Goal: Use online tool/utility: Utilize a website feature to perform a specific function

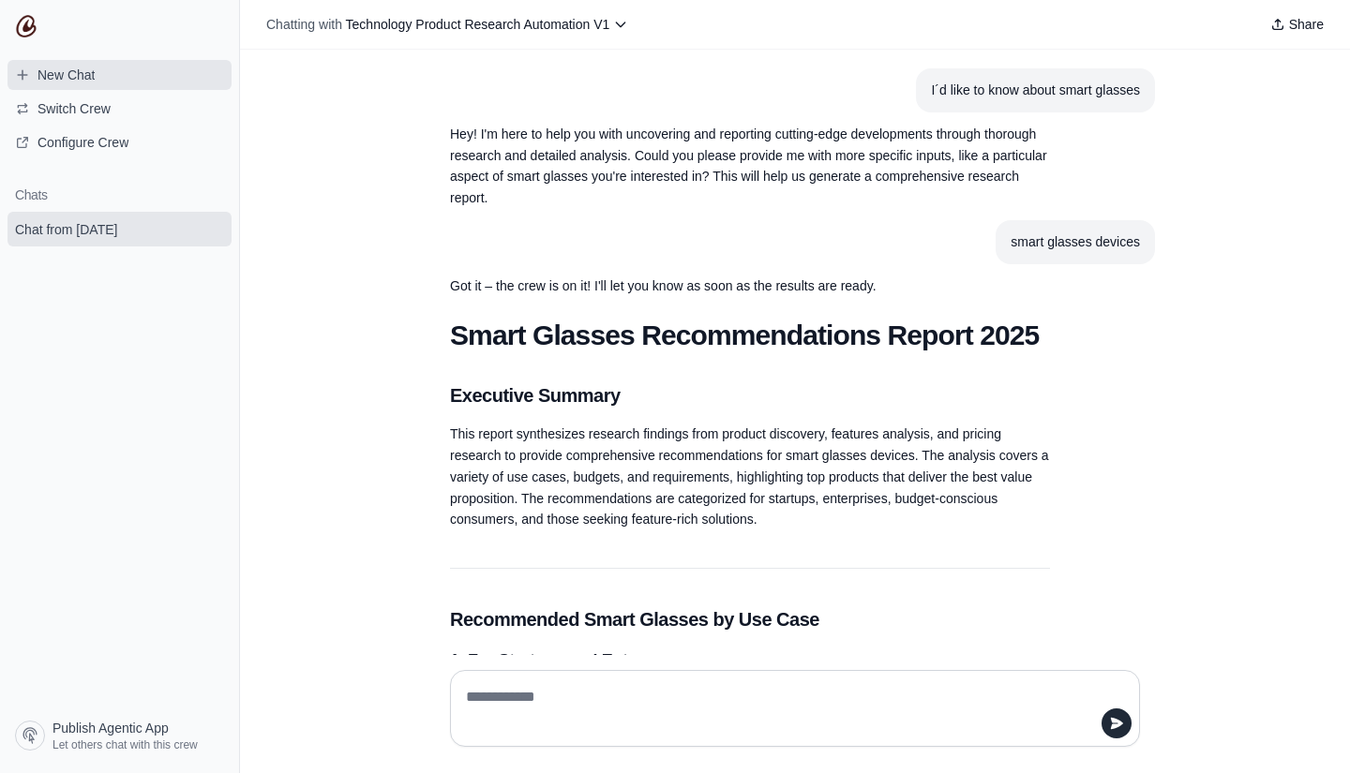
click at [109, 74] on span "New Chat" at bounding box center [55, 75] width 110 height 19
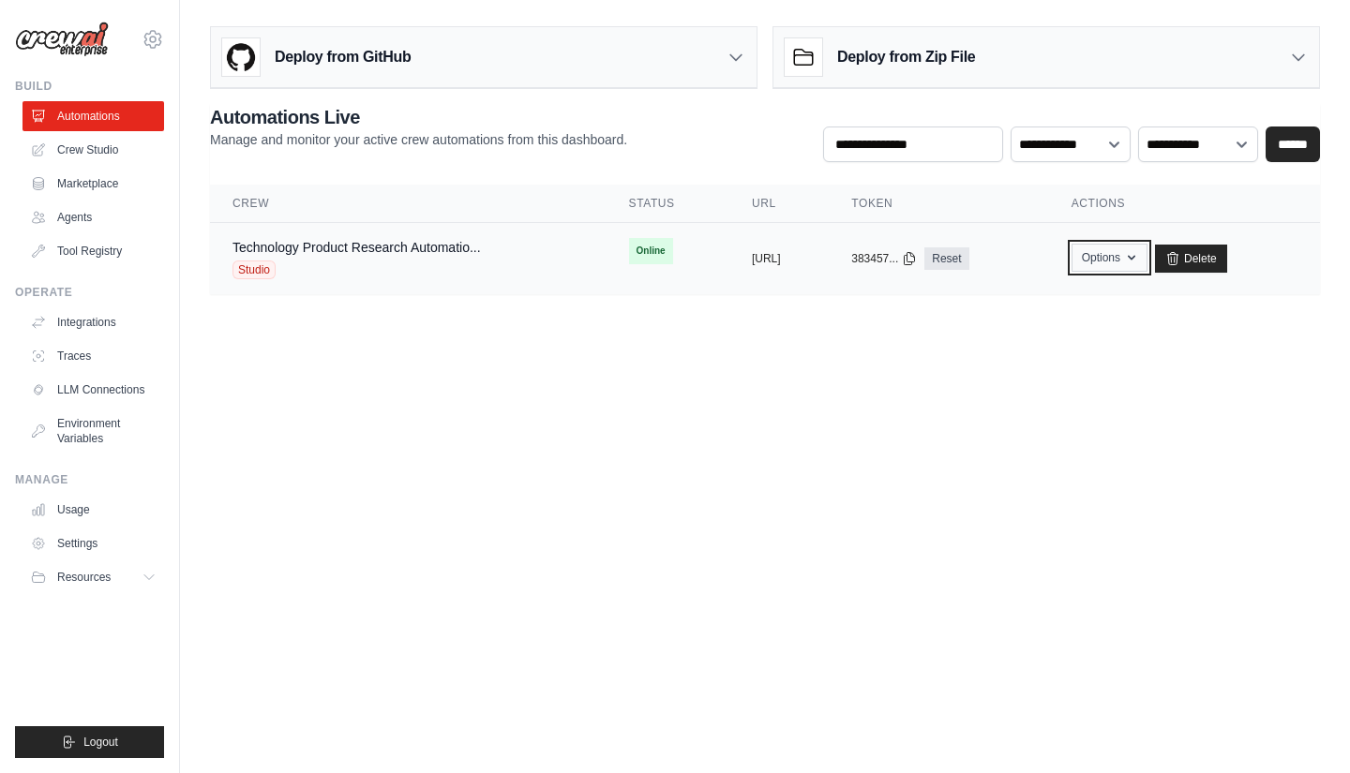
click at [1135, 260] on icon "button" at bounding box center [1131, 258] width 7 height 5
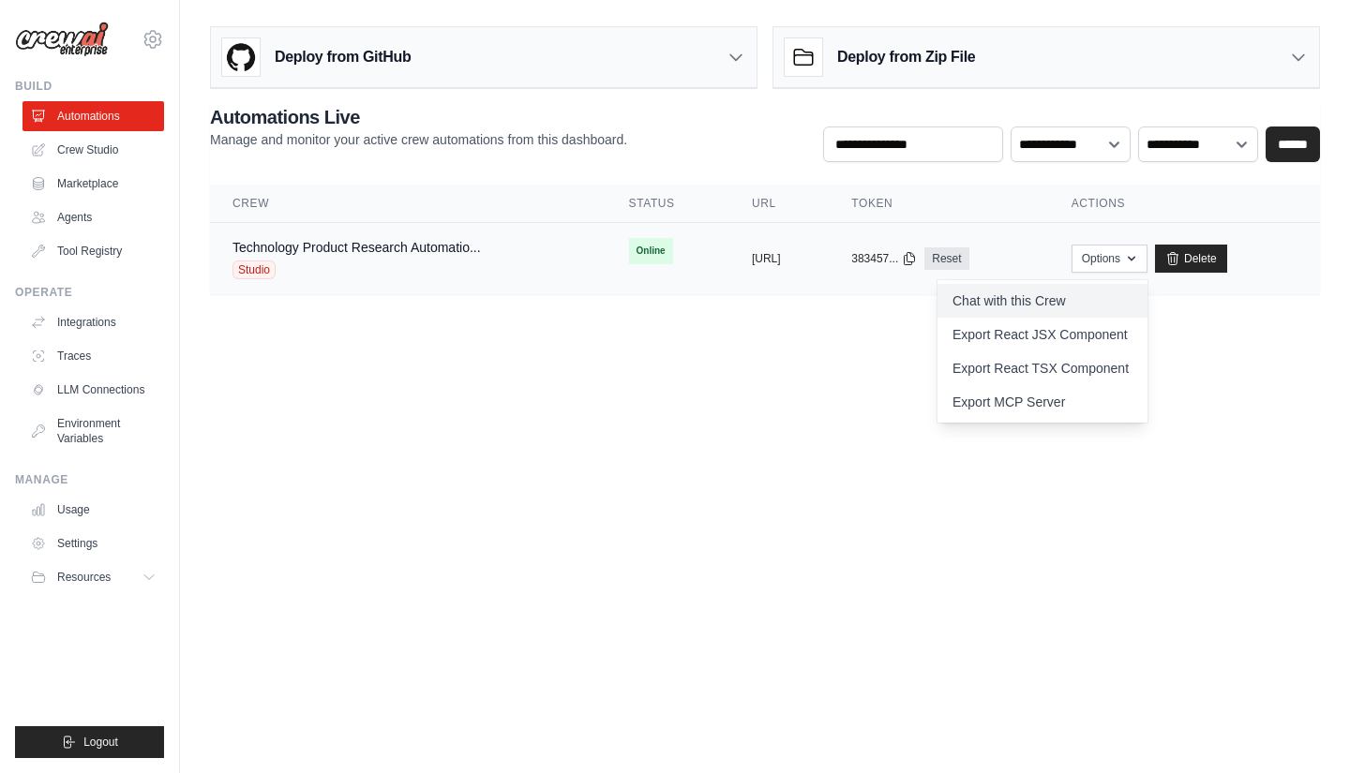
click at [1089, 296] on link "Chat with this Crew" at bounding box center [1042, 301] width 210 height 34
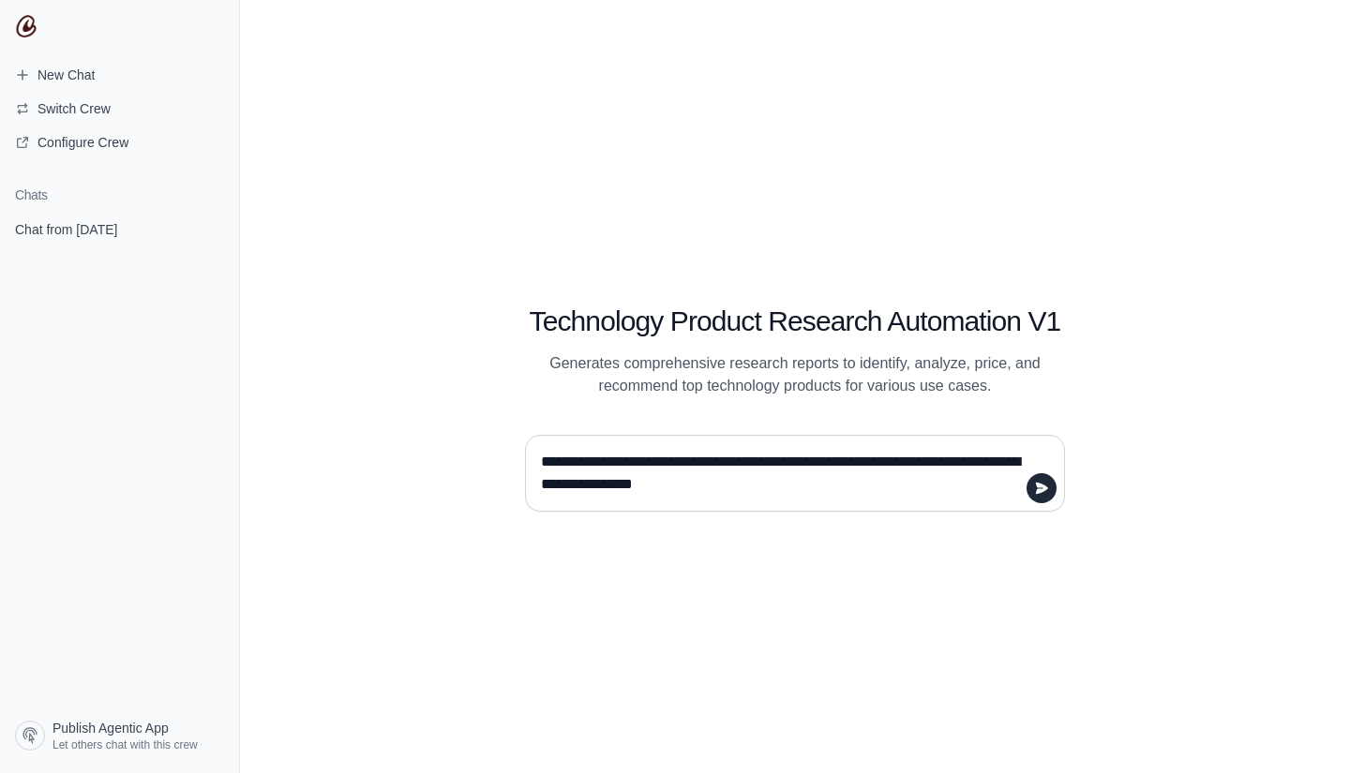
type textarea "**********"
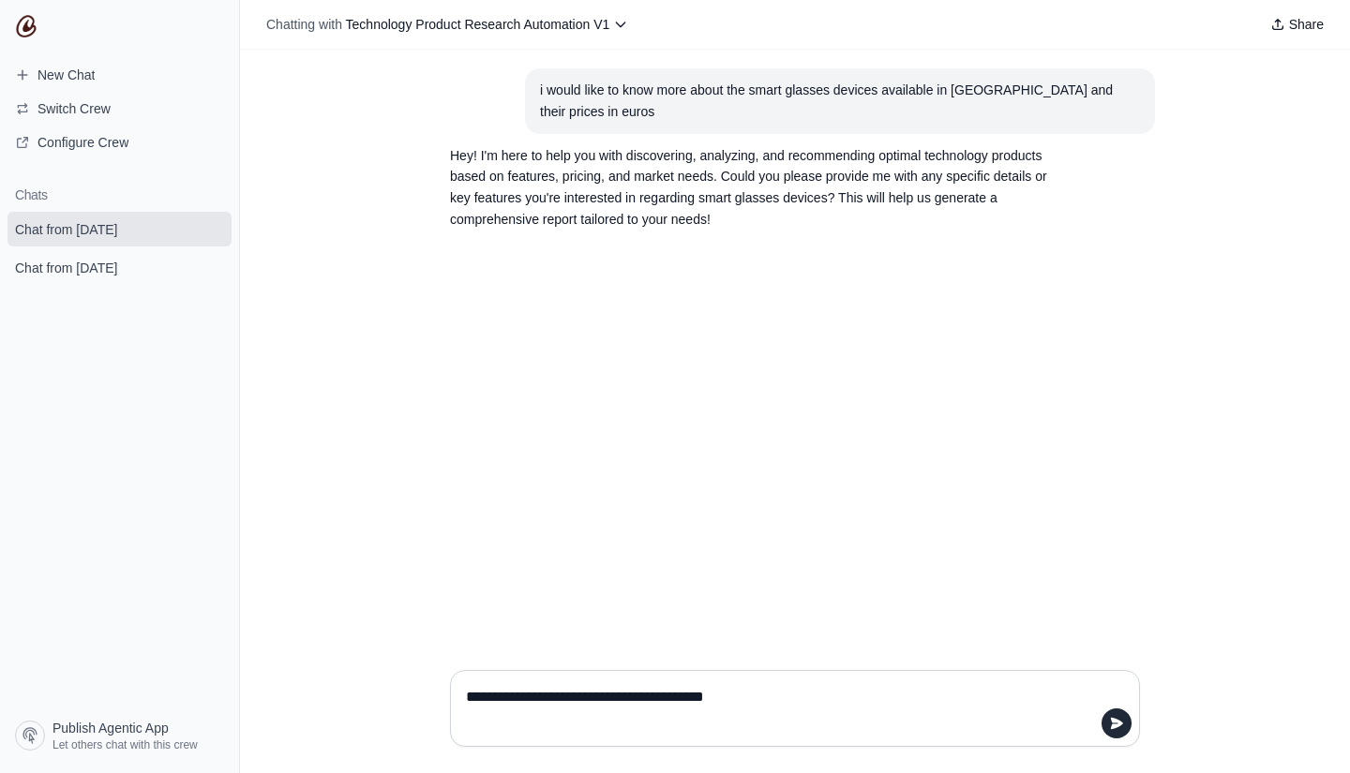
type textarea "**********"
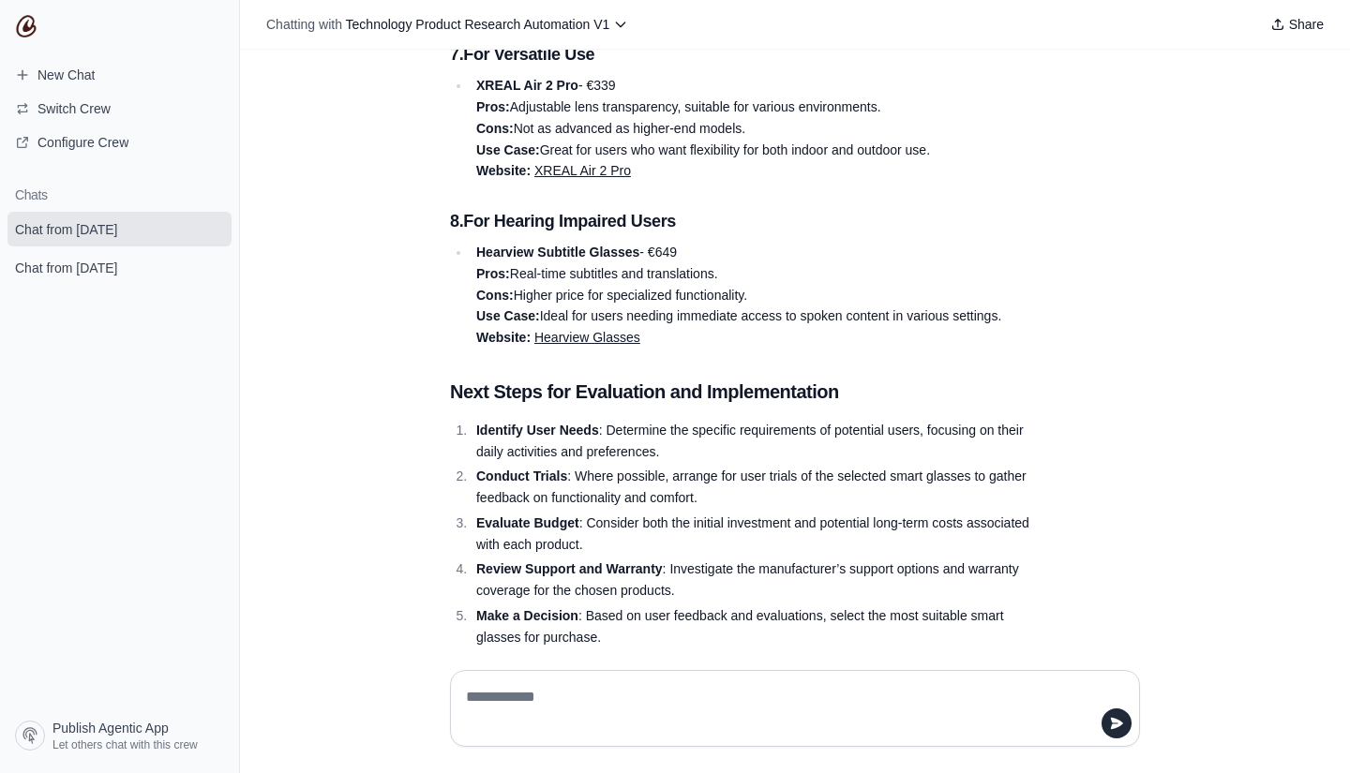
scroll to position [2150, 0]
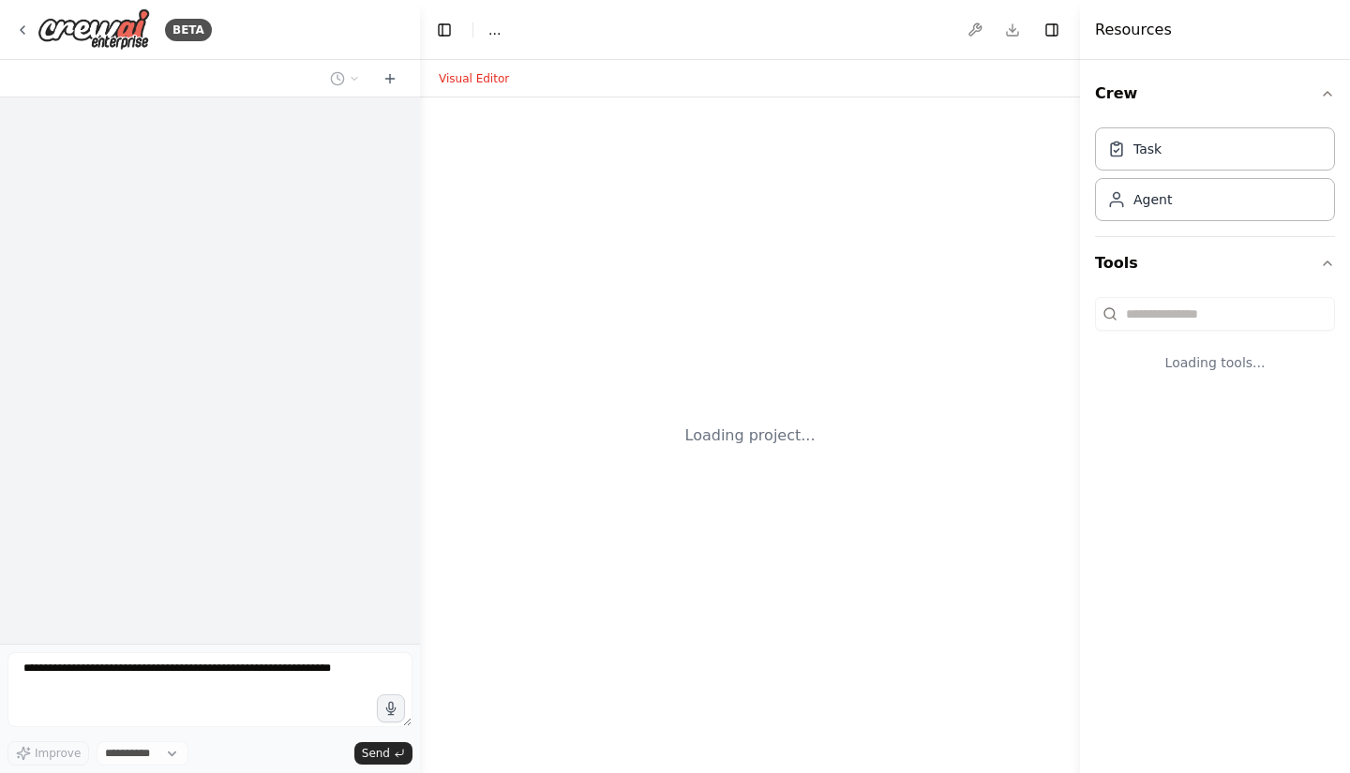
select select "****"
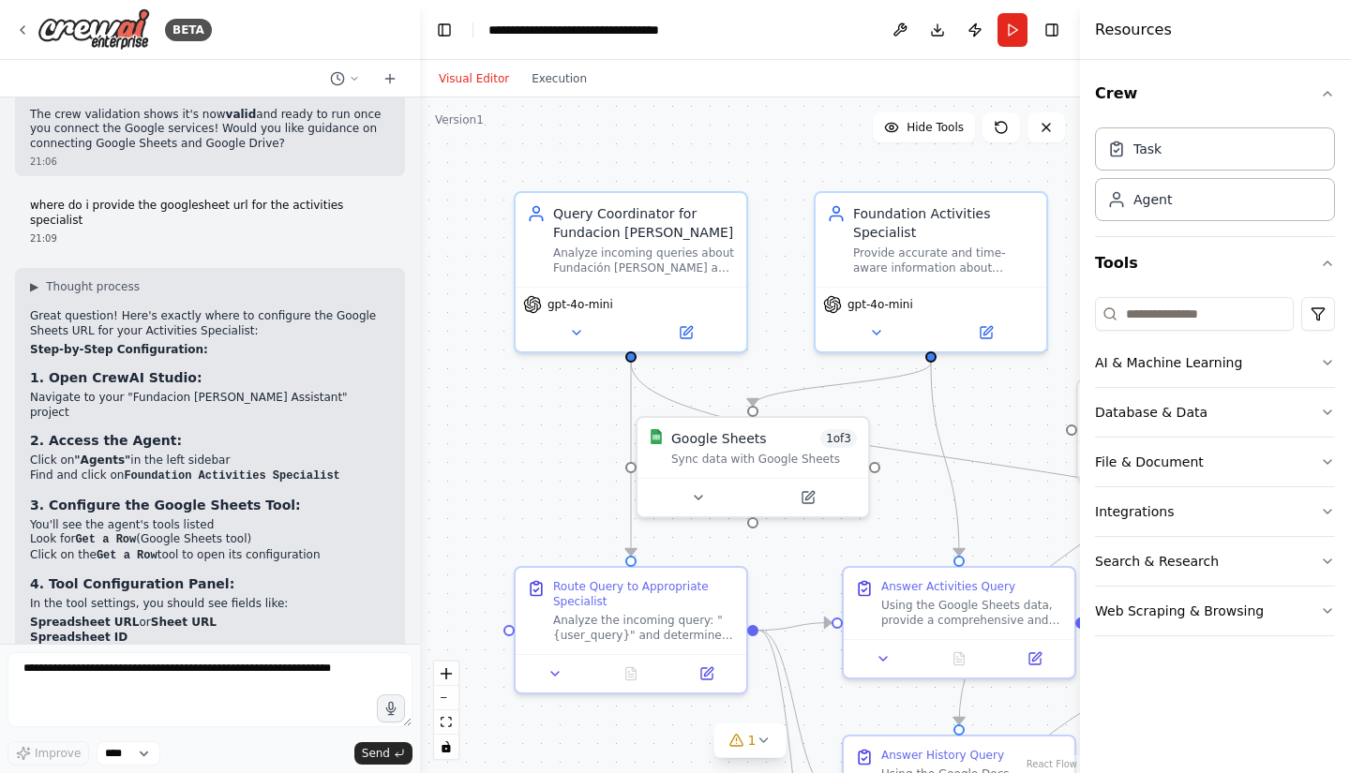
scroll to position [6895, 0]
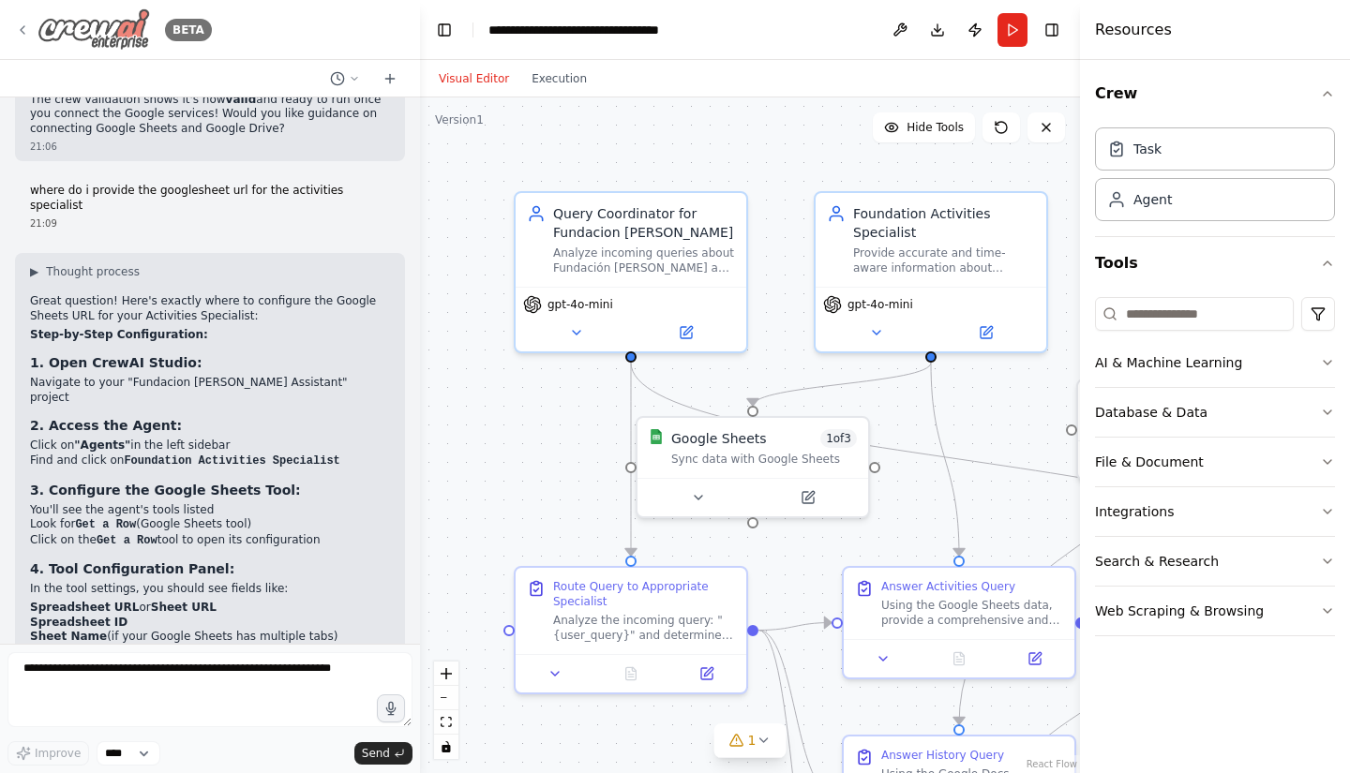
click at [22, 20] on div "BETA" at bounding box center [113, 29] width 197 height 42
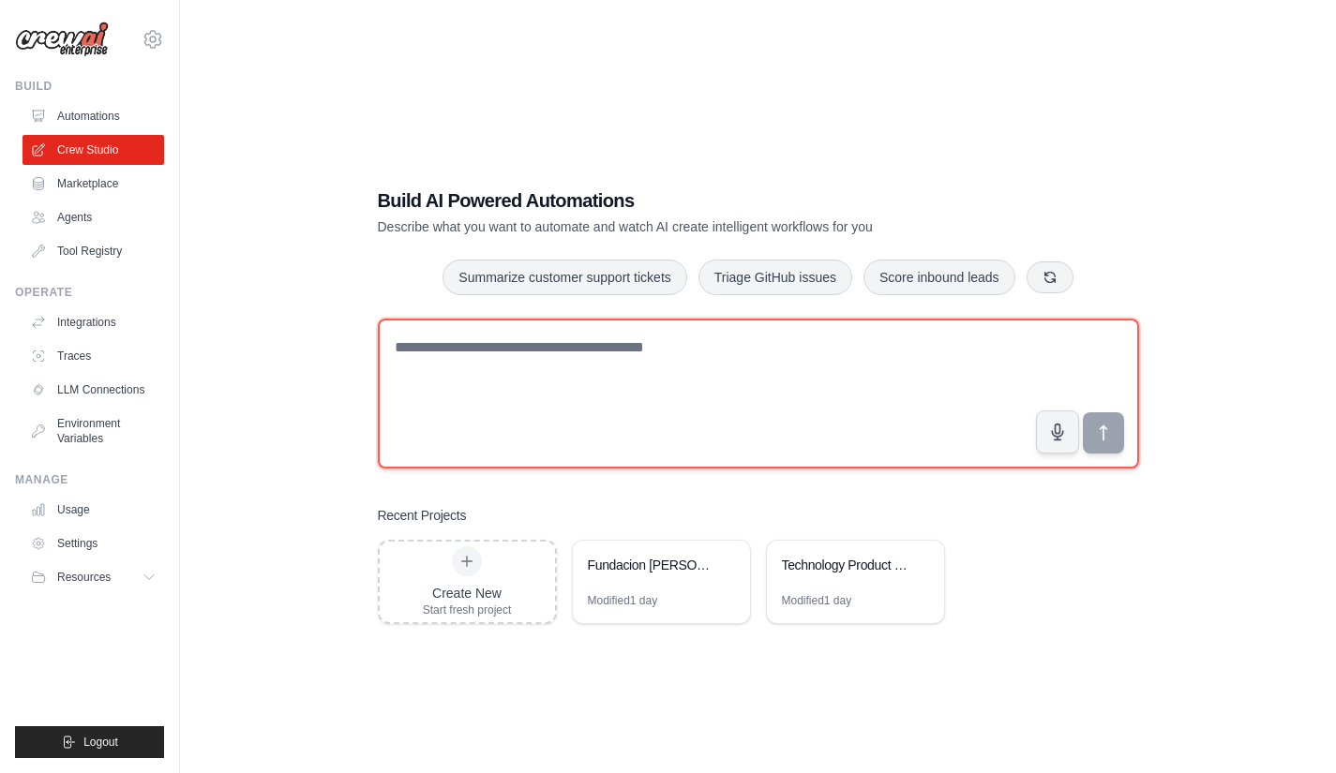
click at [455, 355] on textarea at bounding box center [758, 394] width 761 height 150
paste textarea "**********"
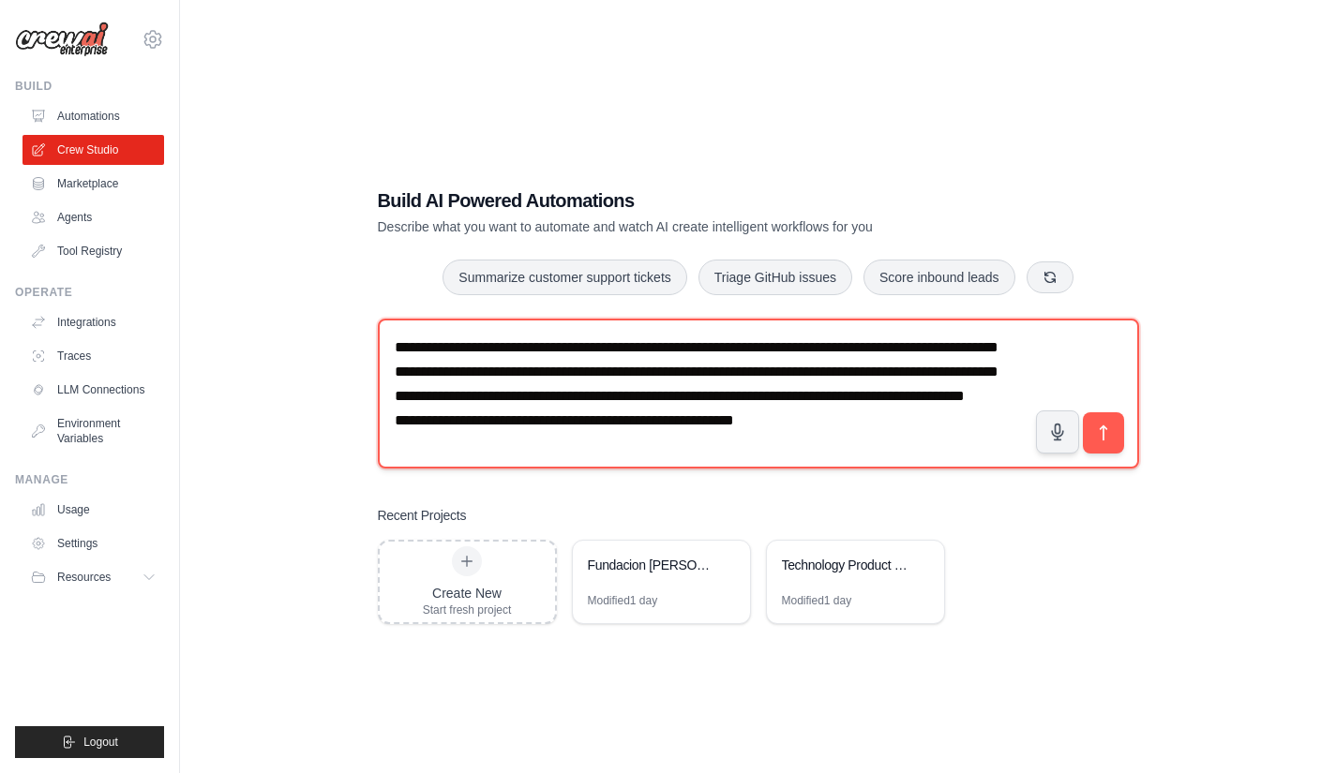
scroll to position [19, 0]
paste textarea "**********"
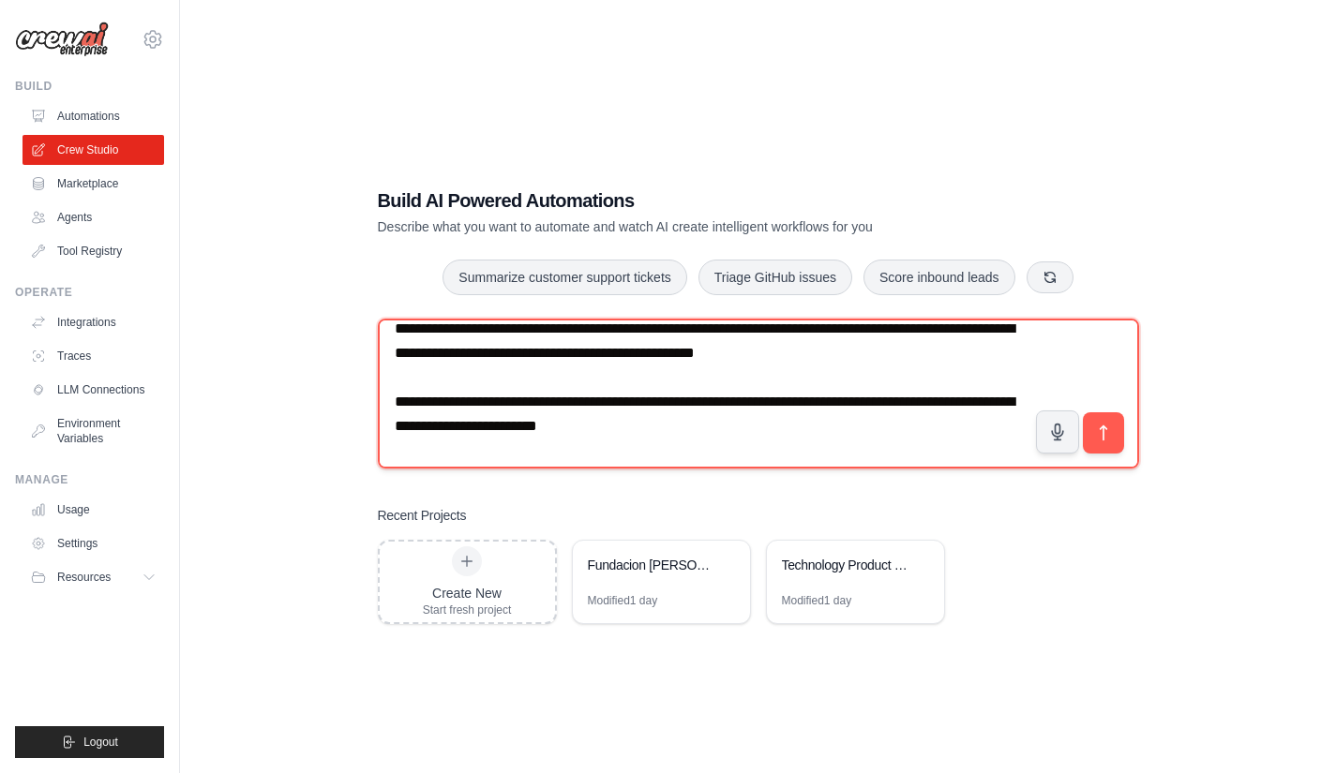
scroll to position [889, 0]
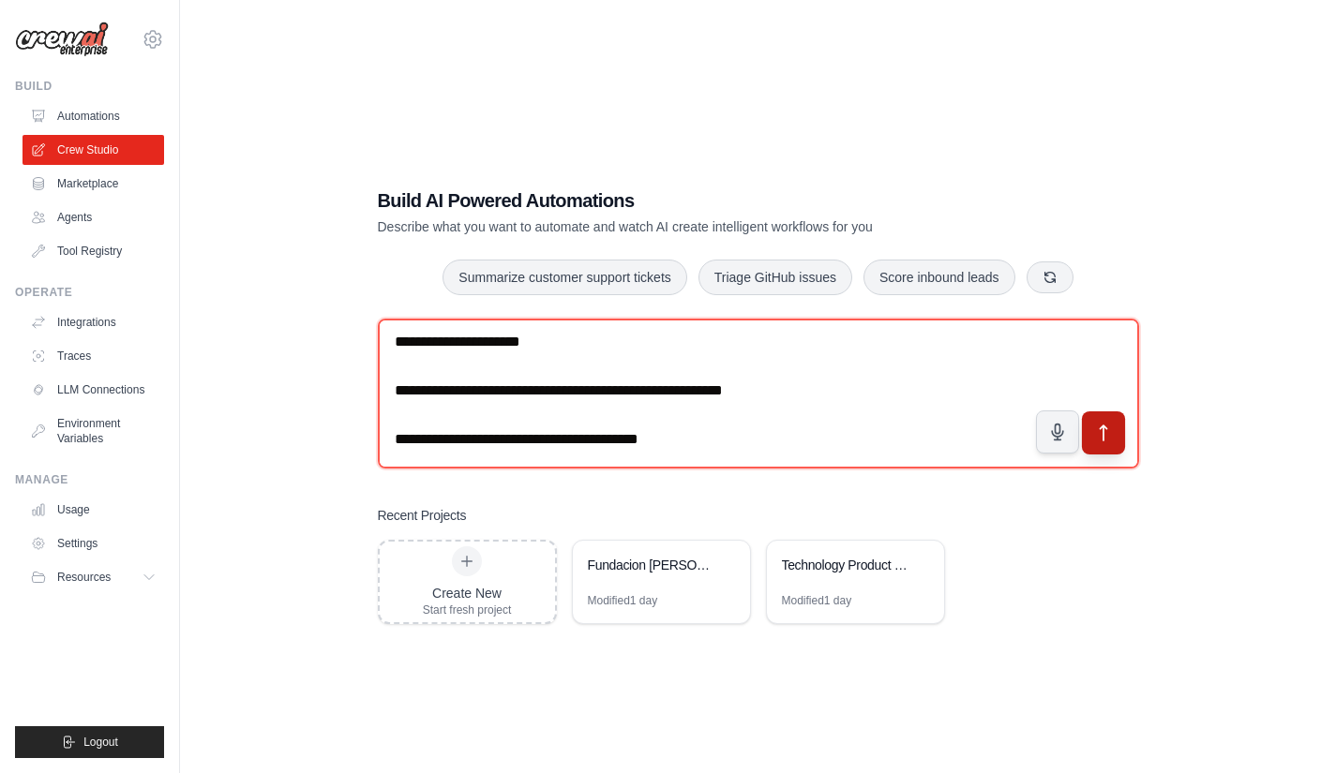
type textarea "**********"
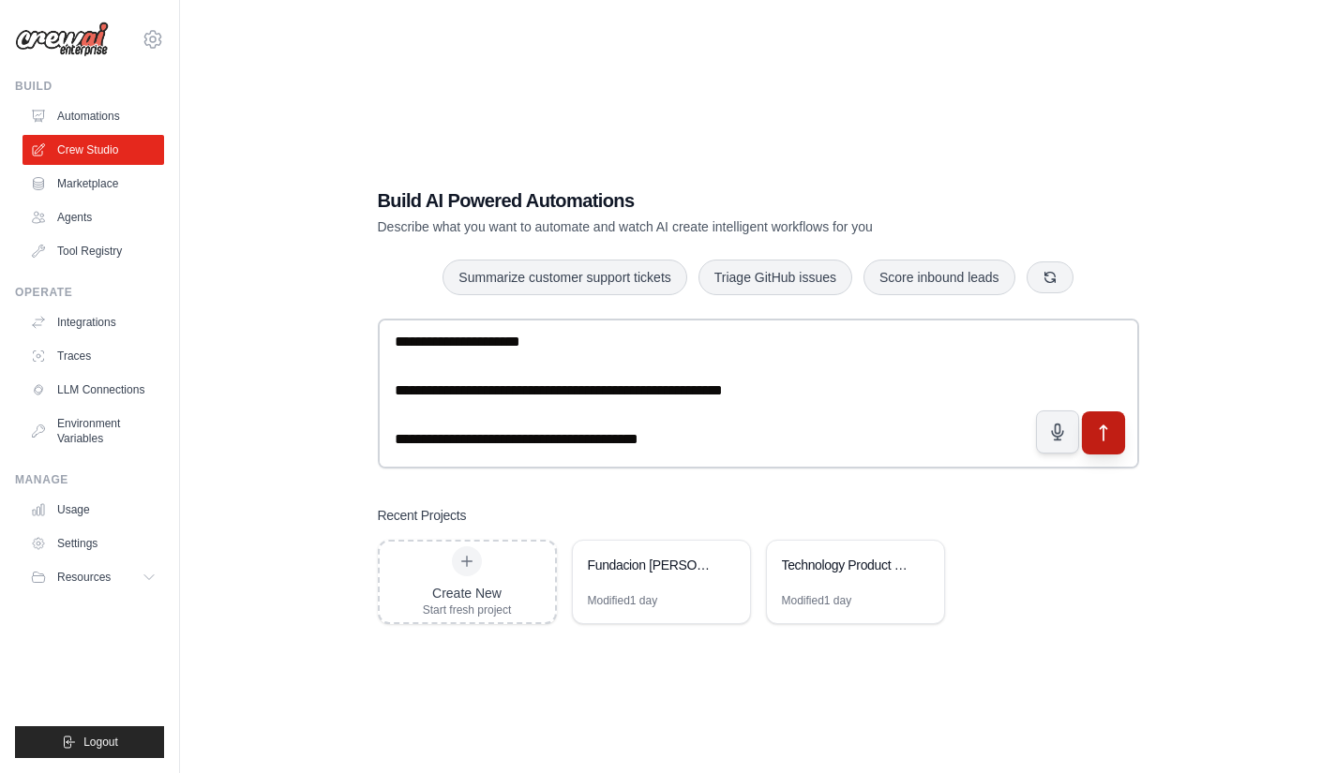
click at [1101, 427] on icon "submit" at bounding box center [1103, 433] width 20 height 20
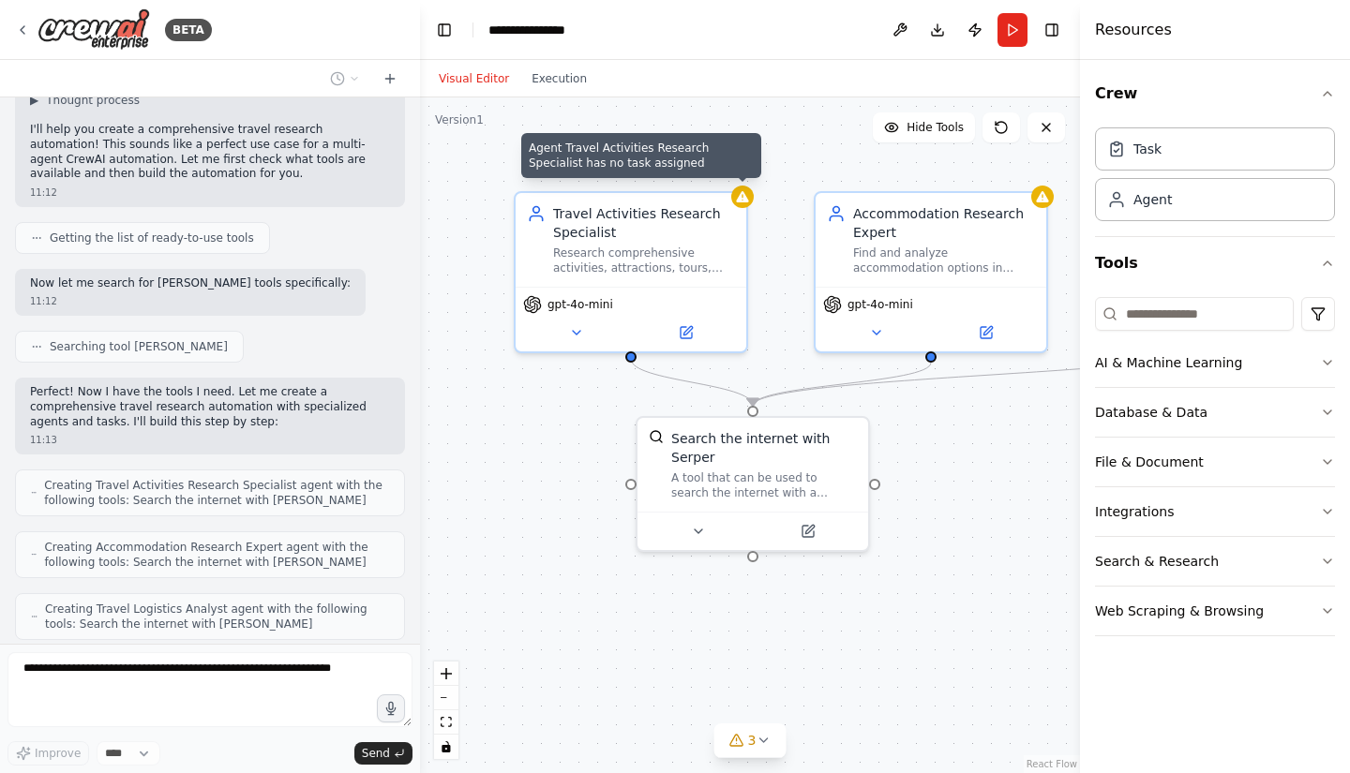
scroll to position [723, 0]
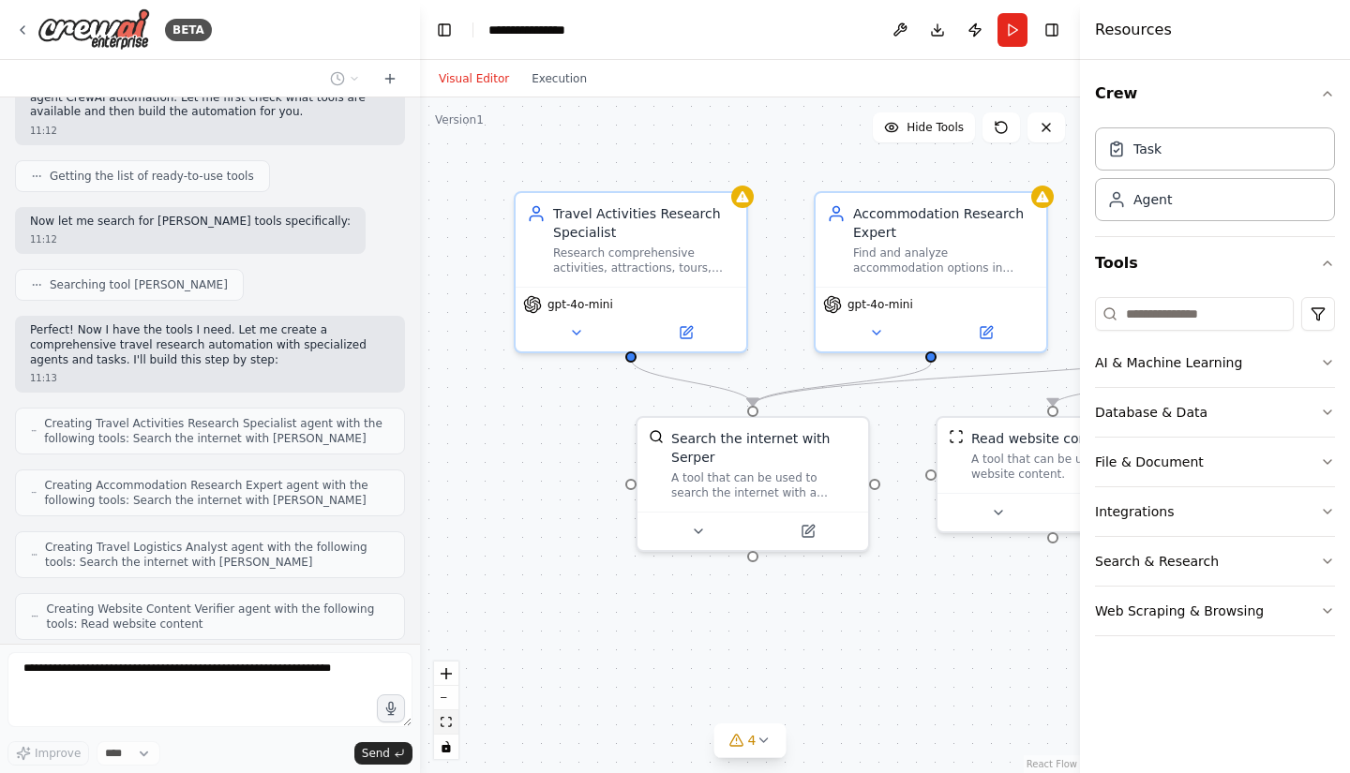
click at [442, 724] on icon "fit view" at bounding box center [446, 722] width 11 height 10
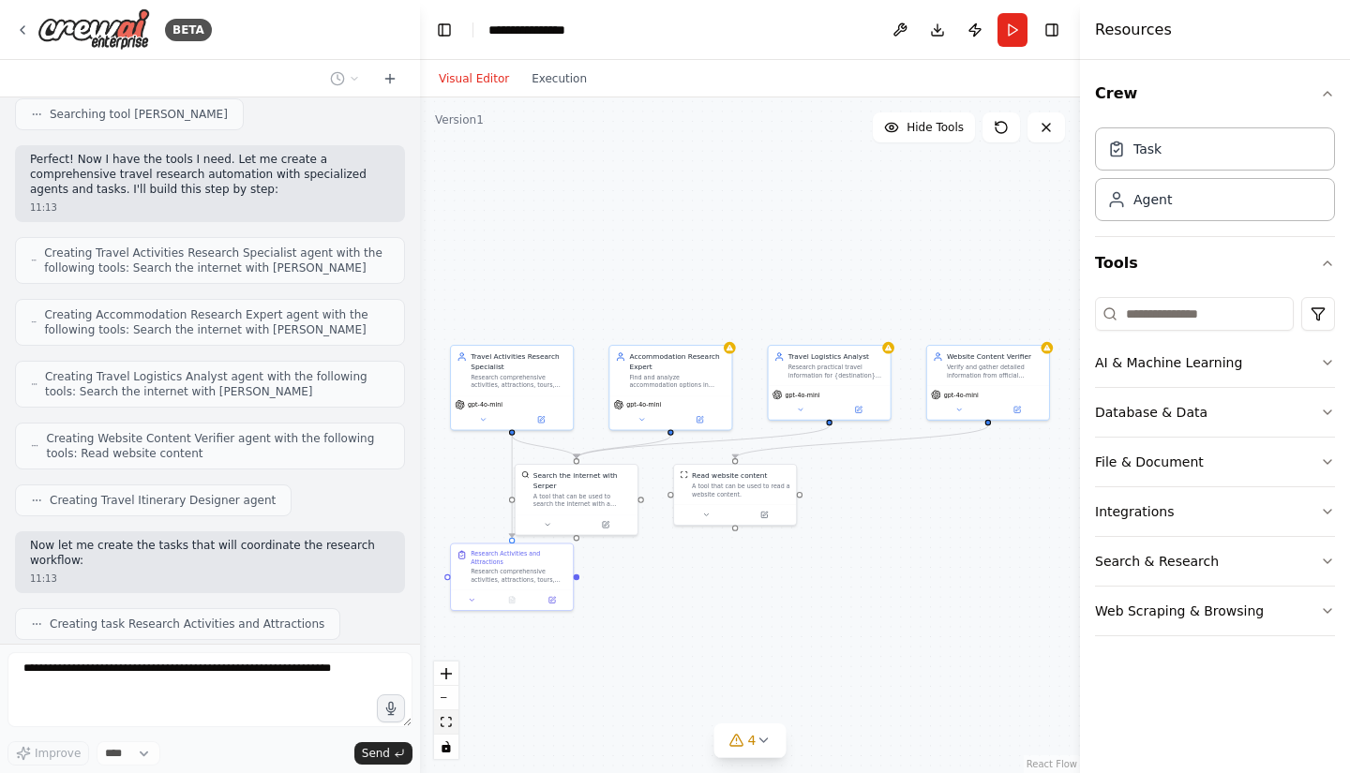
scroll to position [940, 0]
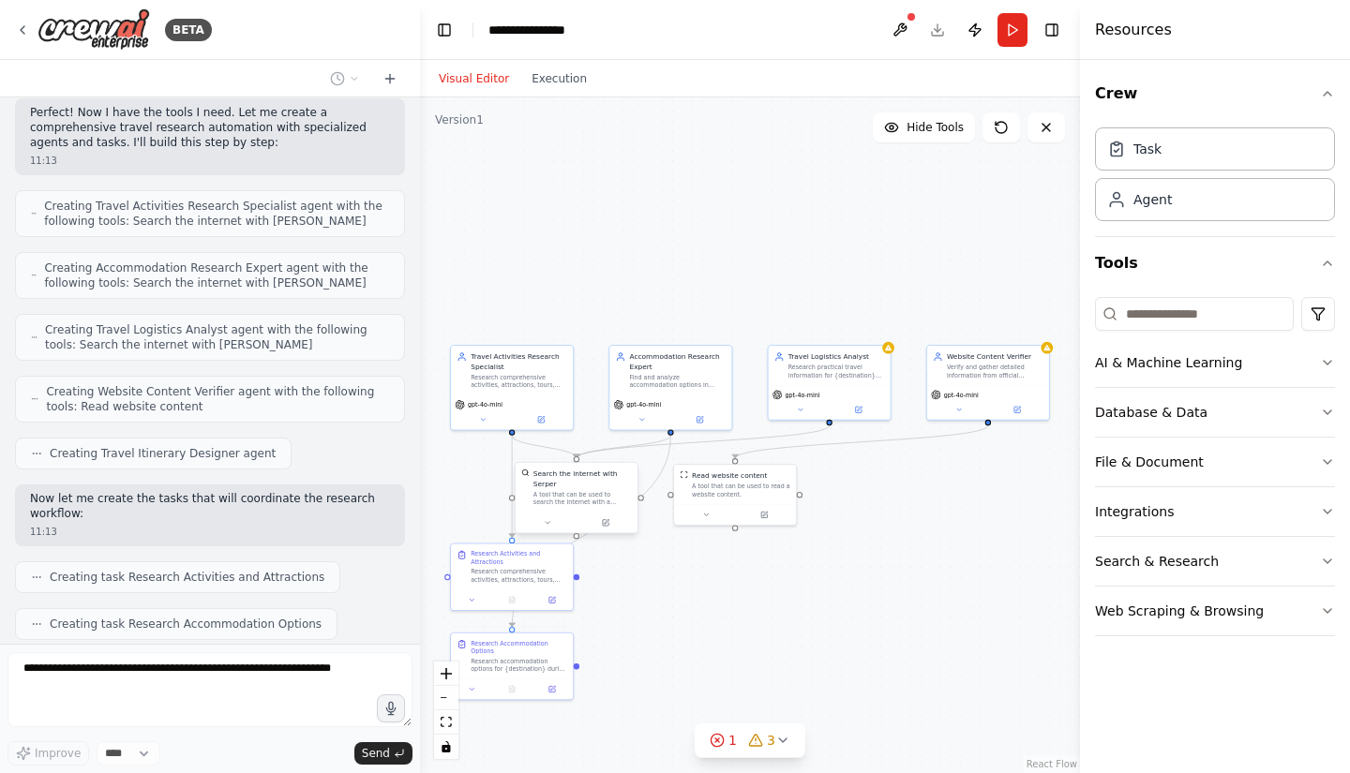
click at [604, 496] on div "A tool that can be used to search the internet with a search_query. Supports di…" at bounding box center [582, 498] width 98 height 16
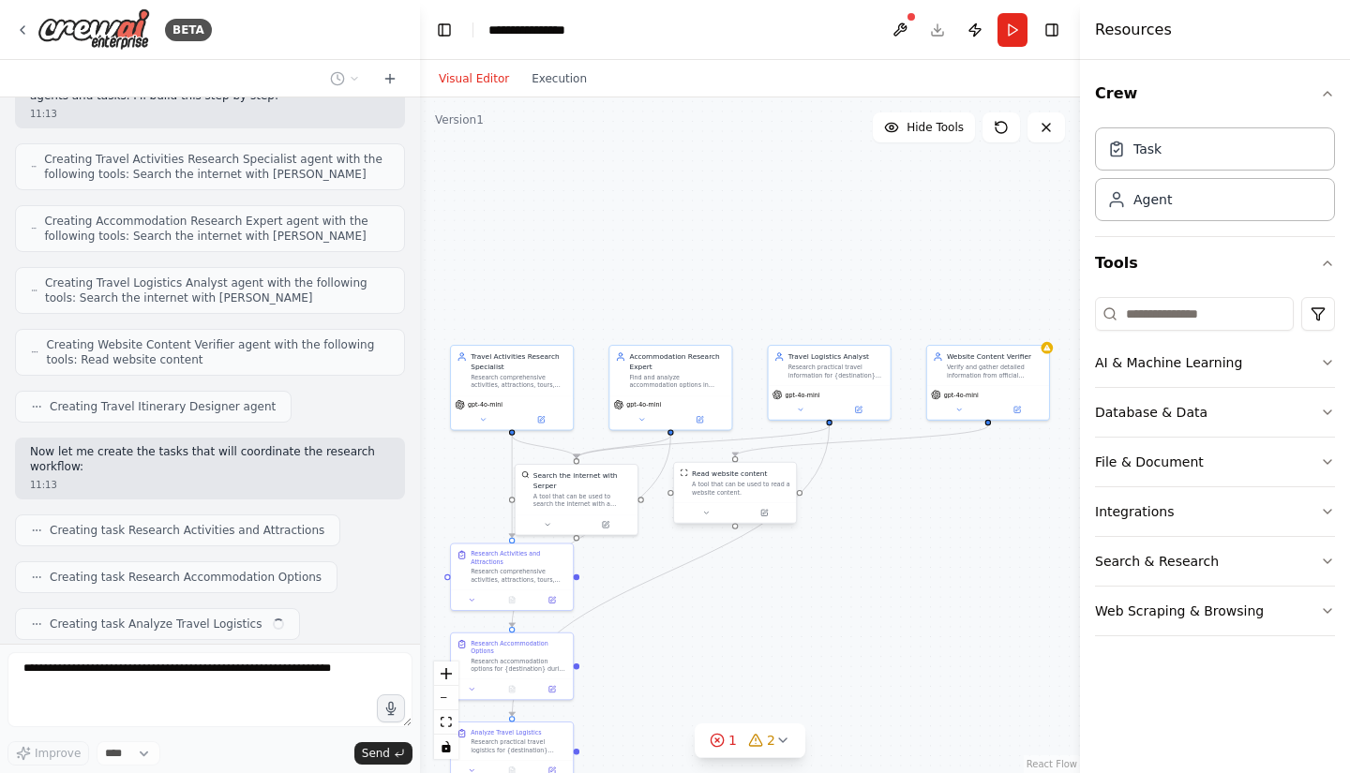
drag, startPoint x: 741, startPoint y: 485, endPoint x: 882, endPoint y: 482, distance: 140.6
click at [882, 482] on div ".deletable-edge-delete-btn { width: 20px; height: 20px; border: 0px solid #ffff…" at bounding box center [750, 435] width 660 height 676
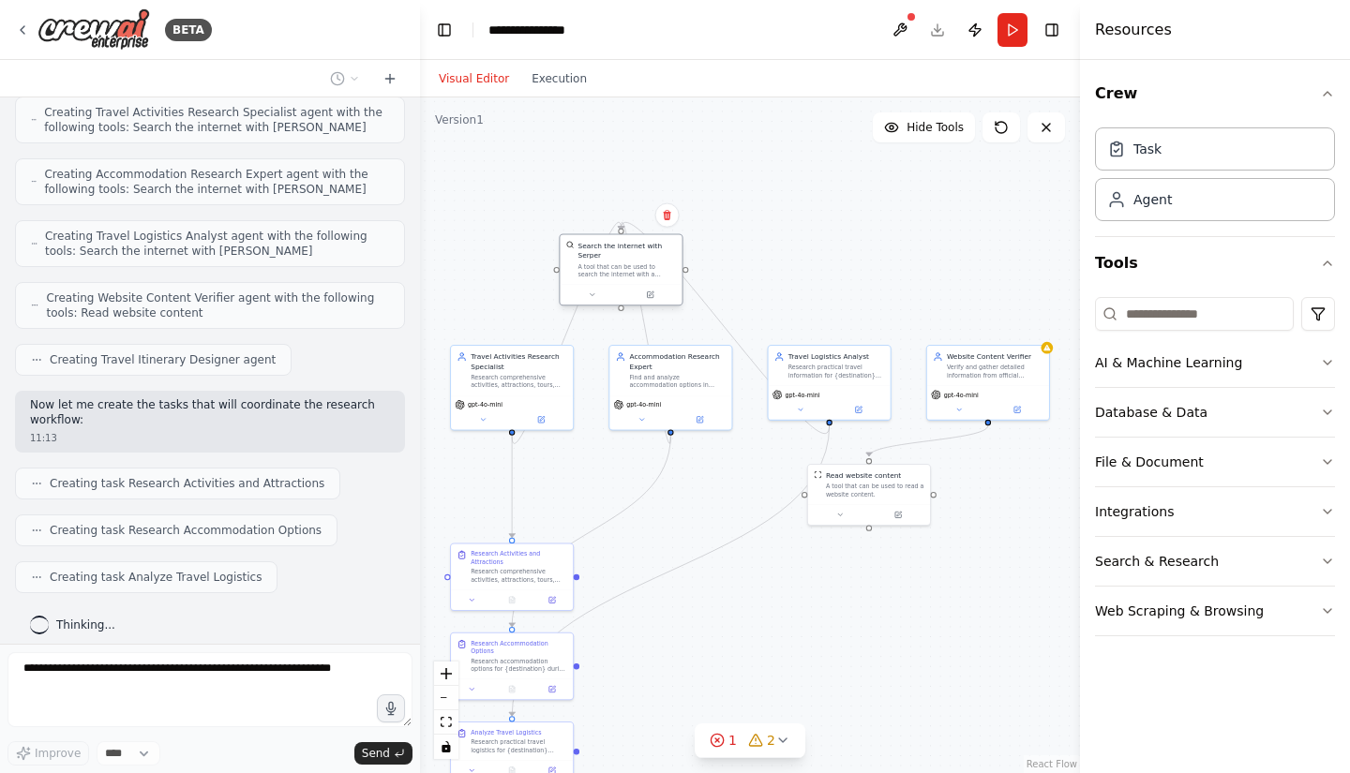
drag, startPoint x: 577, startPoint y: 500, endPoint x: 620, endPoint y: 271, distance: 232.8
click at [620, 271] on div "Search the internet with Serper A tool that can be used to search the internet …" at bounding box center [621, 260] width 122 height 50
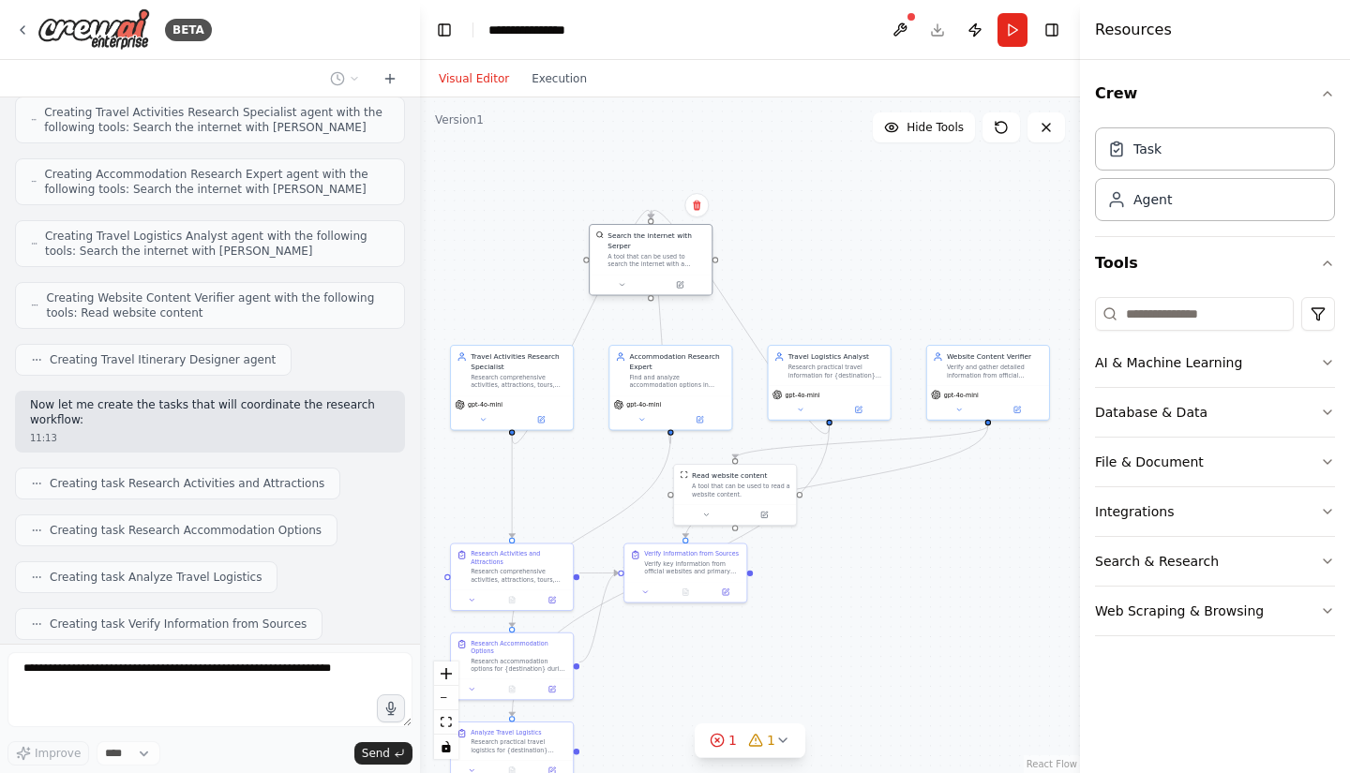
drag, startPoint x: 561, startPoint y: 488, endPoint x: 636, endPoint y: 243, distance: 257.1
click at [636, 253] on div "A tool that can be used to search the internet with a search_query. Supports di…" at bounding box center [656, 261] width 98 height 16
drag, startPoint x: 739, startPoint y: 498, endPoint x: 847, endPoint y: 239, distance: 280.6
click at [847, 239] on div "Read website content A tool that can be used to read a website content." at bounding box center [839, 224] width 122 height 39
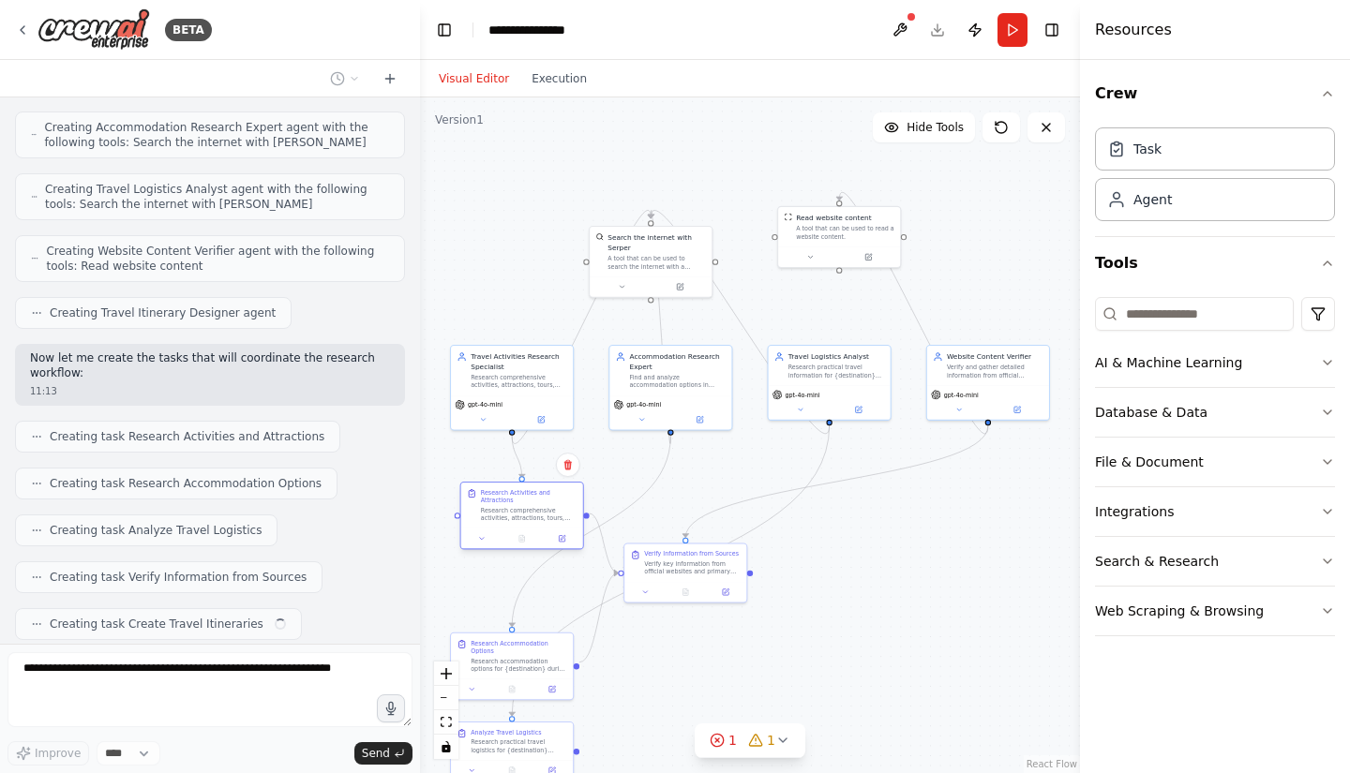
drag, startPoint x: 529, startPoint y: 567, endPoint x: 544, endPoint y: 506, distance: 62.8
click at [544, 506] on div "Research comprehensive activities, attractions, tours, events, and local experi…" at bounding box center [529, 514] width 97 height 16
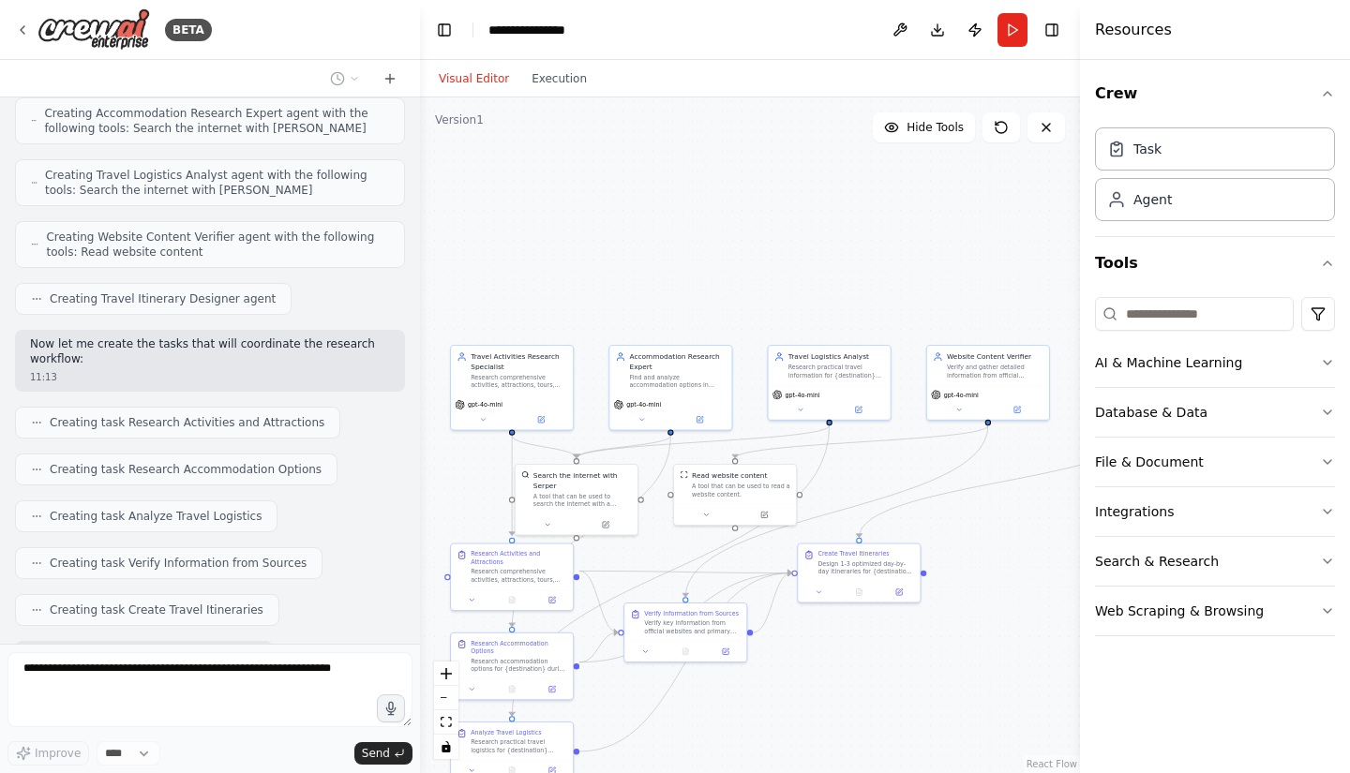
scroll to position [1191, 0]
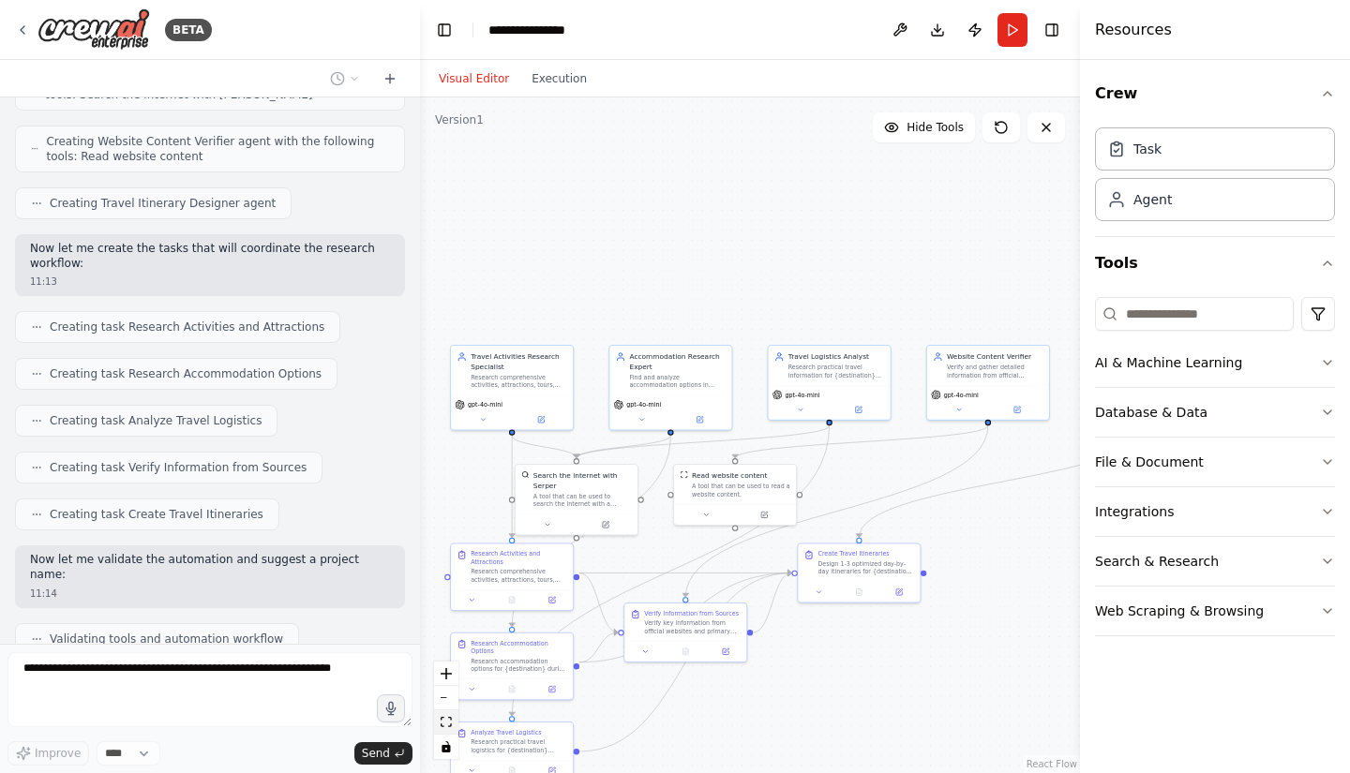
click at [444, 721] on icon "fit view" at bounding box center [446, 722] width 11 height 10
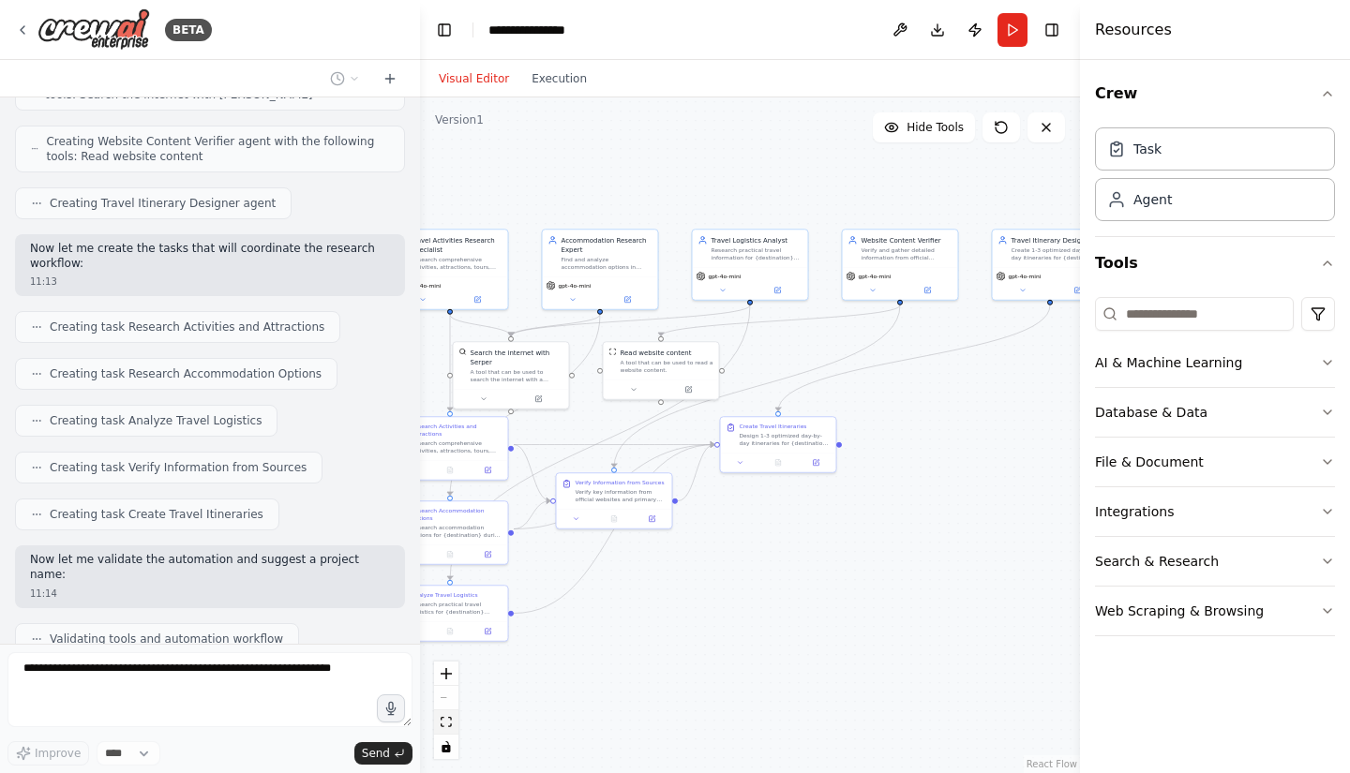
scroll to position [1252, 0]
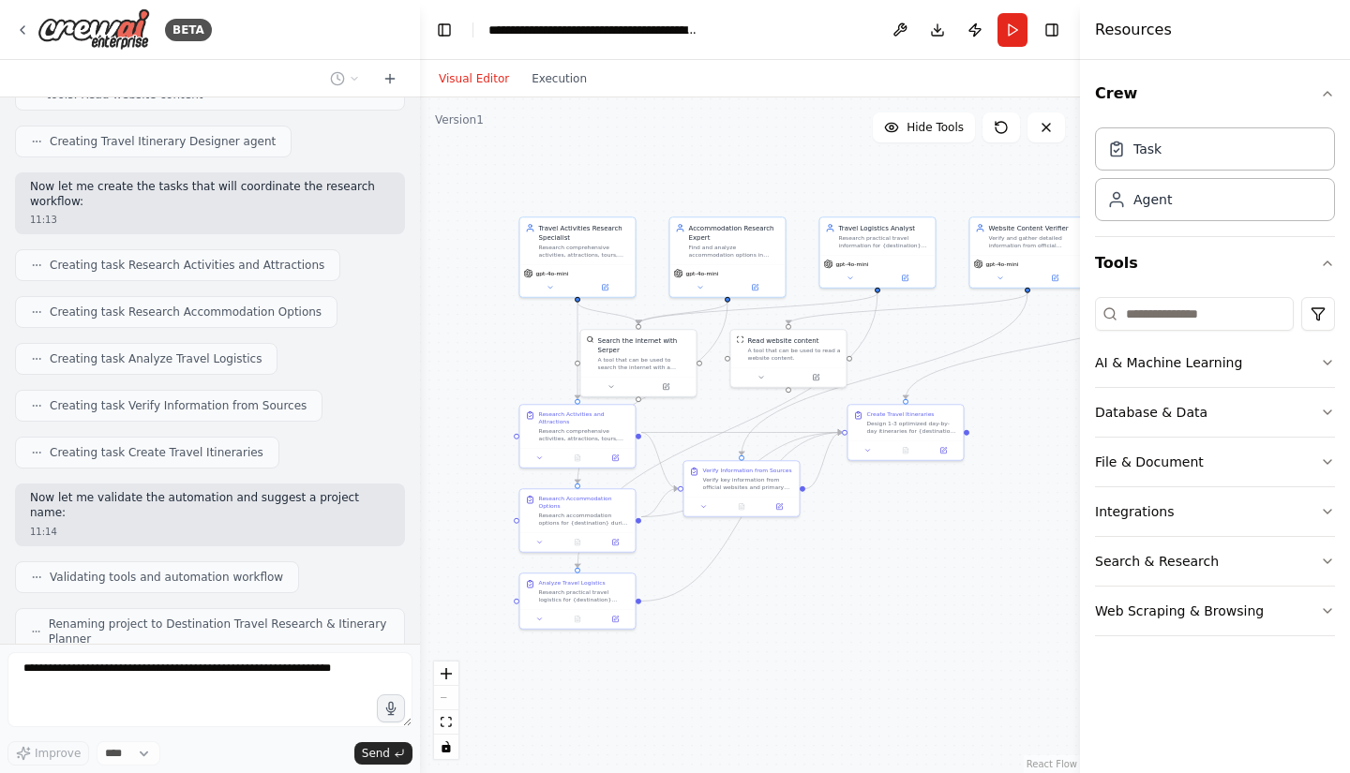
drag, startPoint x: 658, startPoint y: 646, endPoint x: 786, endPoint y: 634, distance: 128.1
click at [786, 634] on div ".deletable-edge-delete-btn { width: 20px; height: 20px; border: 0px solid #ffff…" at bounding box center [750, 435] width 660 height 676
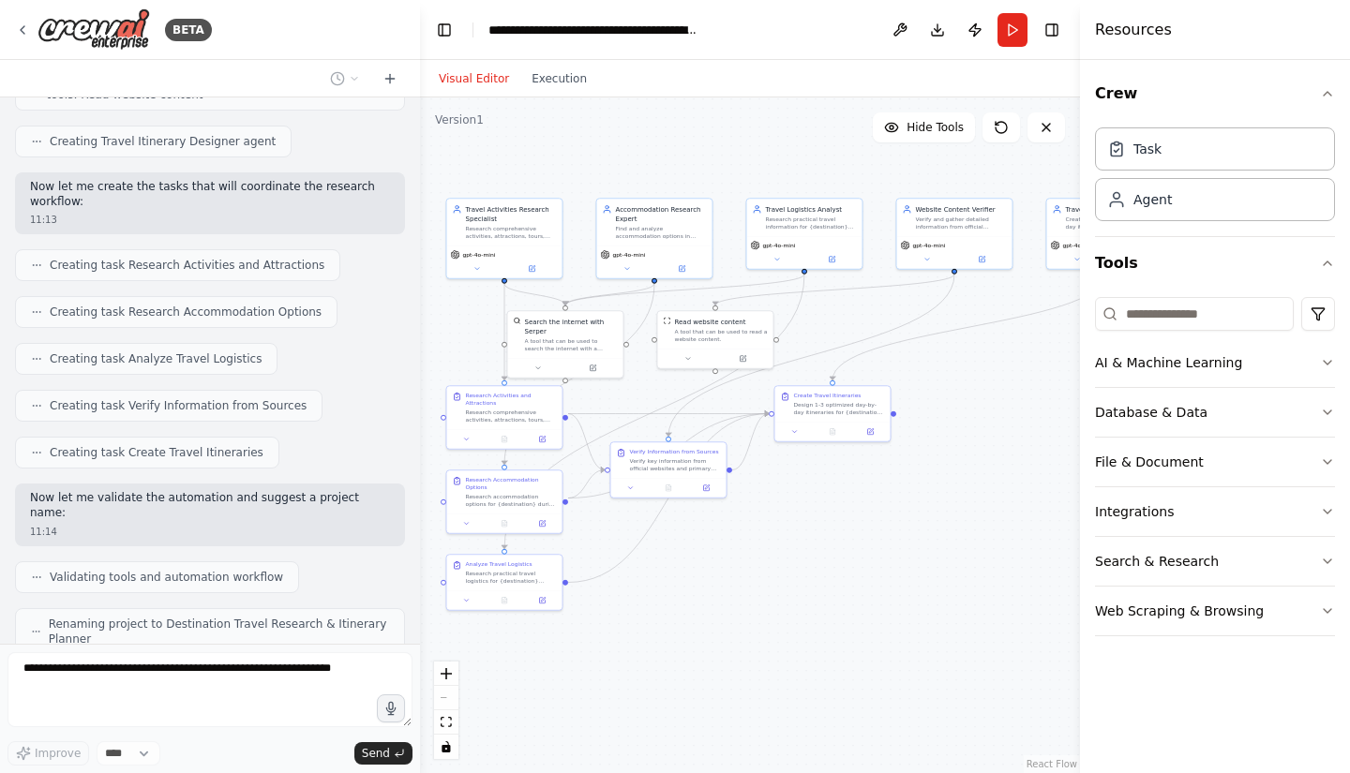
drag, startPoint x: 786, startPoint y: 634, endPoint x: 712, endPoint y: 615, distance: 75.5
click at [712, 615] on div ".deletable-edge-delete-btn { width: 20px; height: 20px; border: 0px solid #ffff…" at bounding box center [750, 435] width 660 height 676
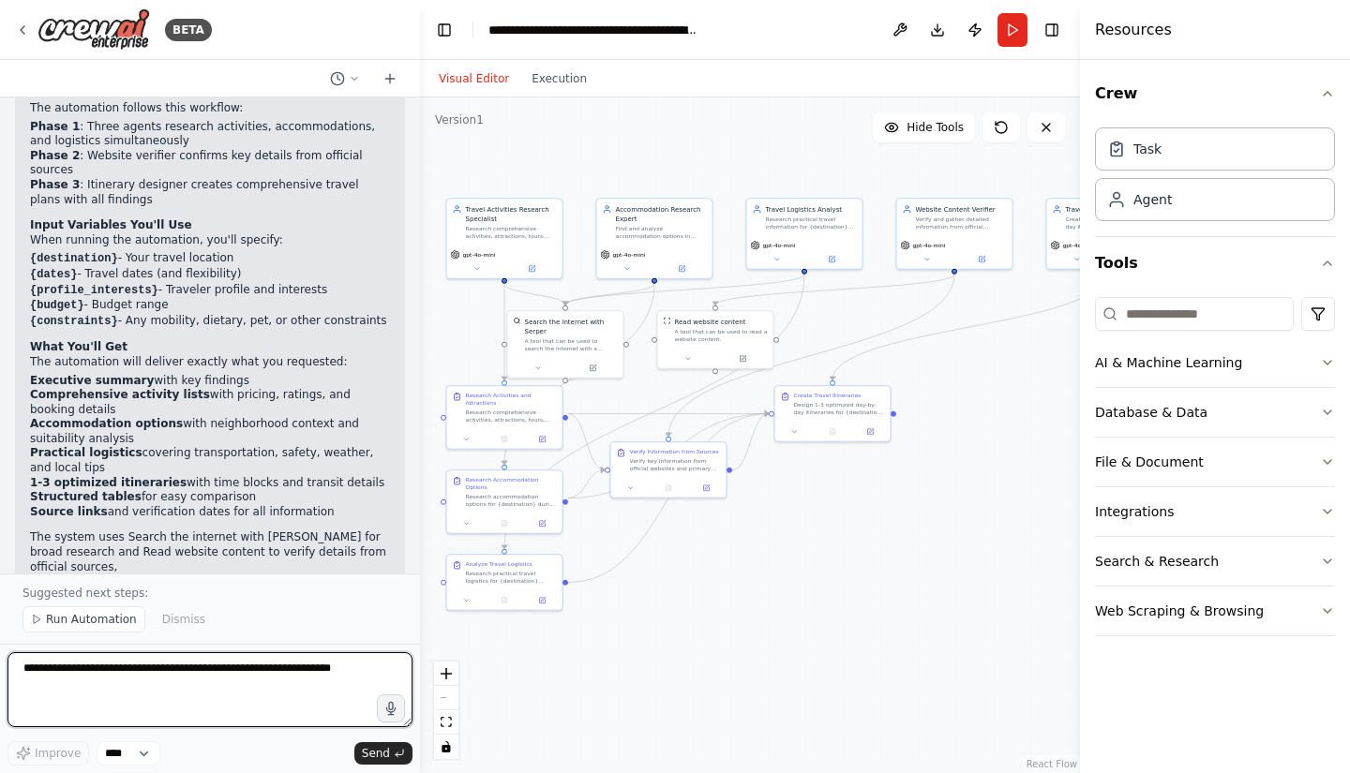
scroll to position [2089, 0]
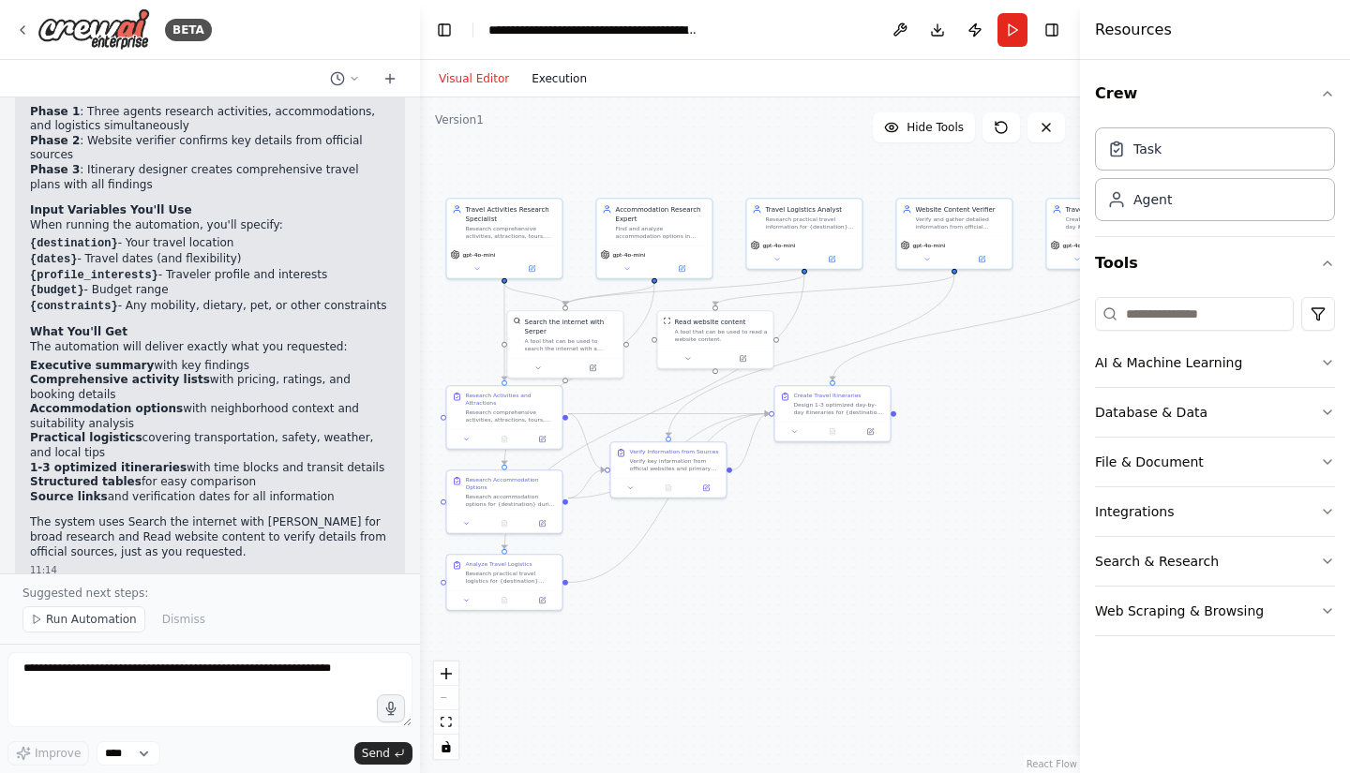
click at [541, 82] on button "Execution" at bounding box center [559, 78] width 78 height 22
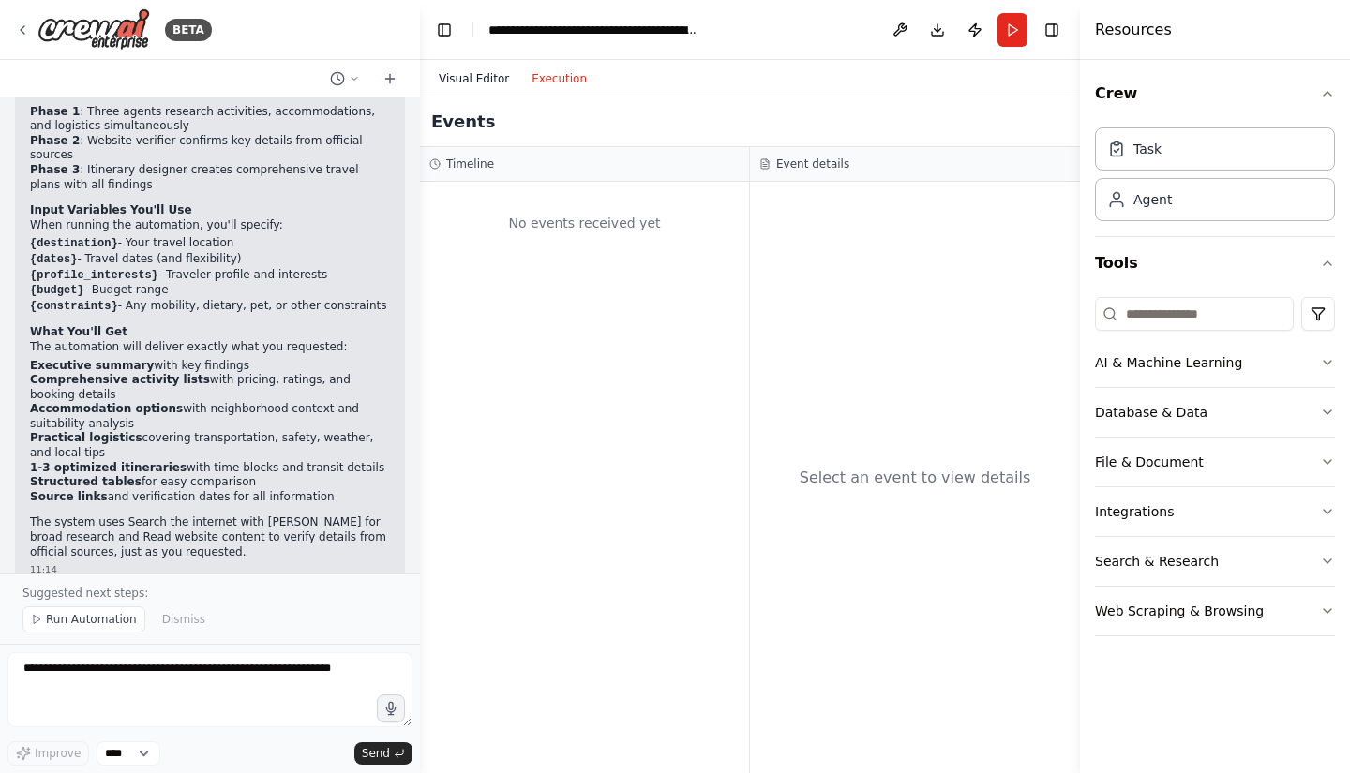
click at [453, 88] on button "Visual Editor" at bounding box center [473, 78] width 93 height 22
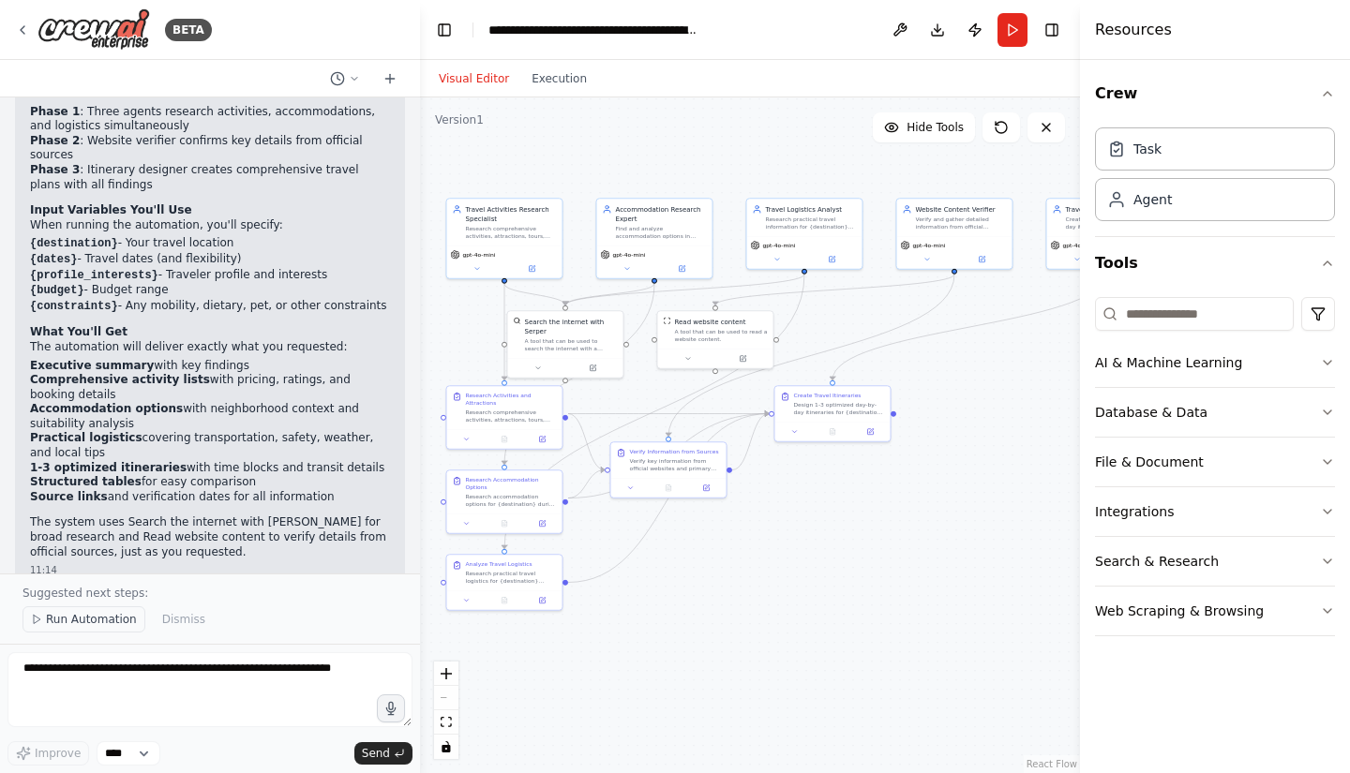
click at [81, 622] on span "Run Automation" at bounding box center [91, 619] width 91 height 15
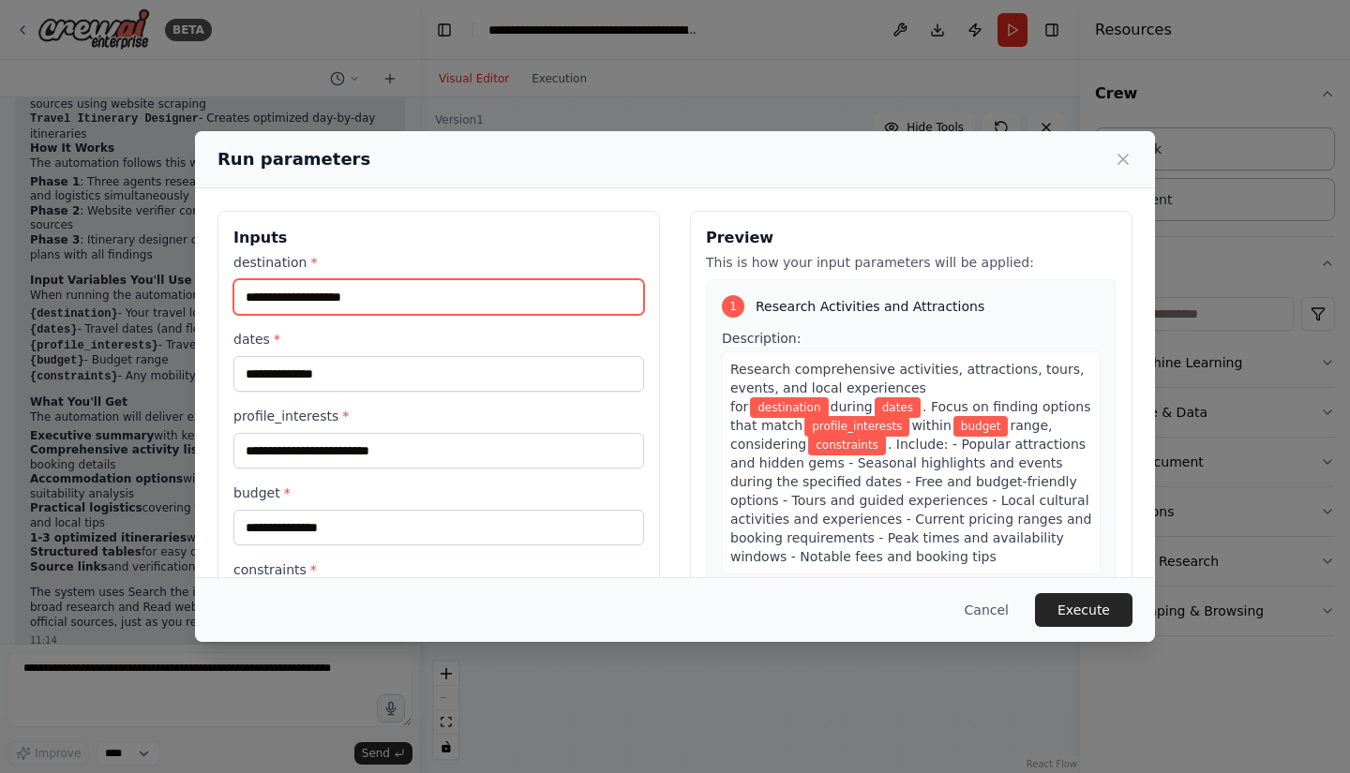
click at [441, 293] on input "destination *" at bounding box center [438, 297] width 411 height 36
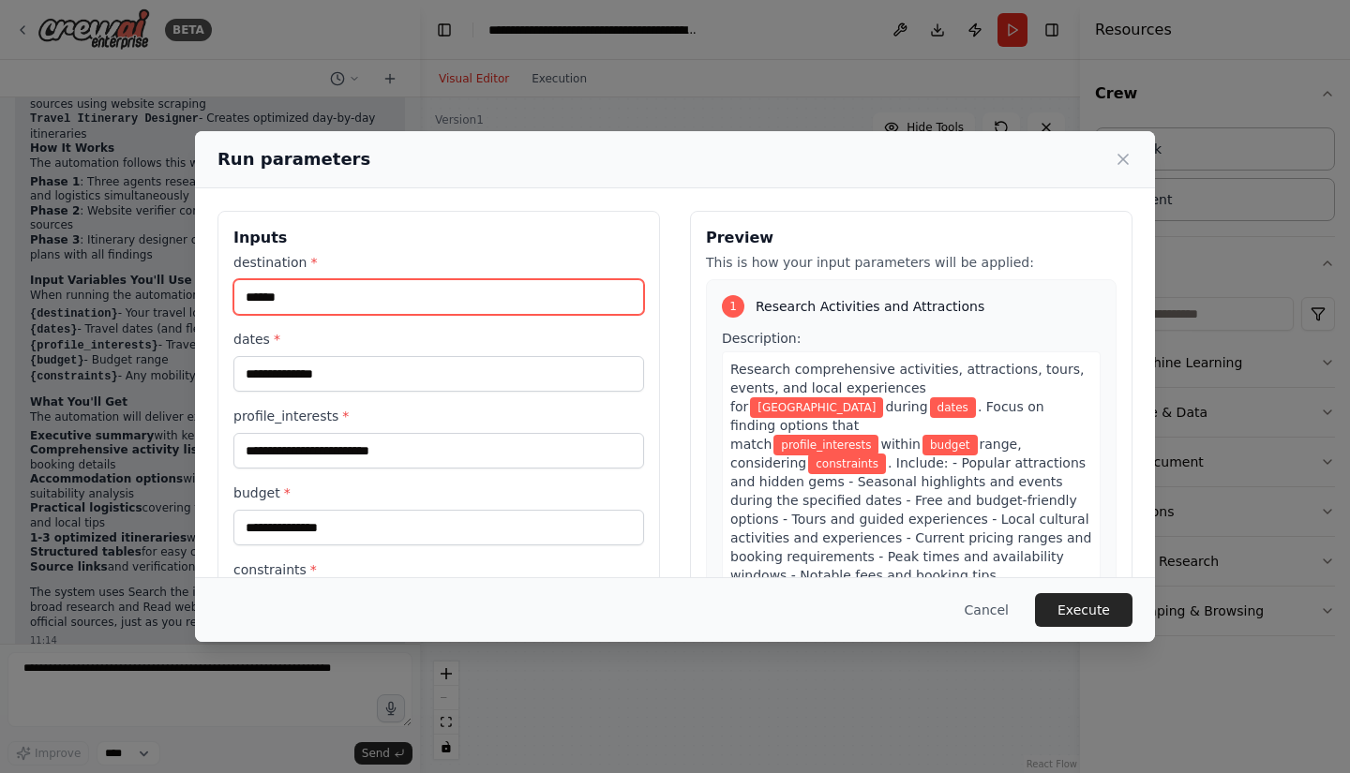
type input "******"
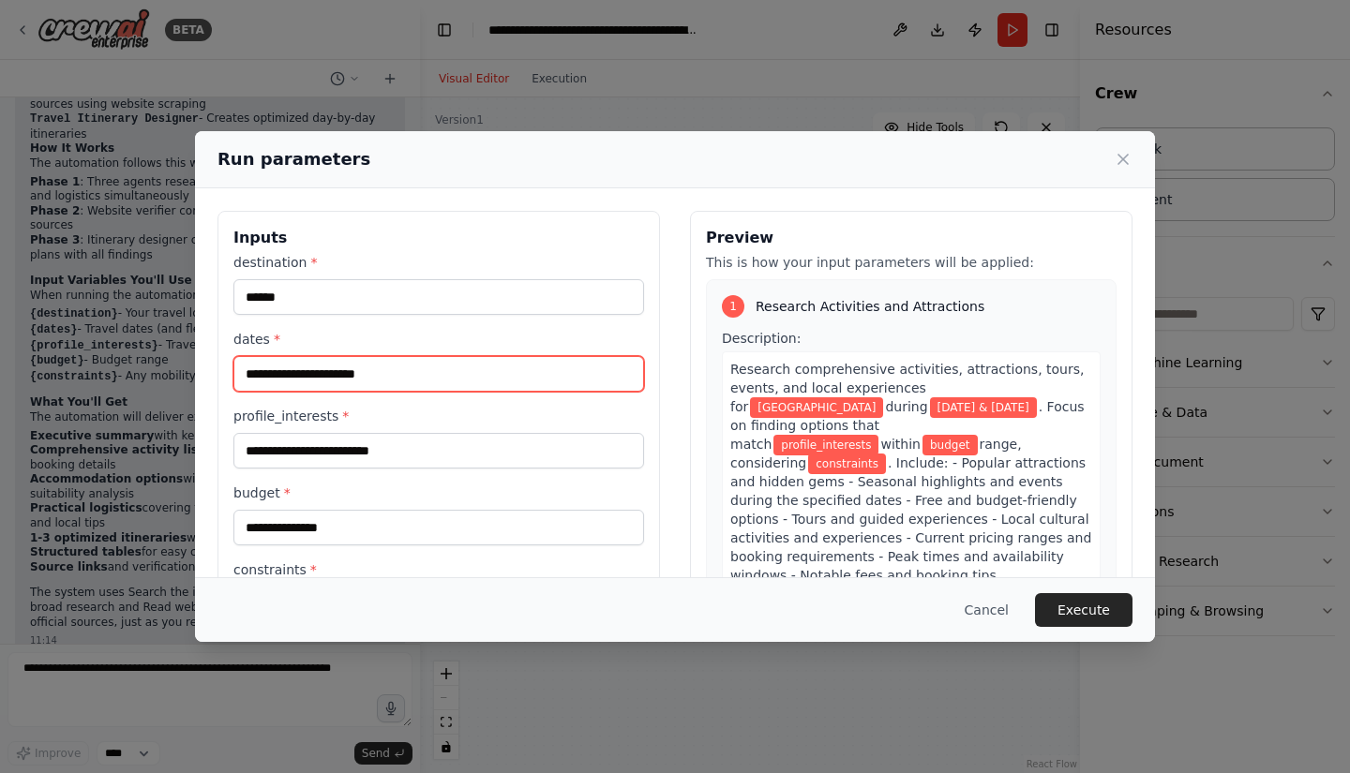
type input "**********"
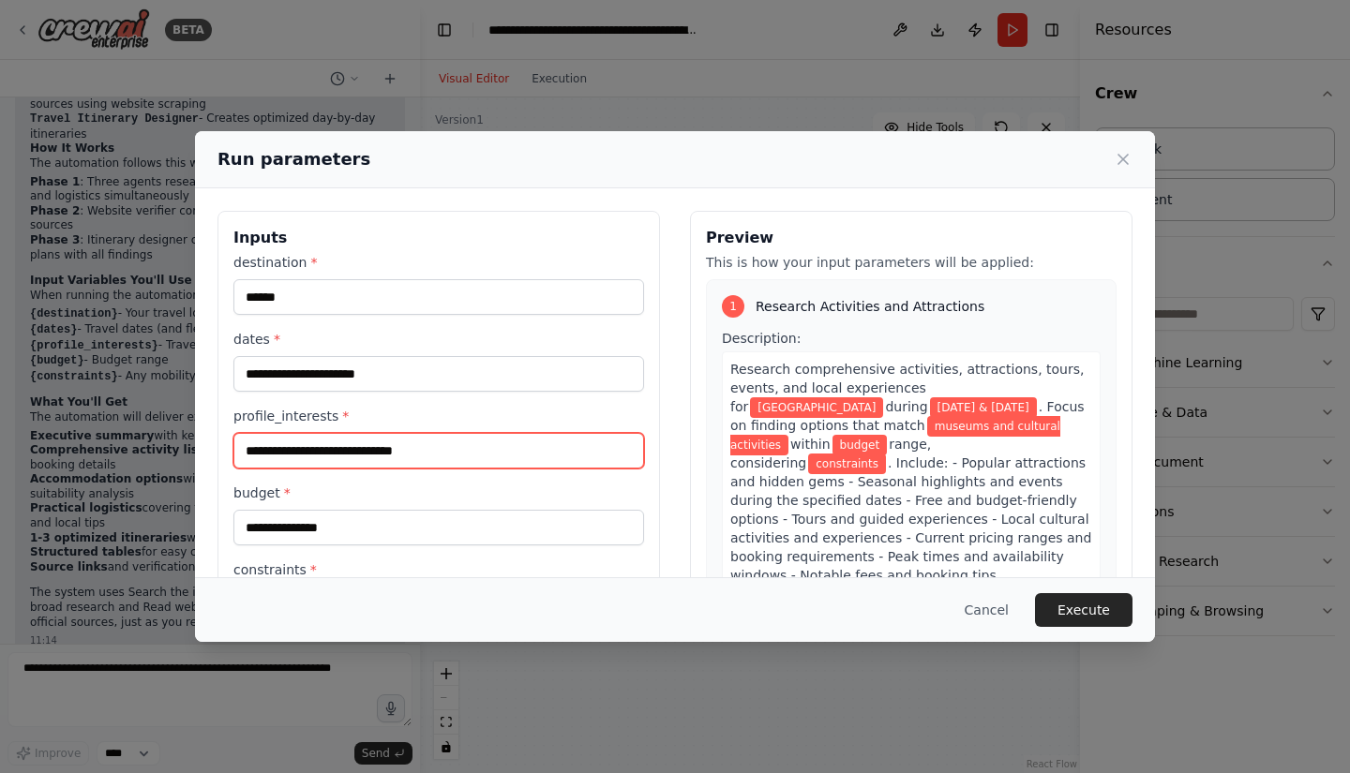
type input "**********"
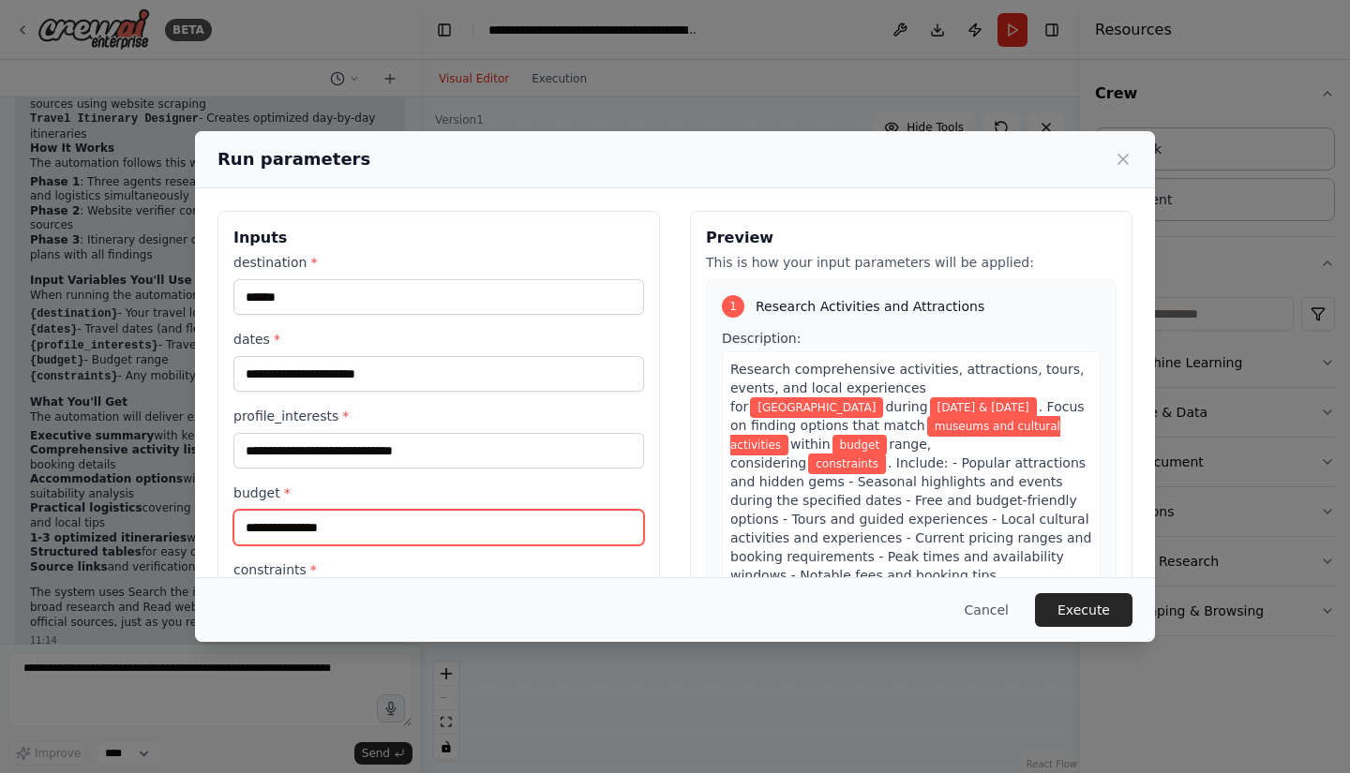
scroll to position [100, 0]
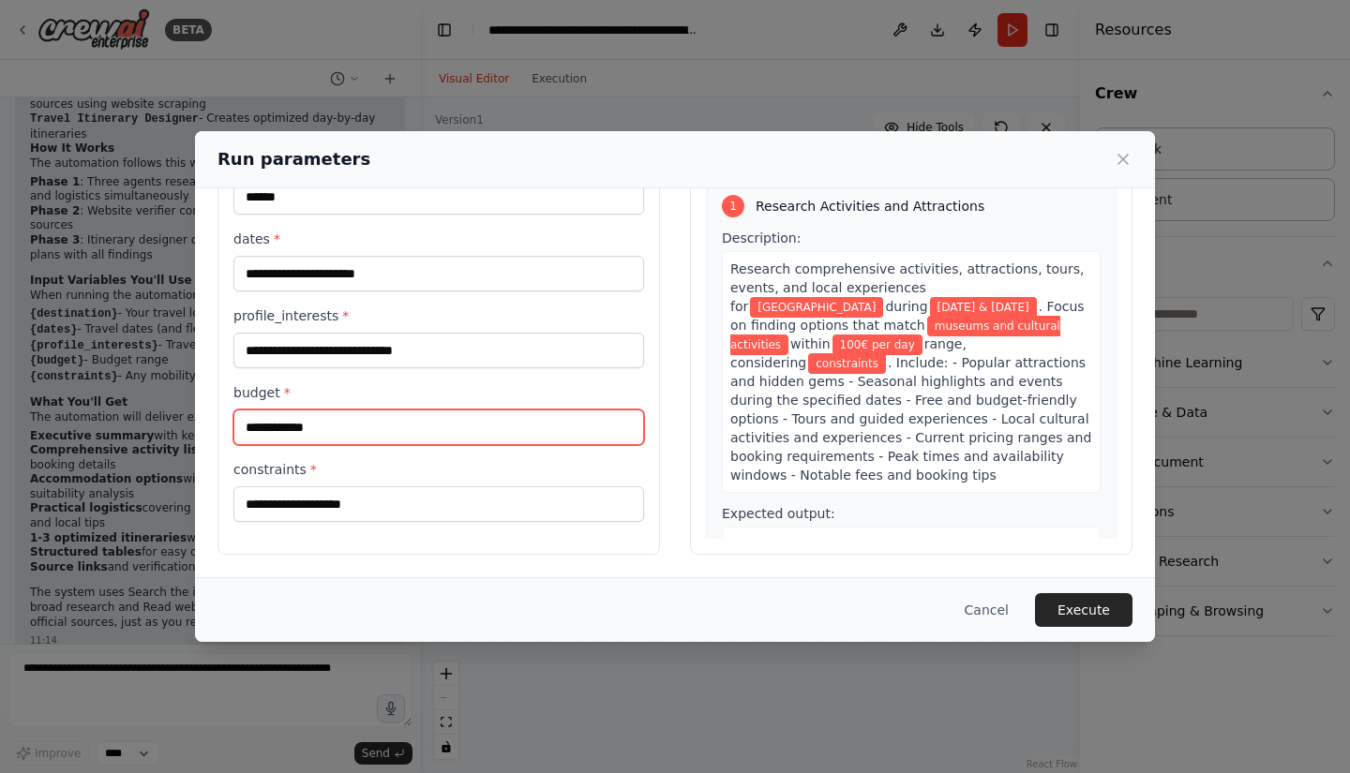
click at [249, 427] on input "**********" at bounding box center [438, 428] width 411 height 36
type input "**********"
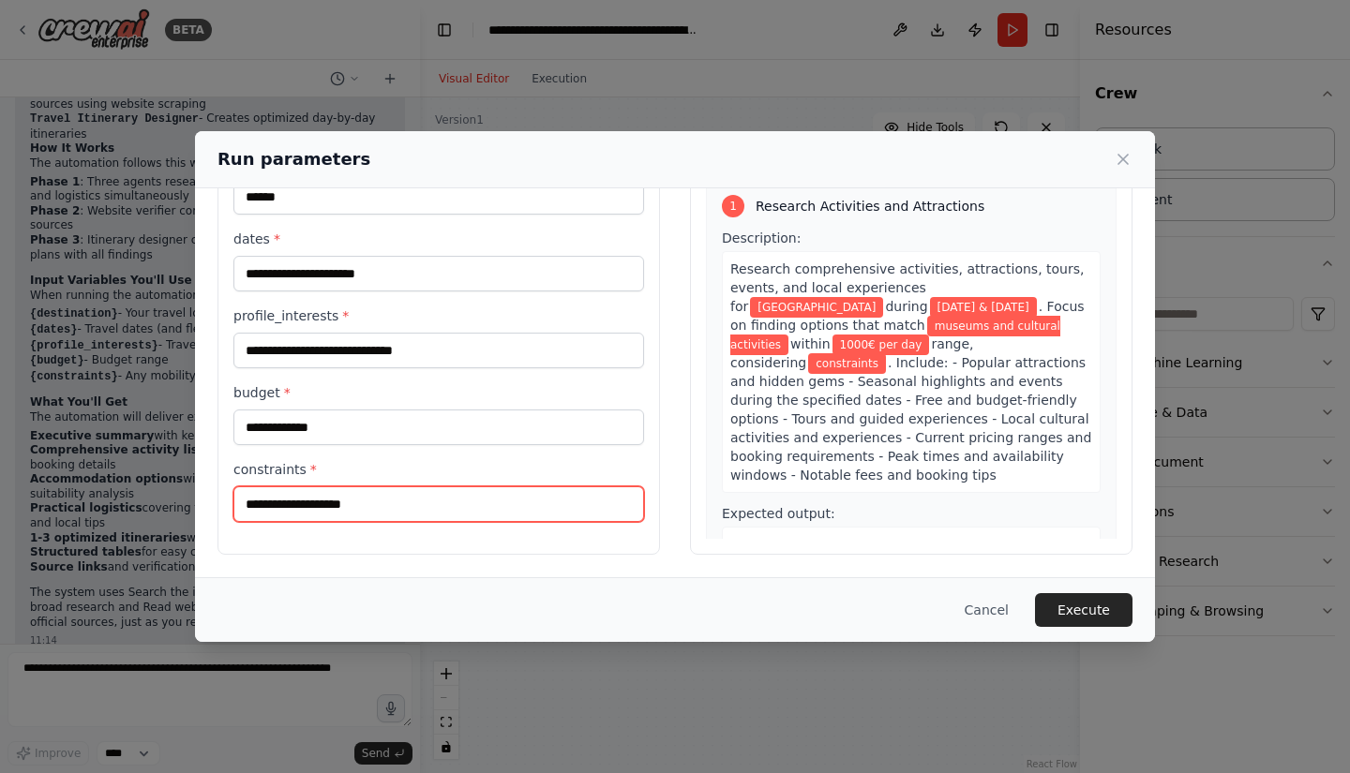
click at [482, 502] on input "constraints *" at bounding box center [438, 505] width 411 height 36
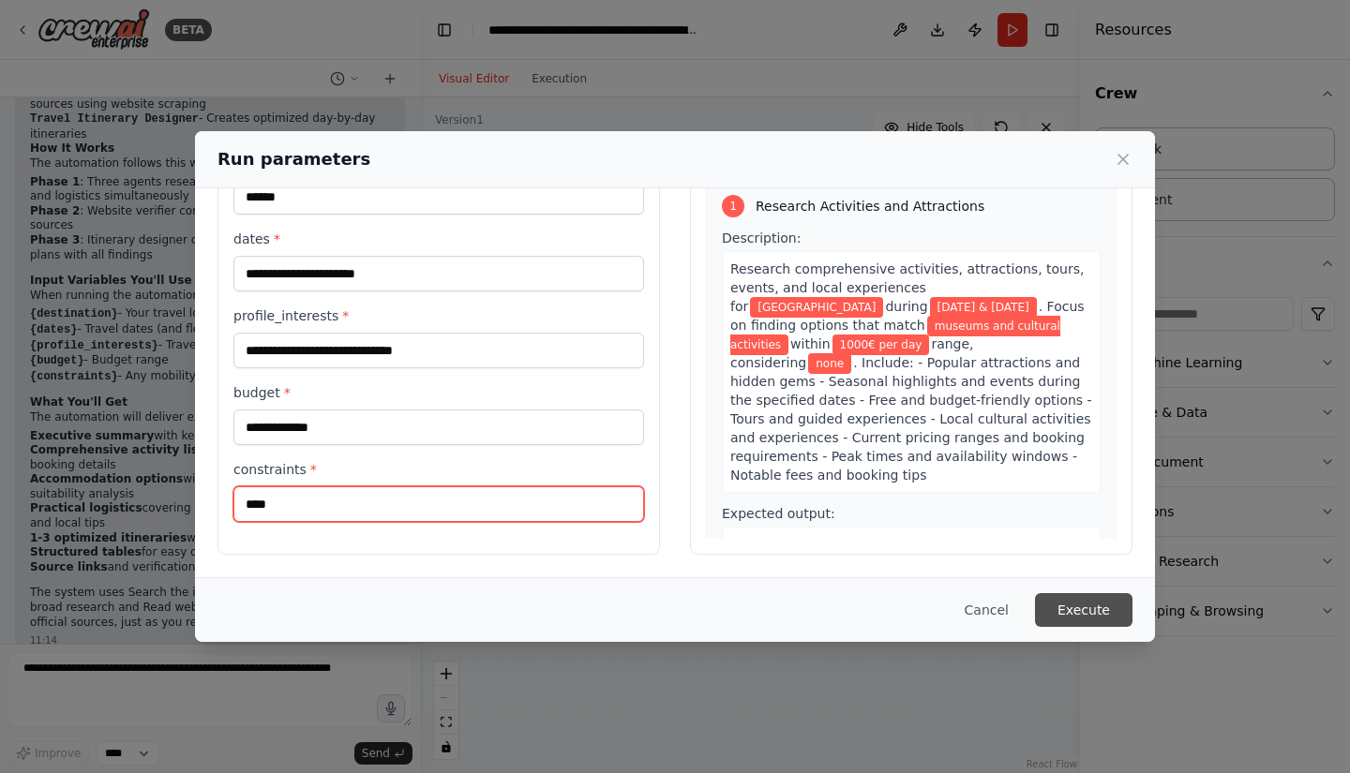
type input "****"
click at [1095, 607] on button "Execute" at bounding box center [1083, 610] width 97 height 34
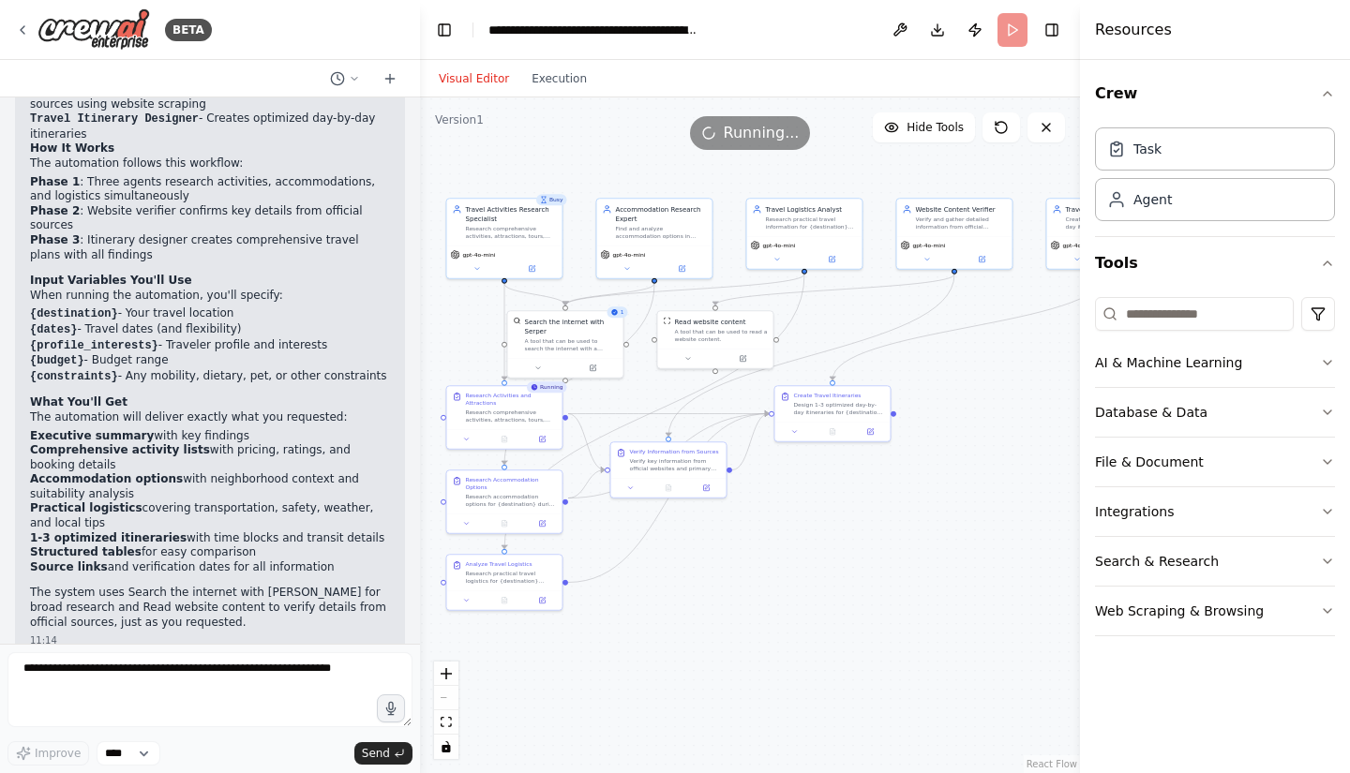
click at [537, 90] on div "Visual Editor Execution" at bounding box center [512, 78] width 171 height 37
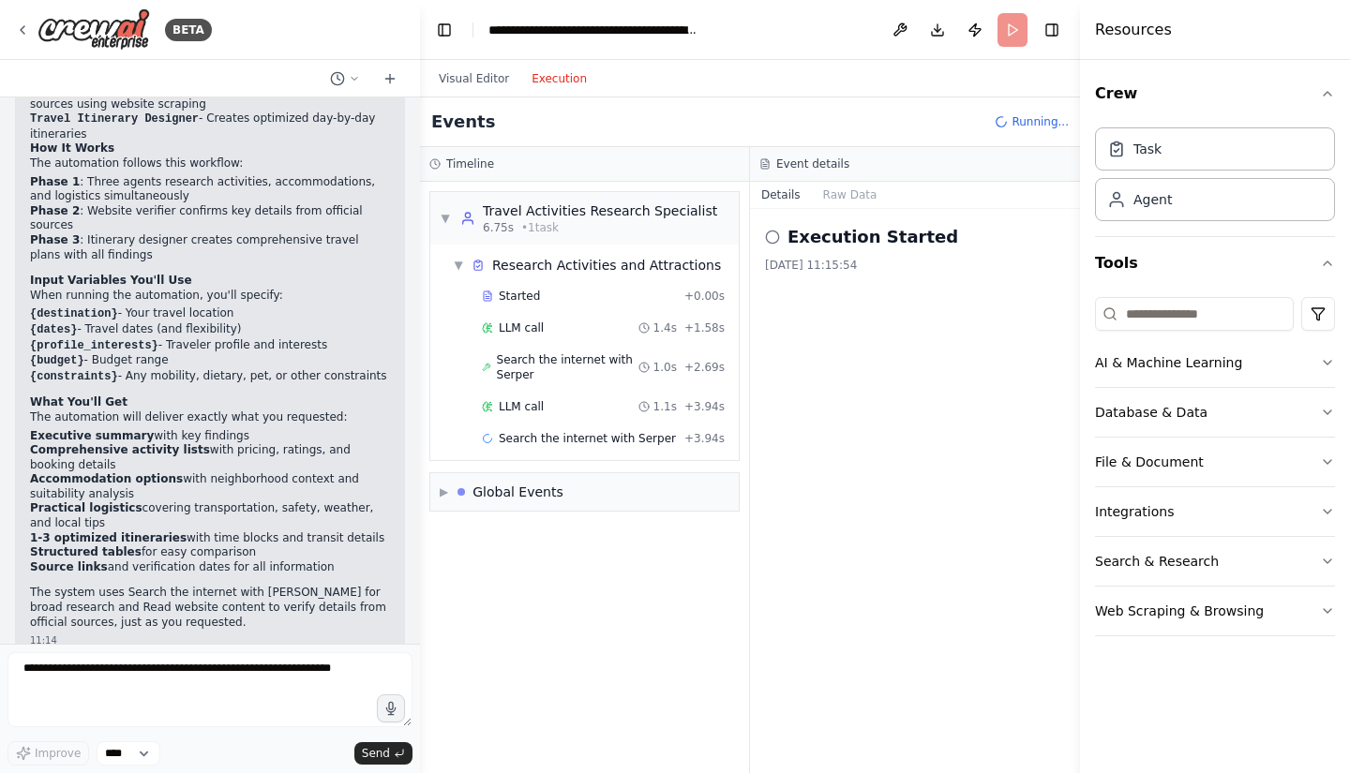
click at [537, 76] on button "Execution" at bounding box center [559, 78] width 78 height 22
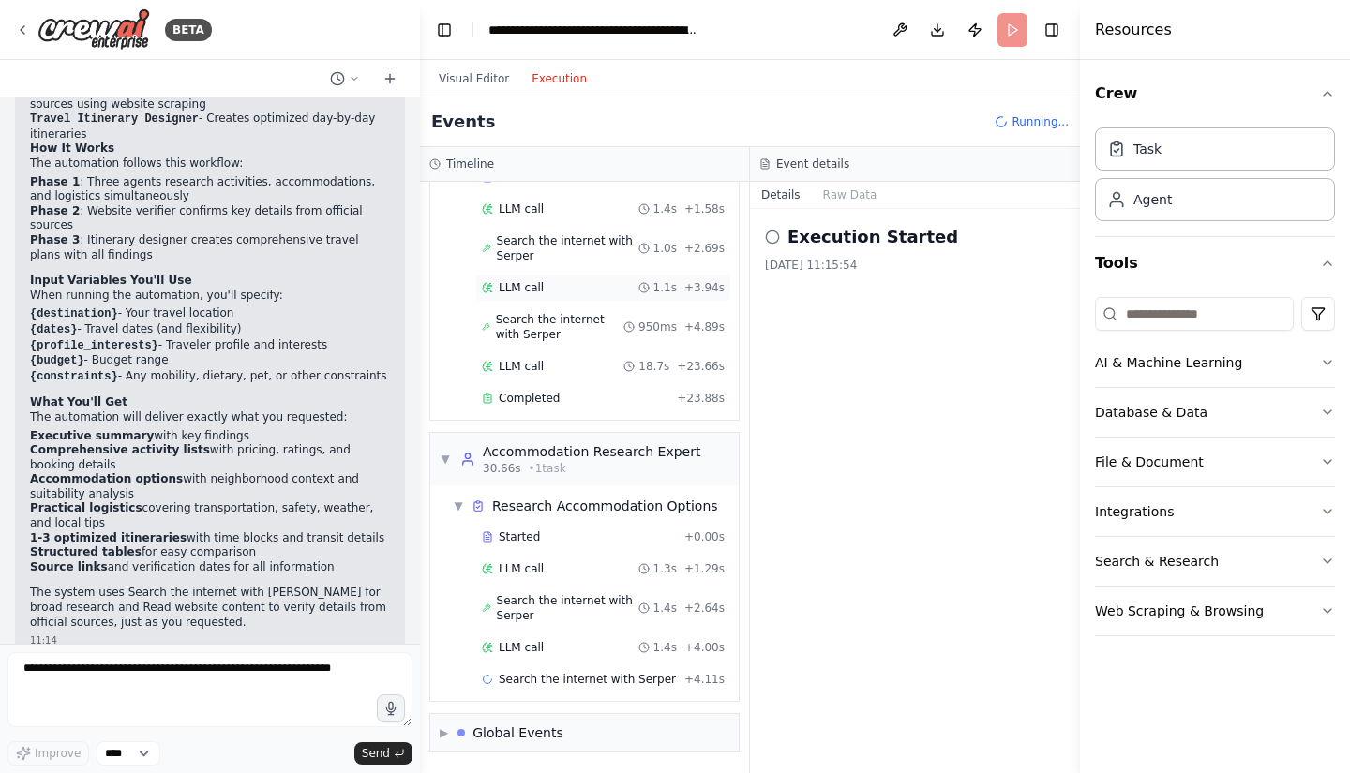
scroll to position [185, 0]
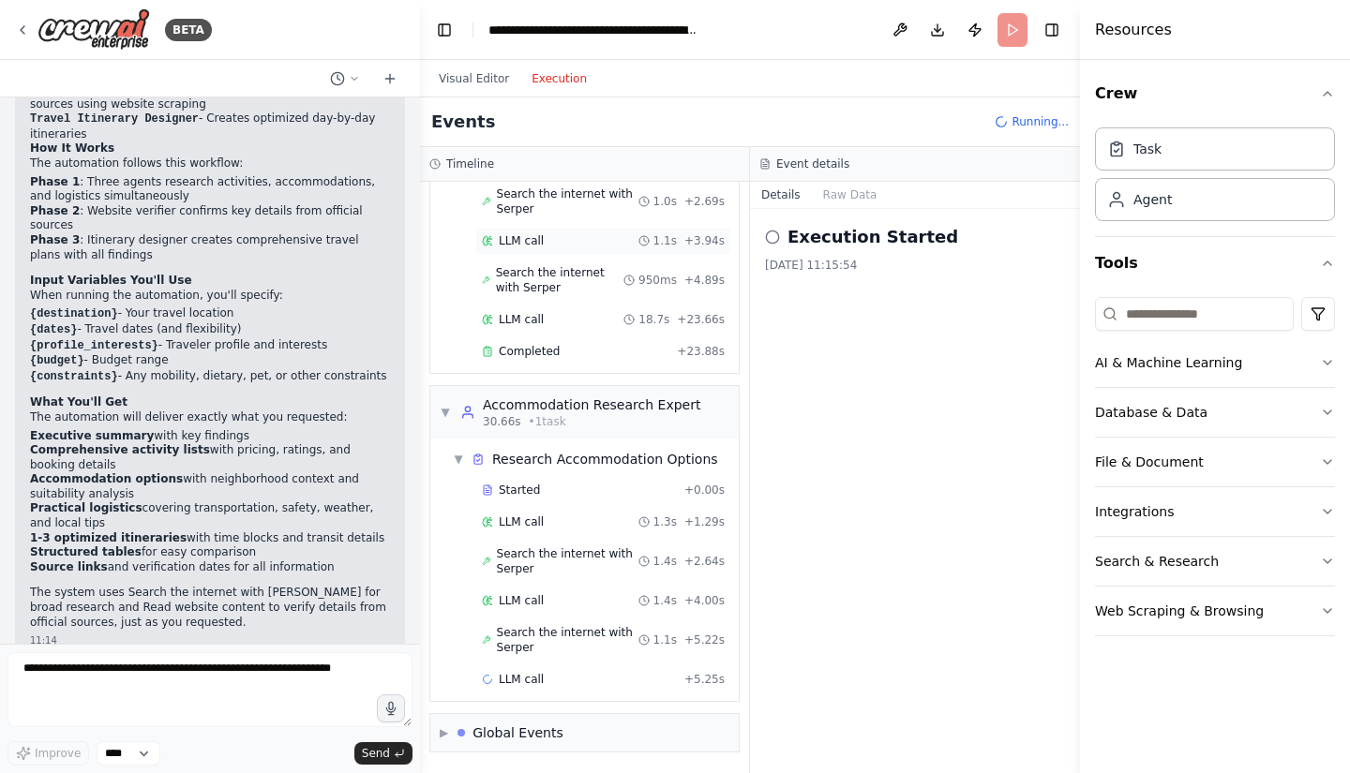
click at [608, 397] on div "Accommodation Research Expert" at bounding box center [591, 405] width 217 height 19
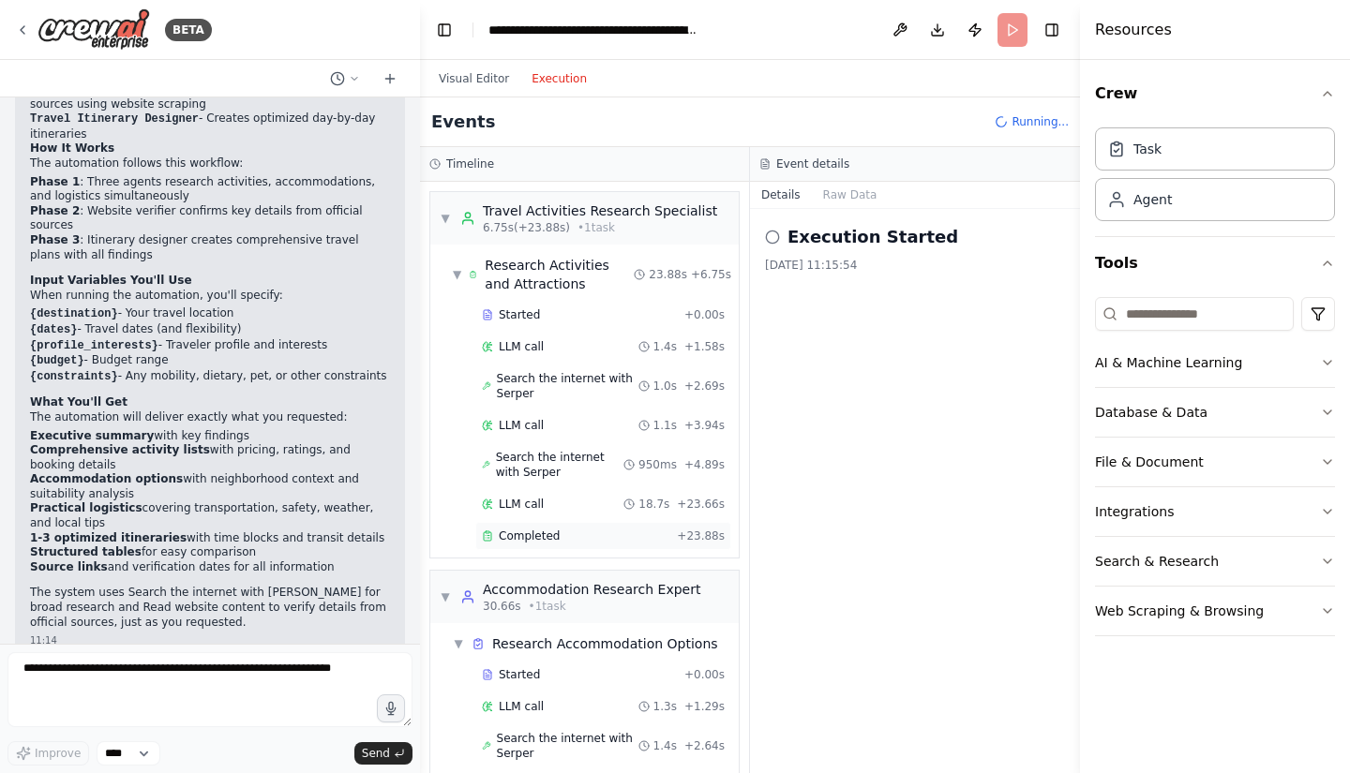
click at [546, 535] on span "Completed" at bounding box center [529, 536] width 61 height 15
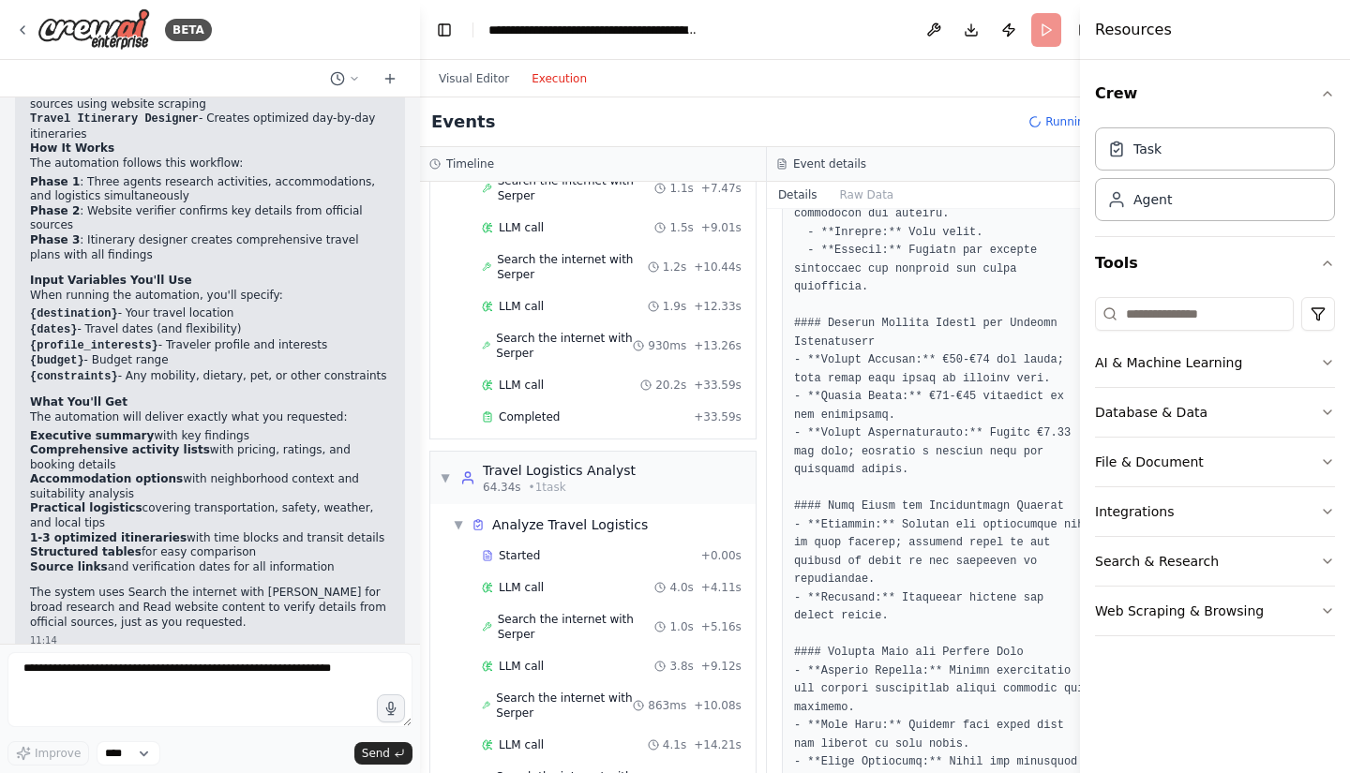
scroll to position [770, 0]
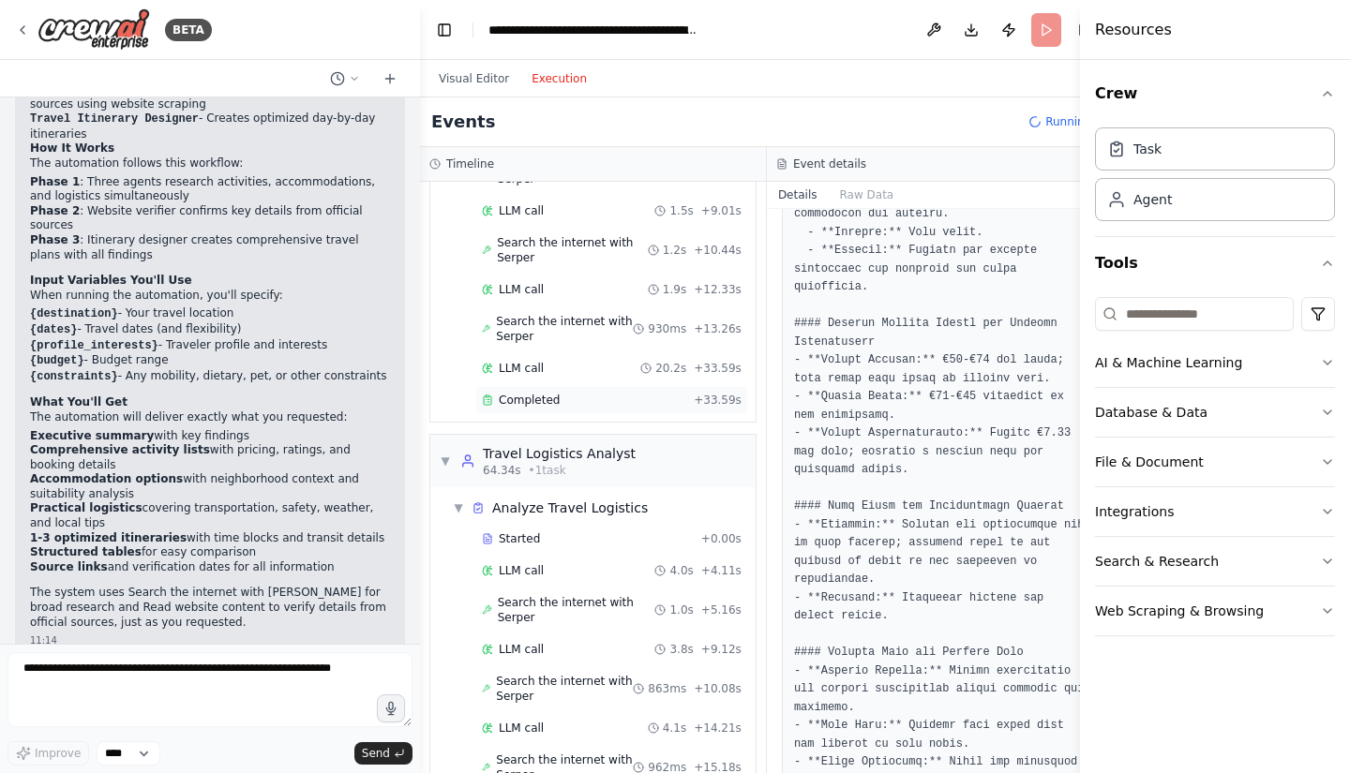
click at [560, 397] on div "Completed" at bounding box center [584, 400] width 204 height 15
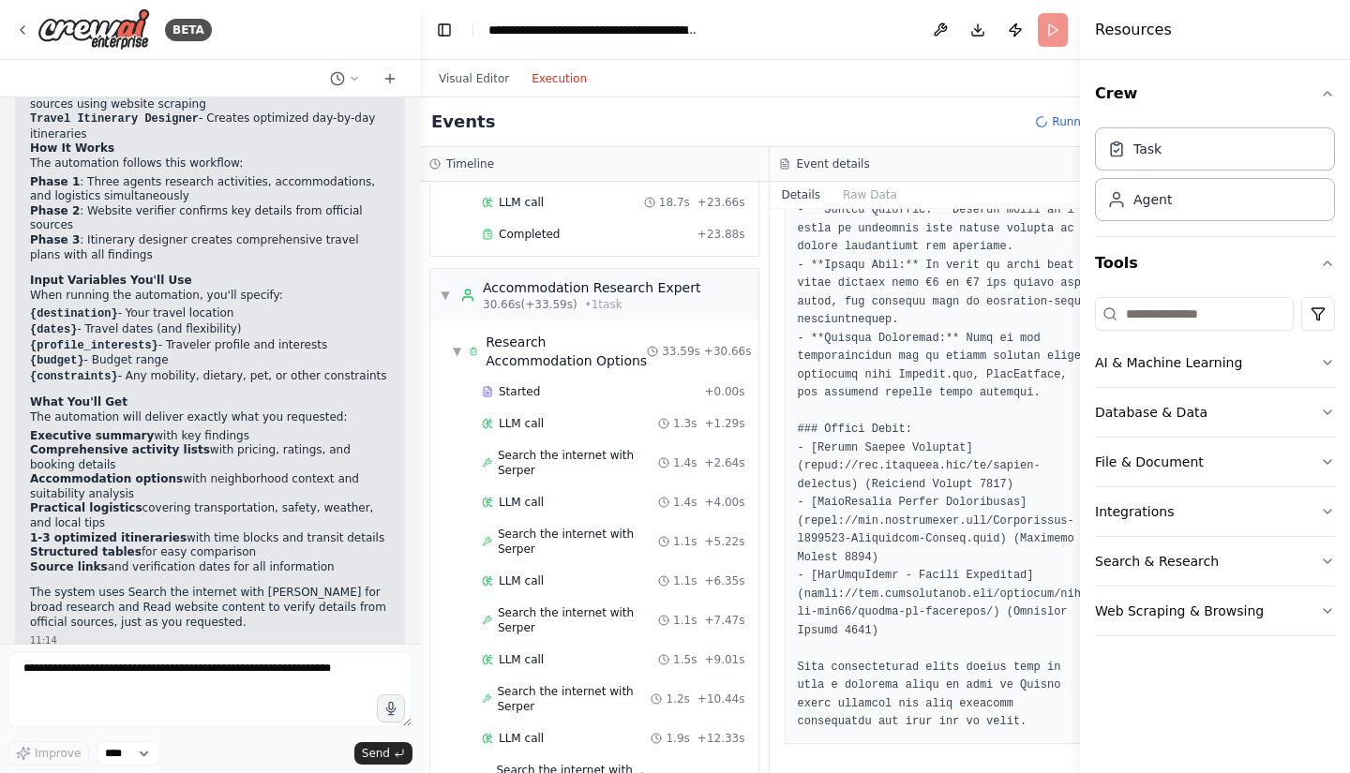
scroll to position [0, 0]
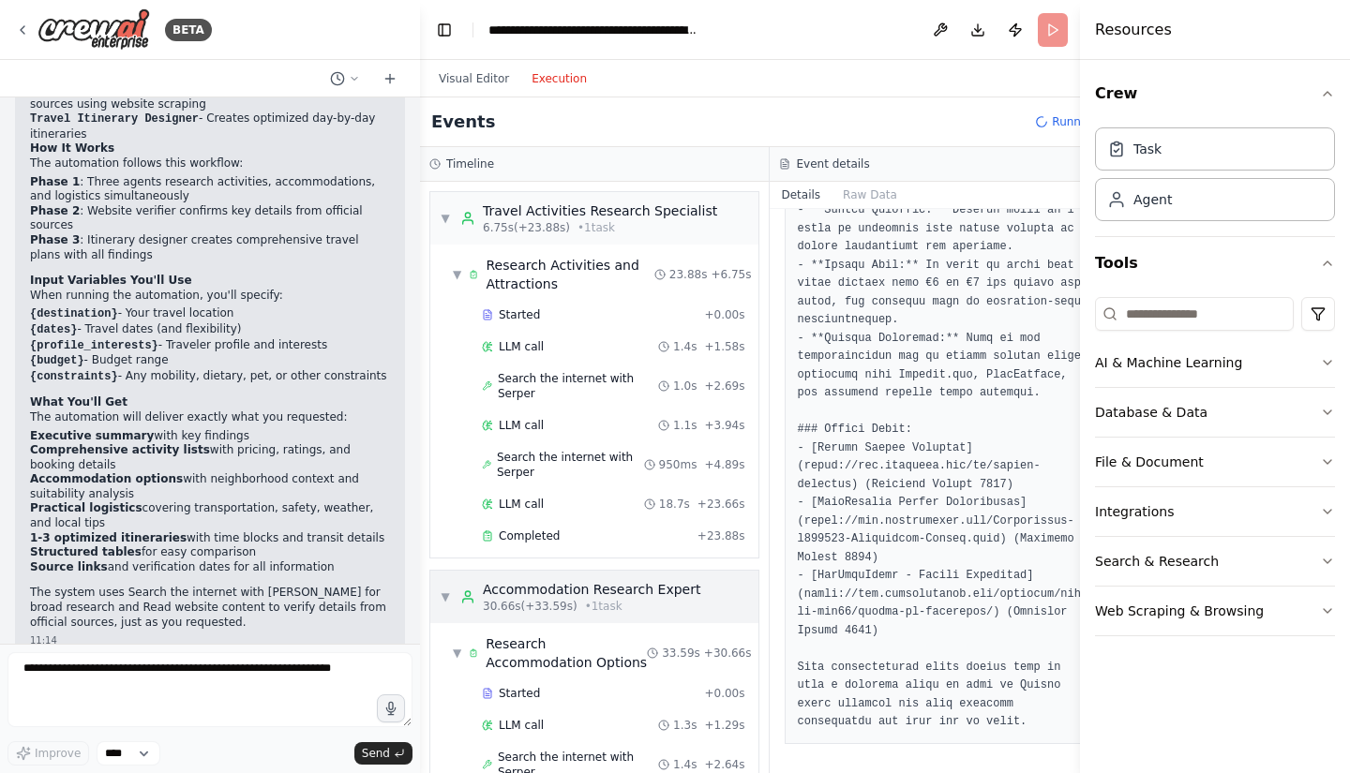
click at [441, 599] on span "▼" at bounding box center [445, 597] width 11 height 15
click at [439, 218] on div "▼ Travel Activities Research Specialist 6.75s (+23.88s) • 1 task" at bounding box center [594, 218] width 328 height 52
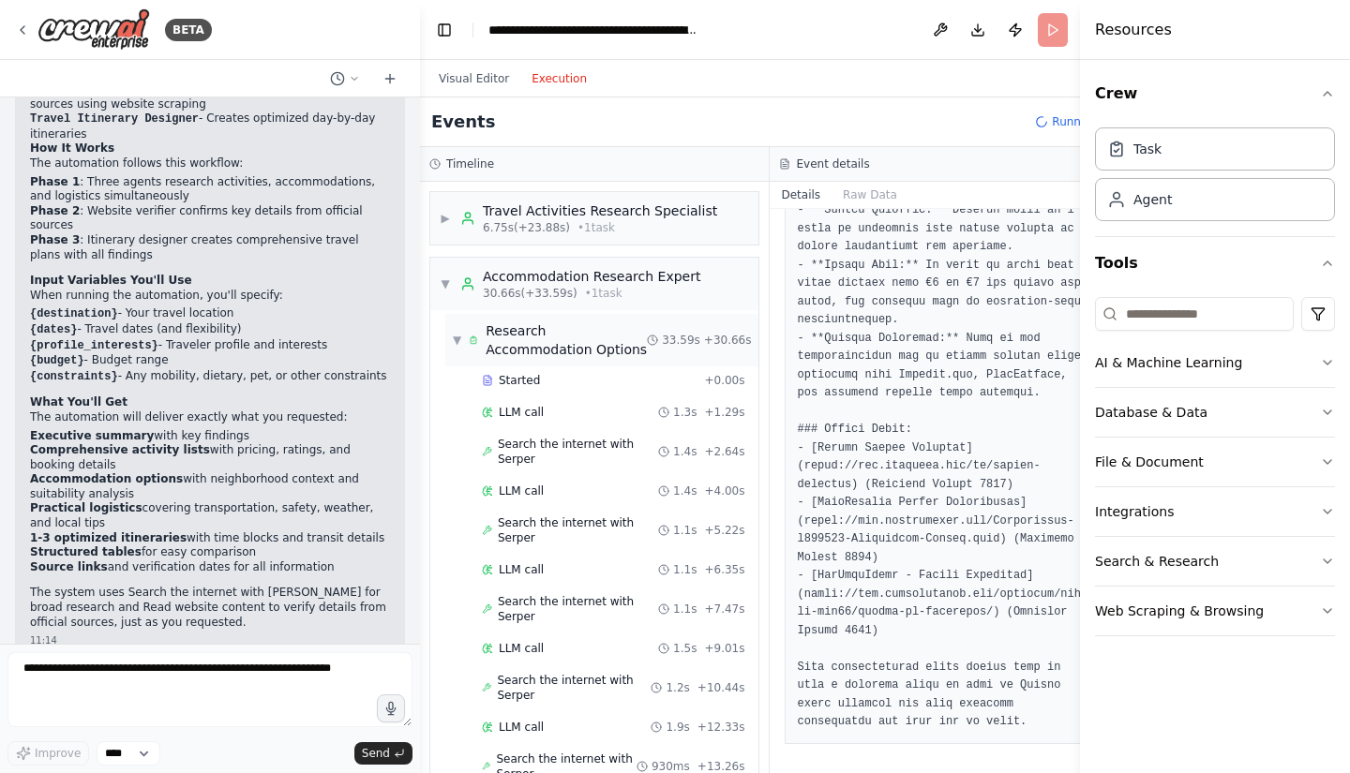
click at [460, 347] on span "▼" at bounding box center [457, 340] width 8 height 15
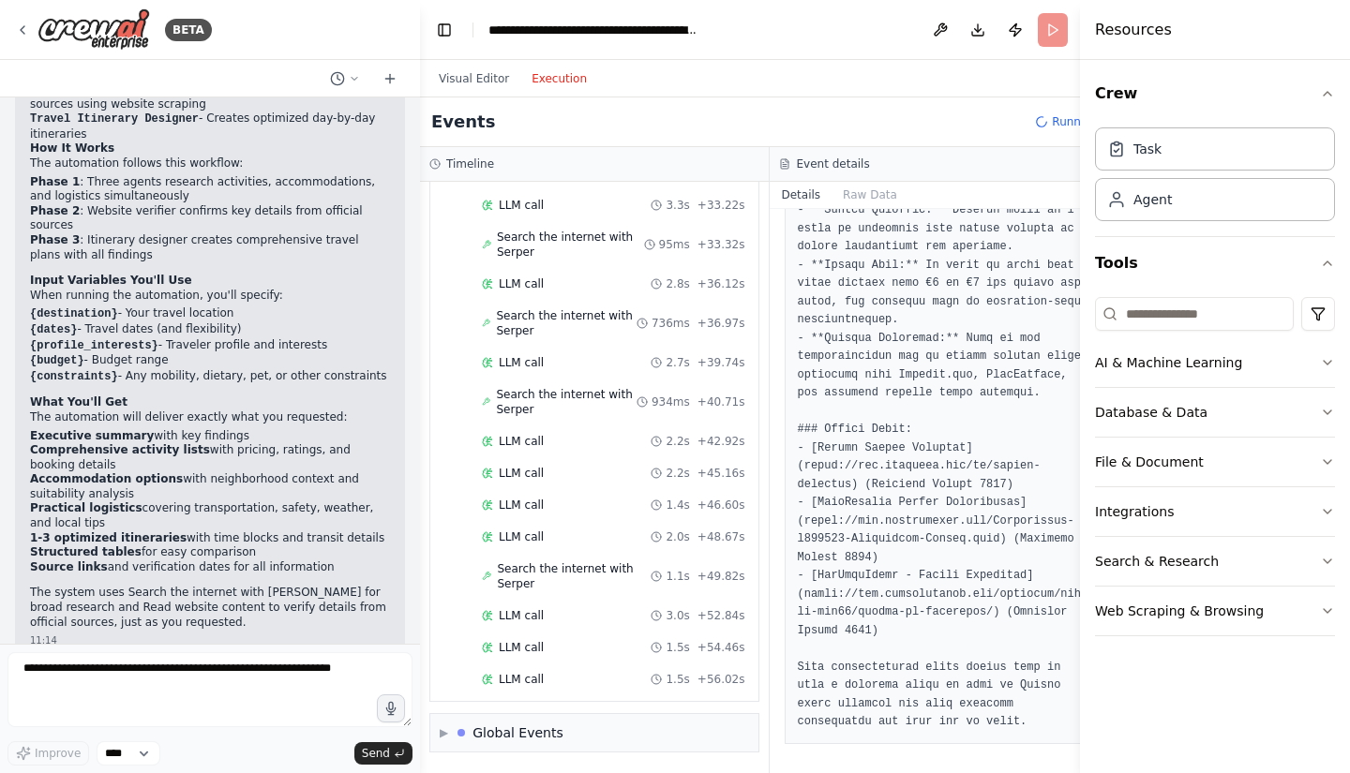
scroll to position [1103, 0]
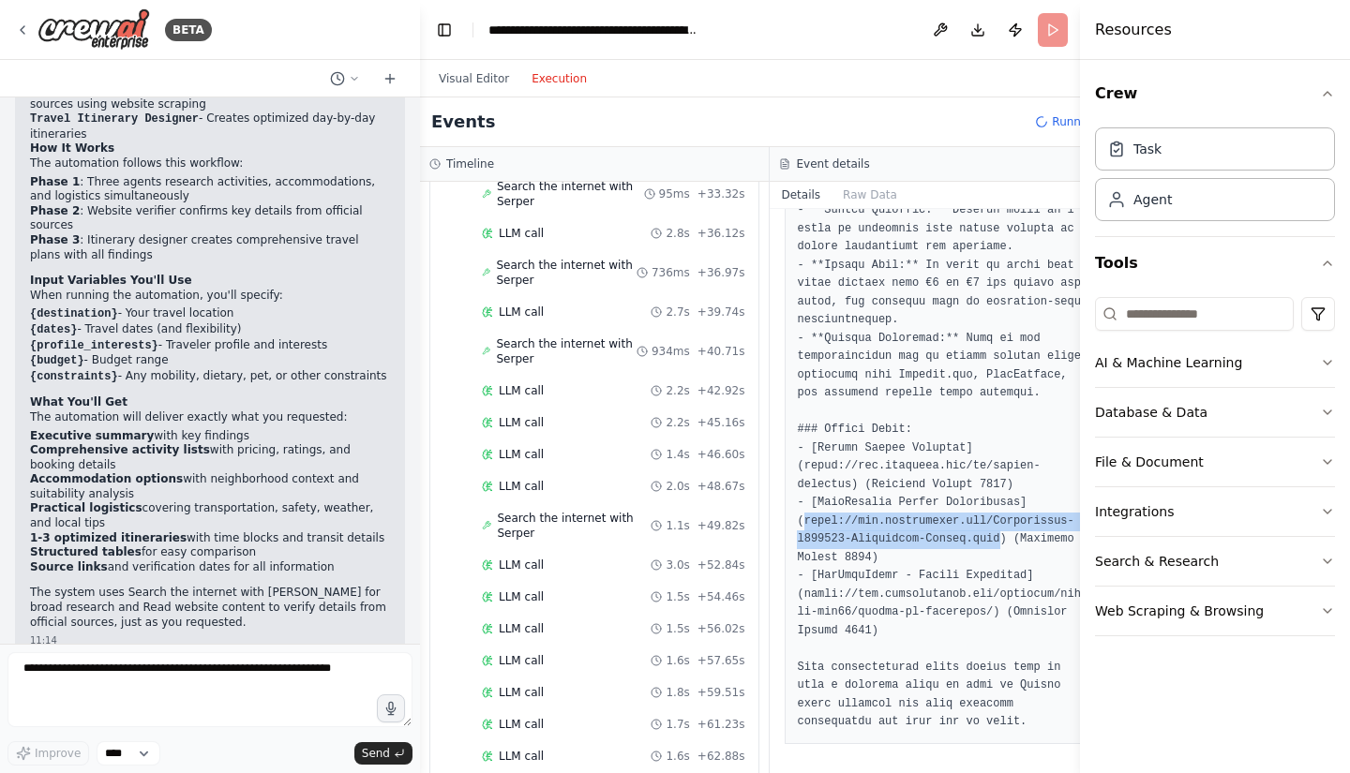
drag, startPoint x: 789, startPoint y: 519, endPoint x: 968, endPoint y: 531, distance: 179.4
copy pre "[URL][DOMAIN_NAME]"
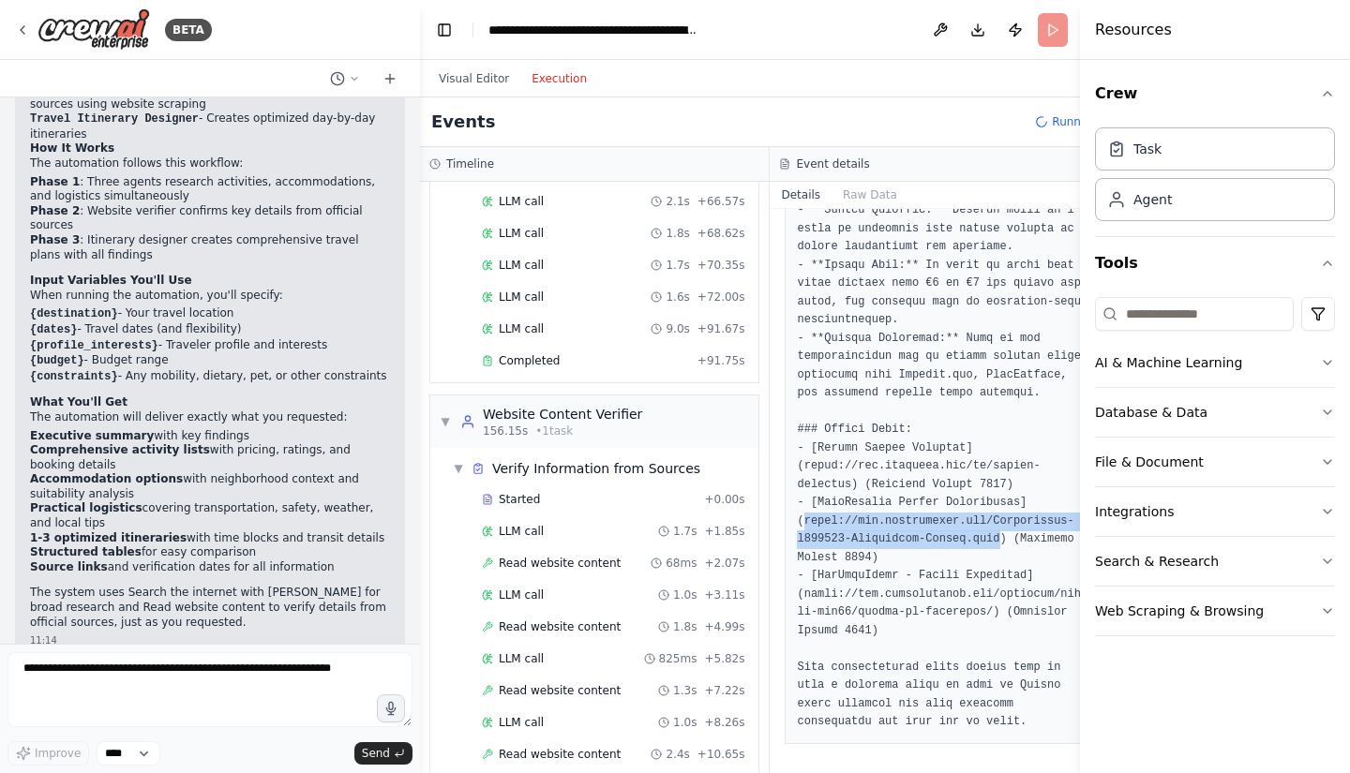
scroll to position [1911, 0]
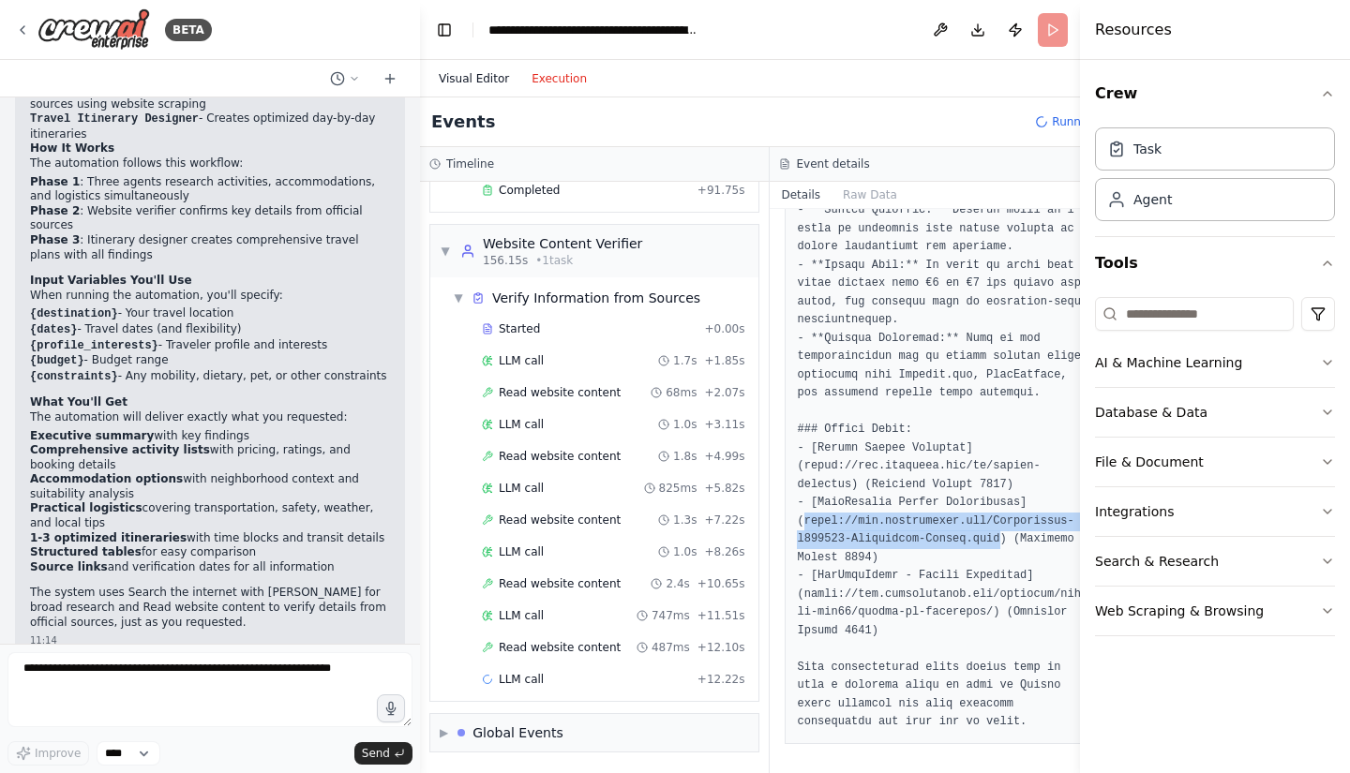
click at [473, 84] on button "Visual Editor" at bounding box center [473, 78] width 93 height 22
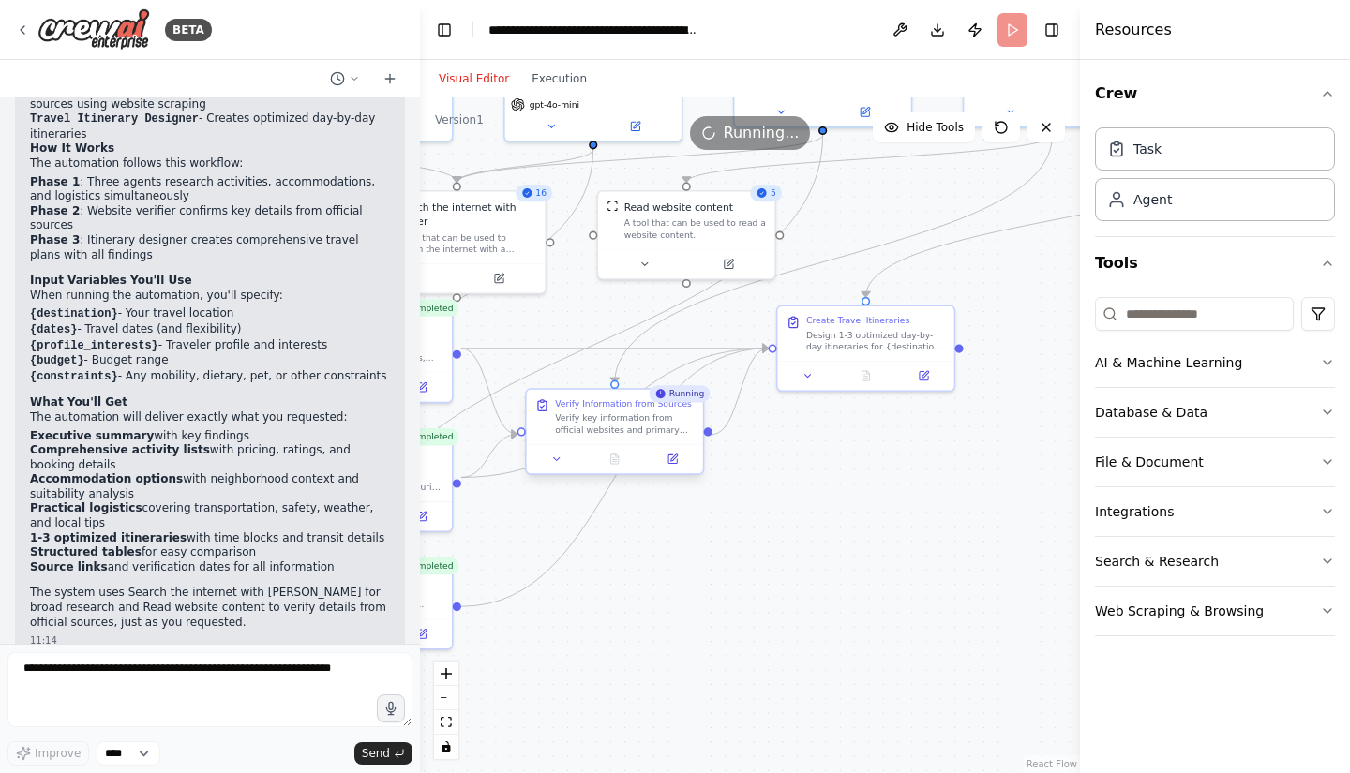
click at [653, 438] on div "Verify Information from Sources Verify key information from official websites a…" at bounding box center [615, 417] width 176 height 54
click at [678, 458] on icon at bounding box center [671, 459] width 11 height 11
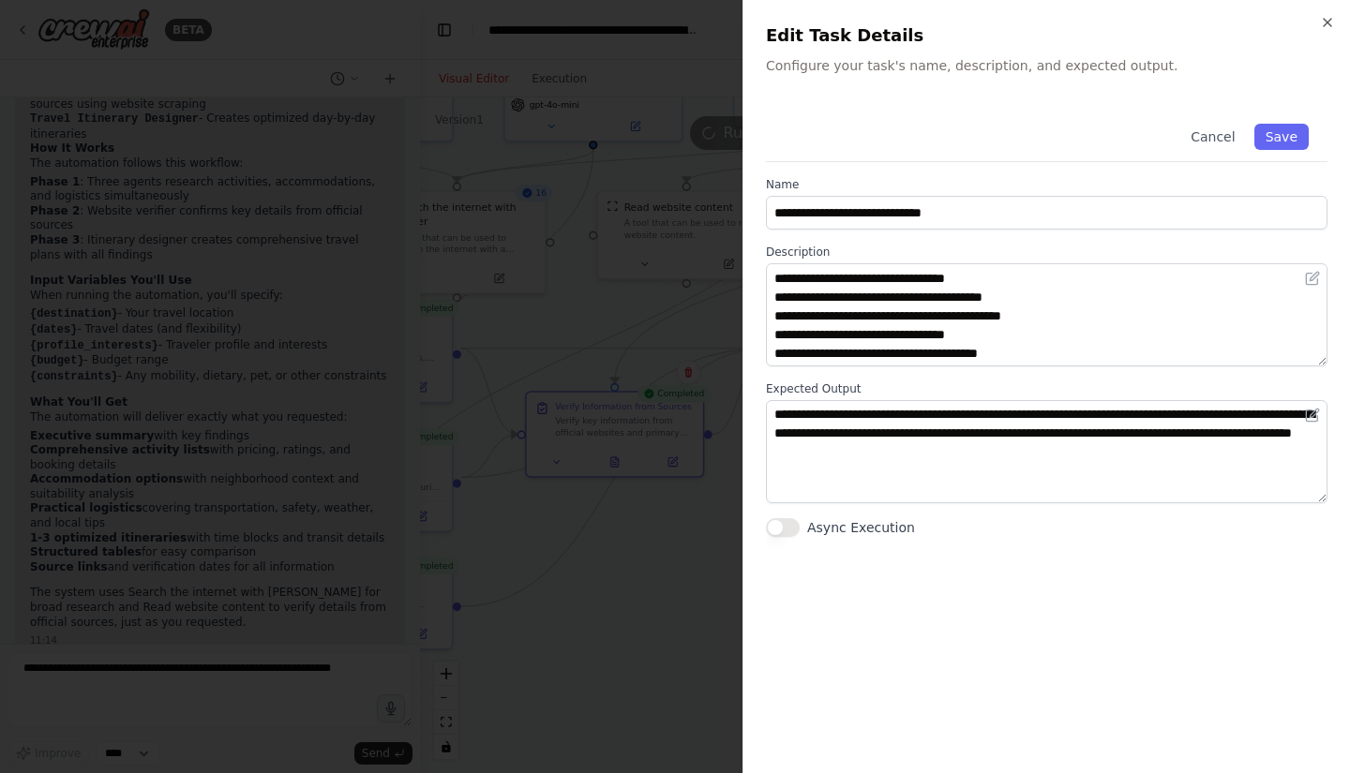
scroll to position [94, 0]
click at [679, 621] on div at bounding box center [675, 386] width 1350 height 773
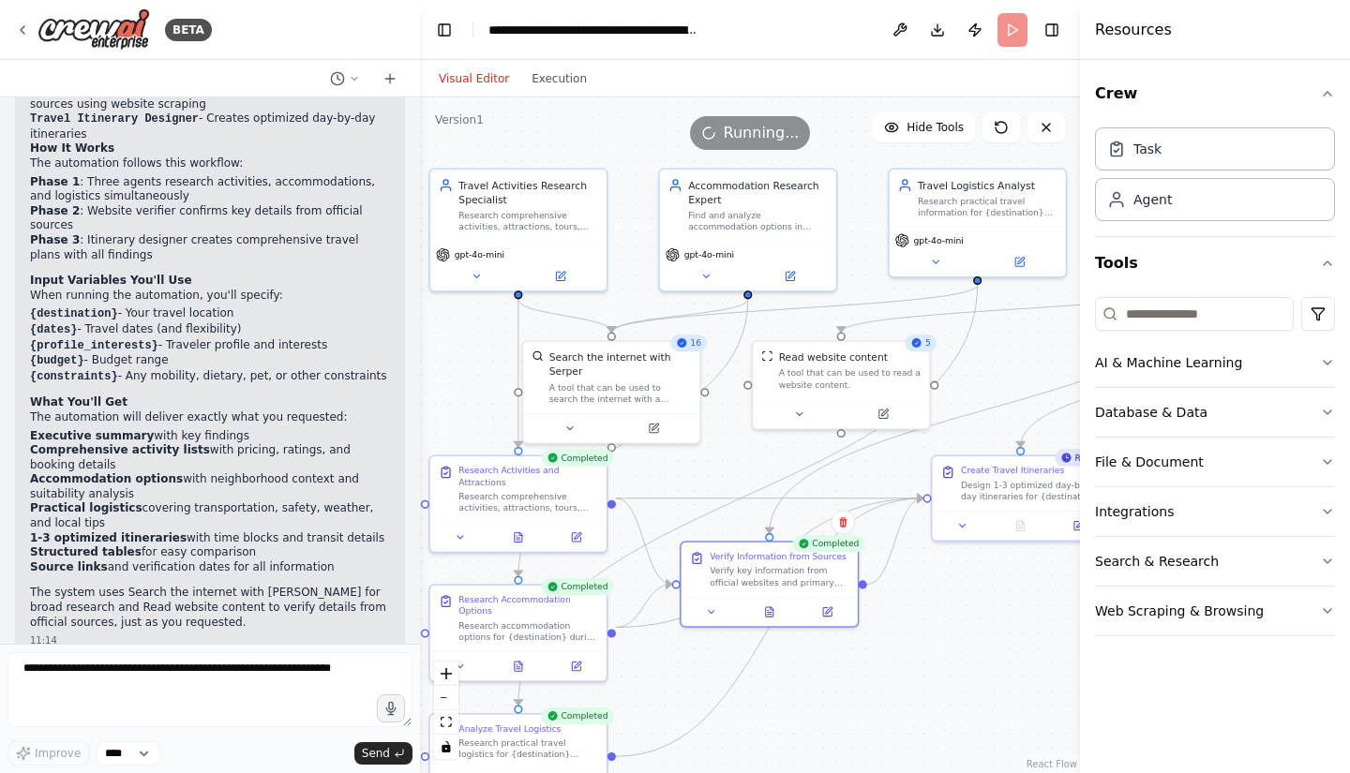
drag, startPoint x: 792, startPoint y: 541, endPoint x: 947, endPoint y: 691, distance: 215.5
click at [947, 691] on div ".deletable-edge-delete-btn { width: 20px; height: 20px; border: 0px solid #ffff…" at bounding box center [750, 435] width 660 height 676
click at [669, 417] on button at bounding box center [653, 425] width 81 height 17
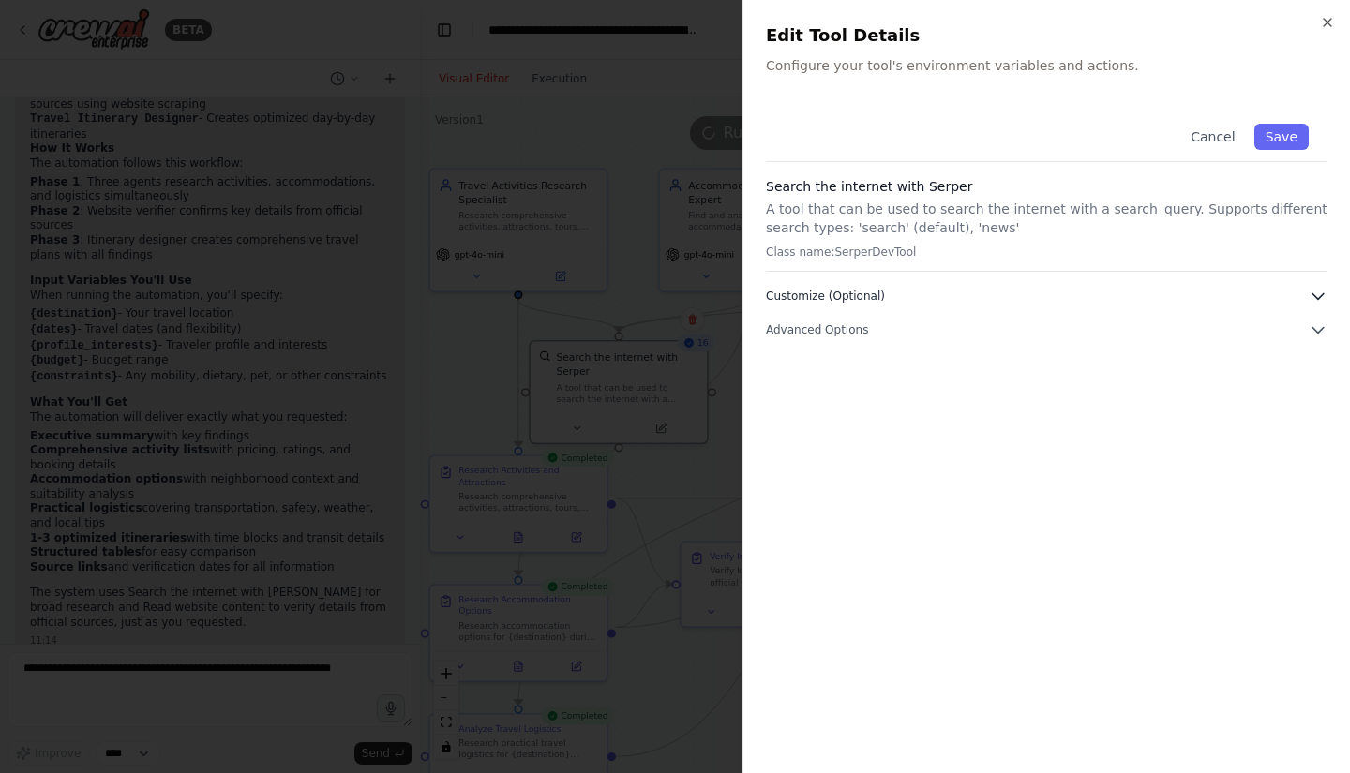
click at [987, 292] on button "Customize (Optional)" at bounding box center [1047, 296] width 562 height 19
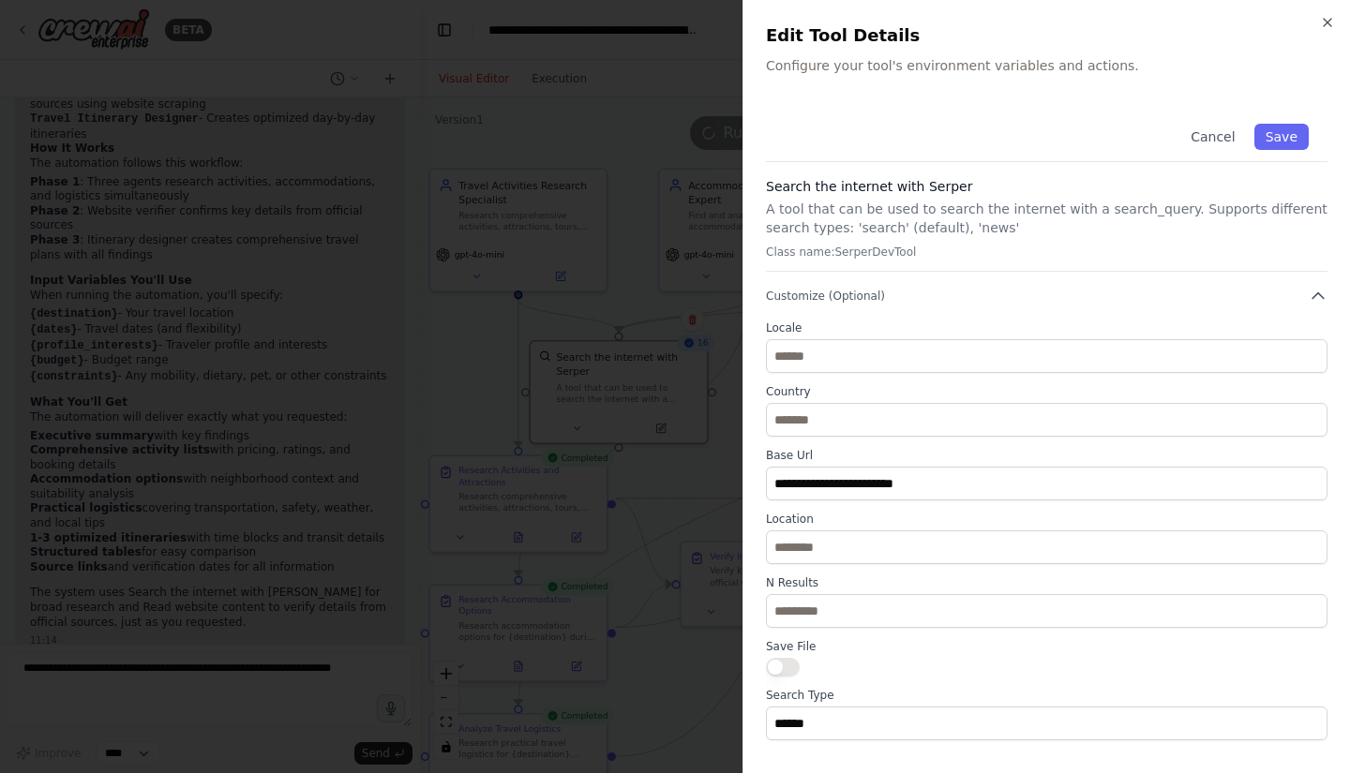
scroll to position [23, 0]
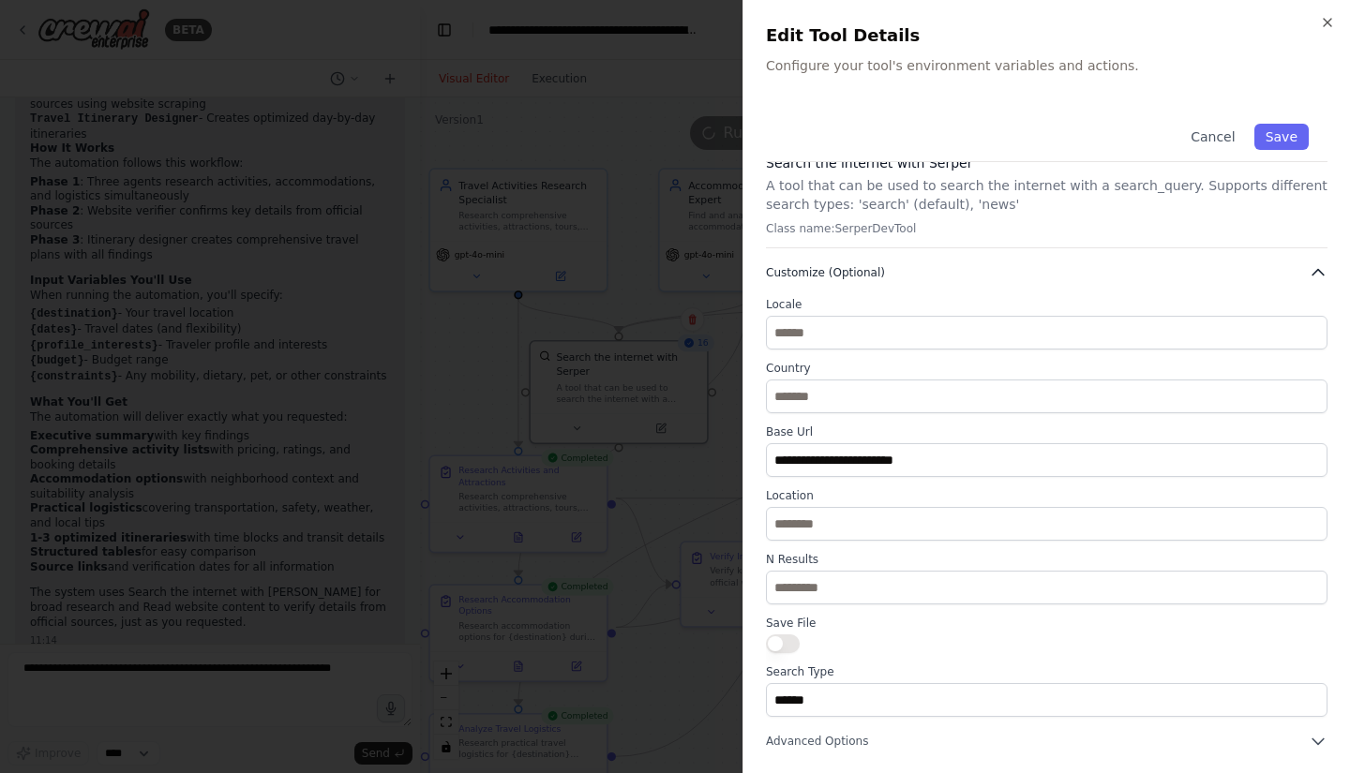
click at [1309, 269] on icon "button" at bounding box center [1318, 272] width 19 height 19
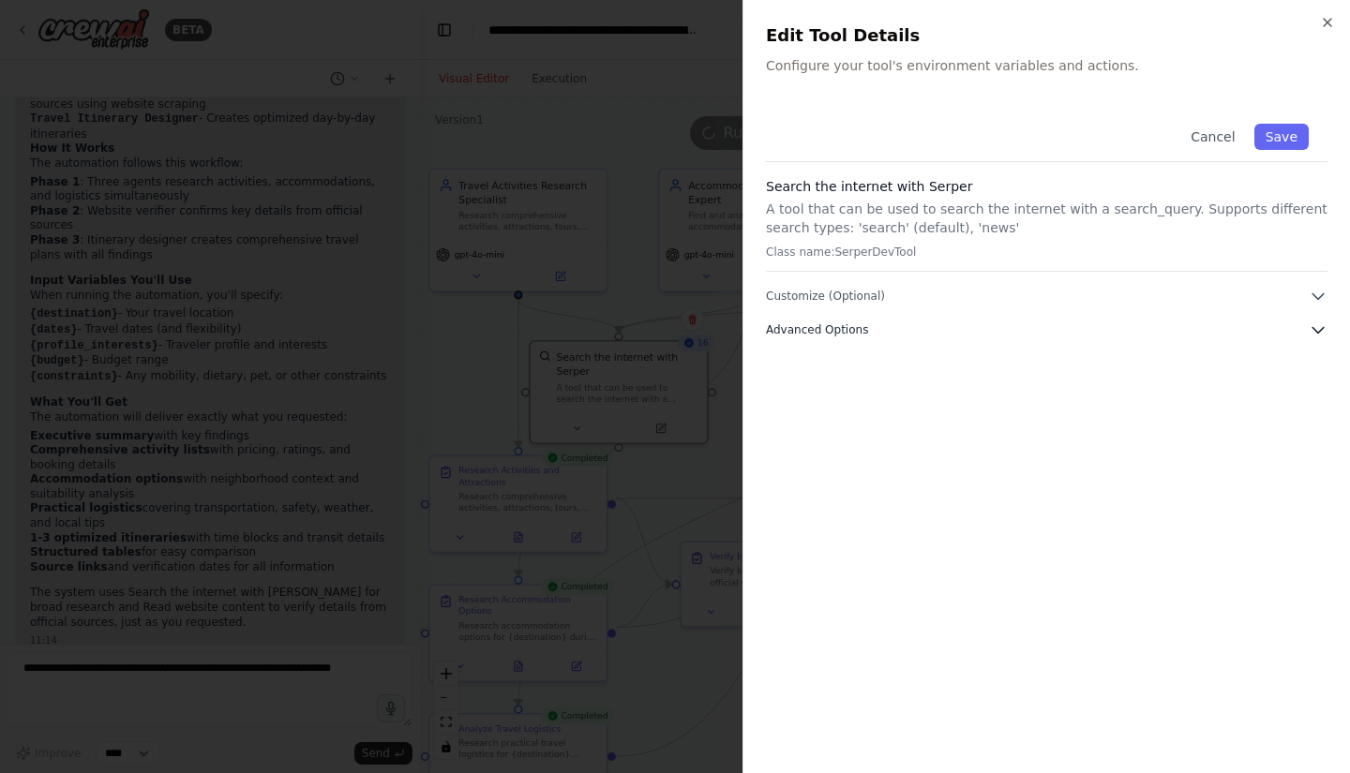
click at [1311, 328] on icon "button" at bounding box center [1318, 330] width 19 height 19
click at [703, 408] on div at bounding box center [675, 386] width 1350 height 773
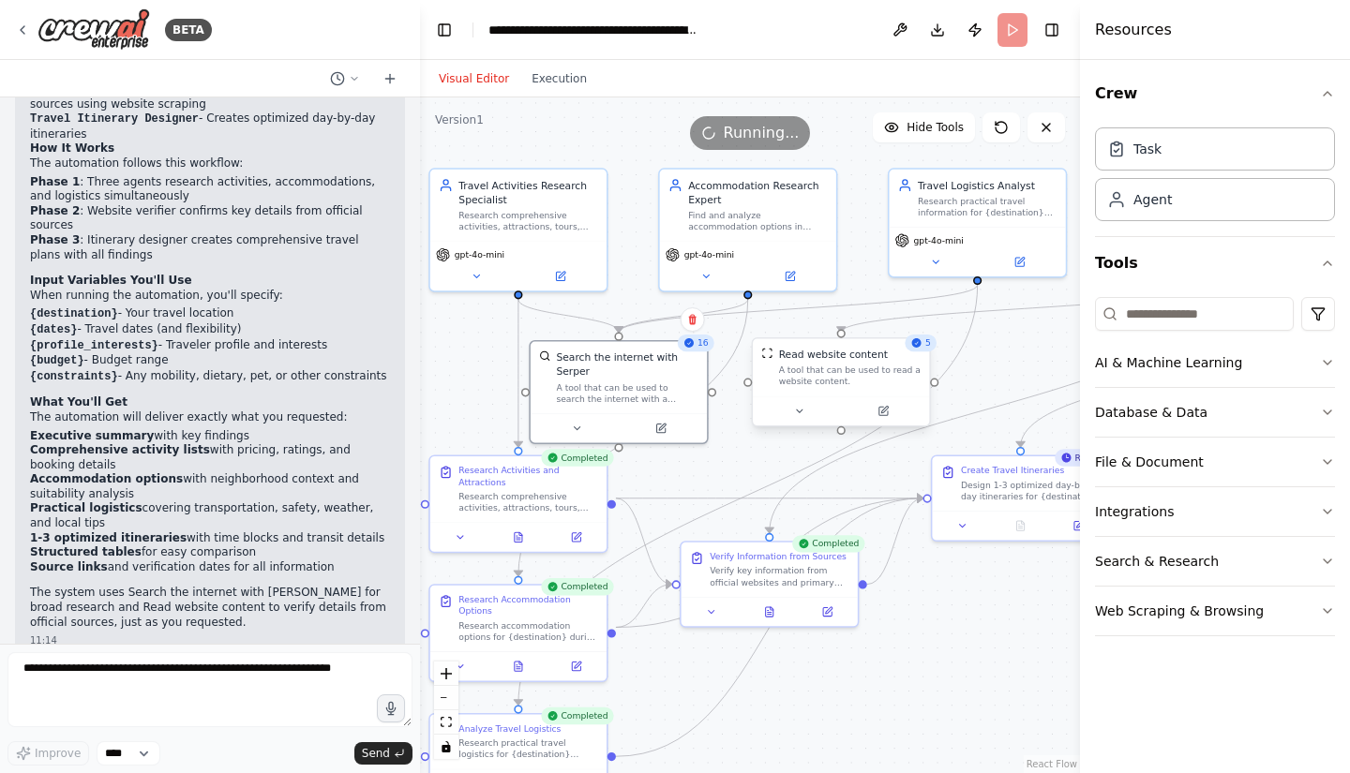
click at [895, 422] on div at bounding box center [841, 411] width 176 height 29
click at [893, 412] on button at bounding box center [883, 411] width 81 height 17
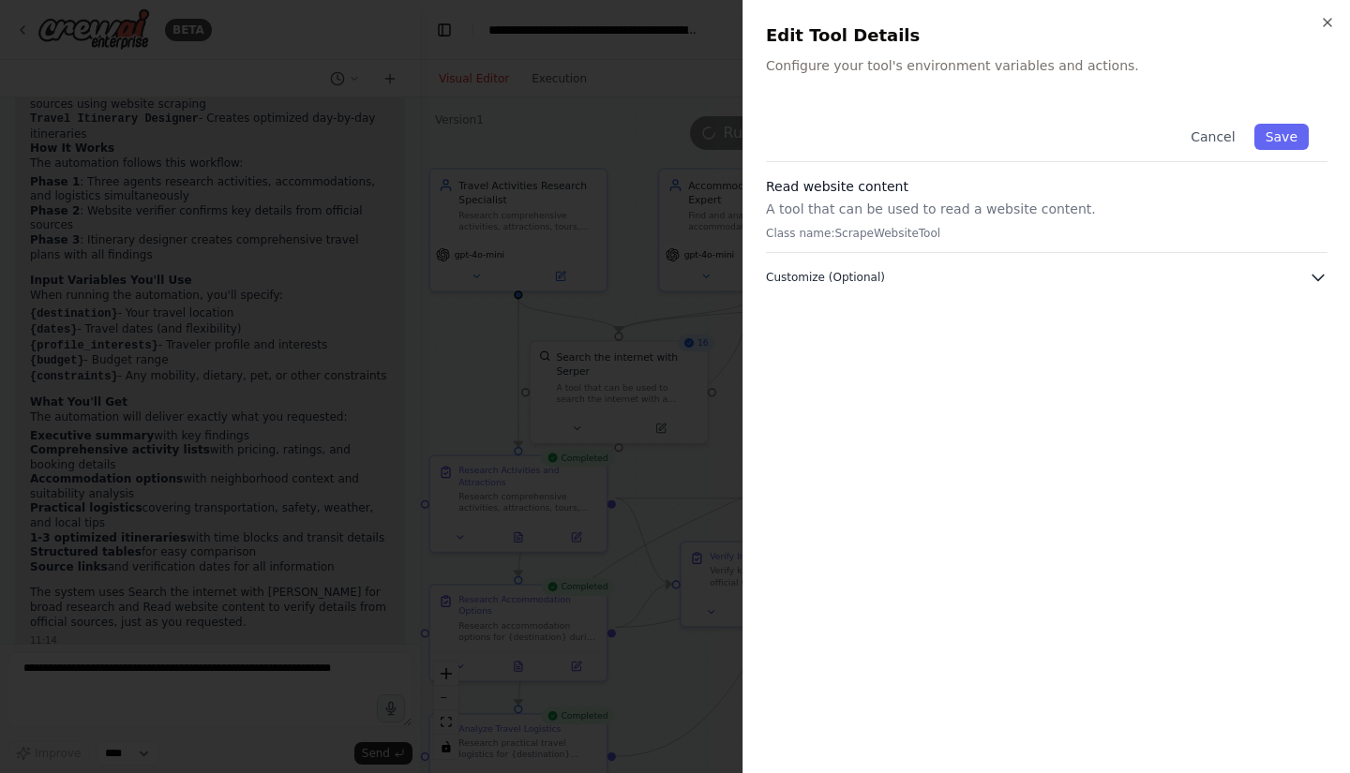
click at [904, 276] on button "Customize (Optional)" at bounding box center [1047, 277] width 562 height 19
click at [1325, 22] on icon "button" at bounding box center [1327, 22] width 15 height 15
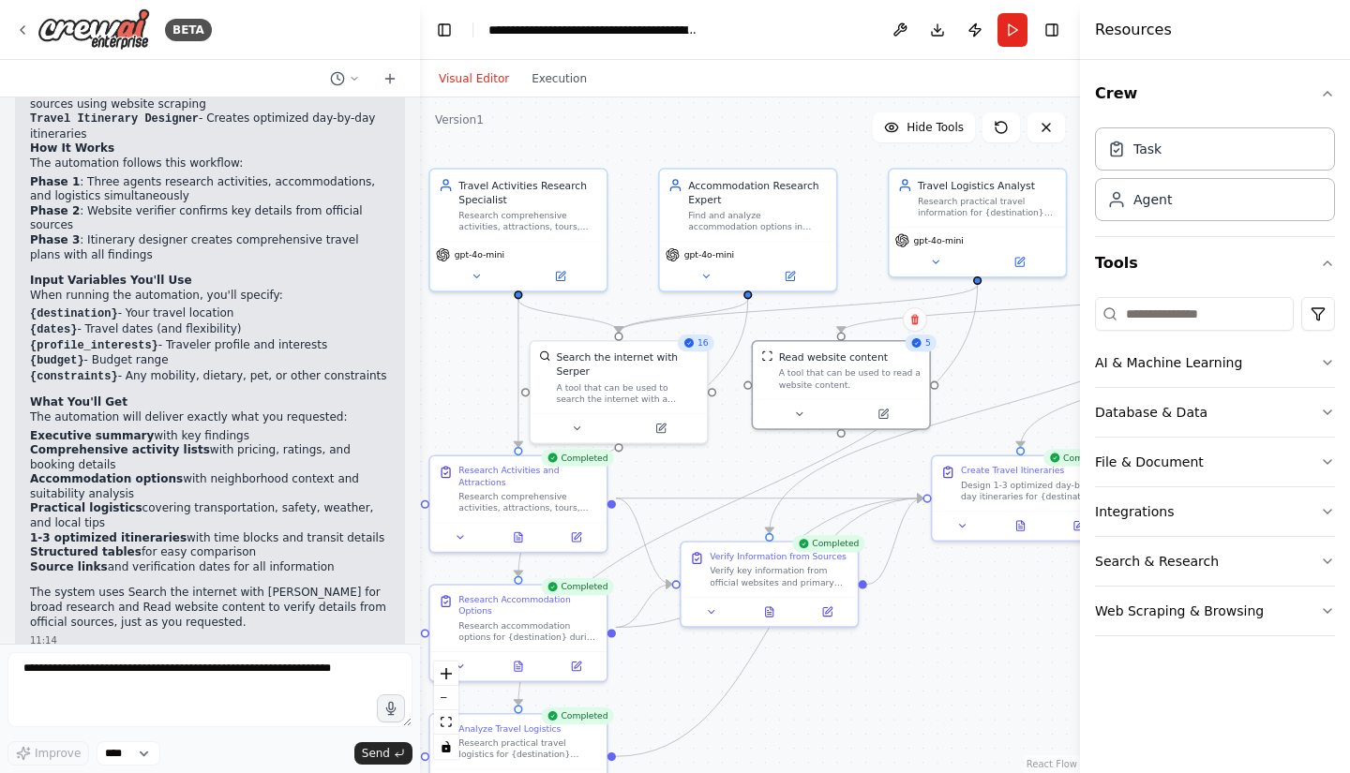
drag, startPoint x: 895, startPoint y: 706, endPoint x: 731, endPoint y: 636, distance: 178.5
drag, startPoint x: 731, startPoint y: 636, endPoint x: 847, endPoint y: 725, distance: 146.4
click at [847, 725] on div ".deletable-edge-delete-btn { width: 20px; height: 20px; border: 0px solid #ffff…" at bounding box center [750, 435] width 660 height 676
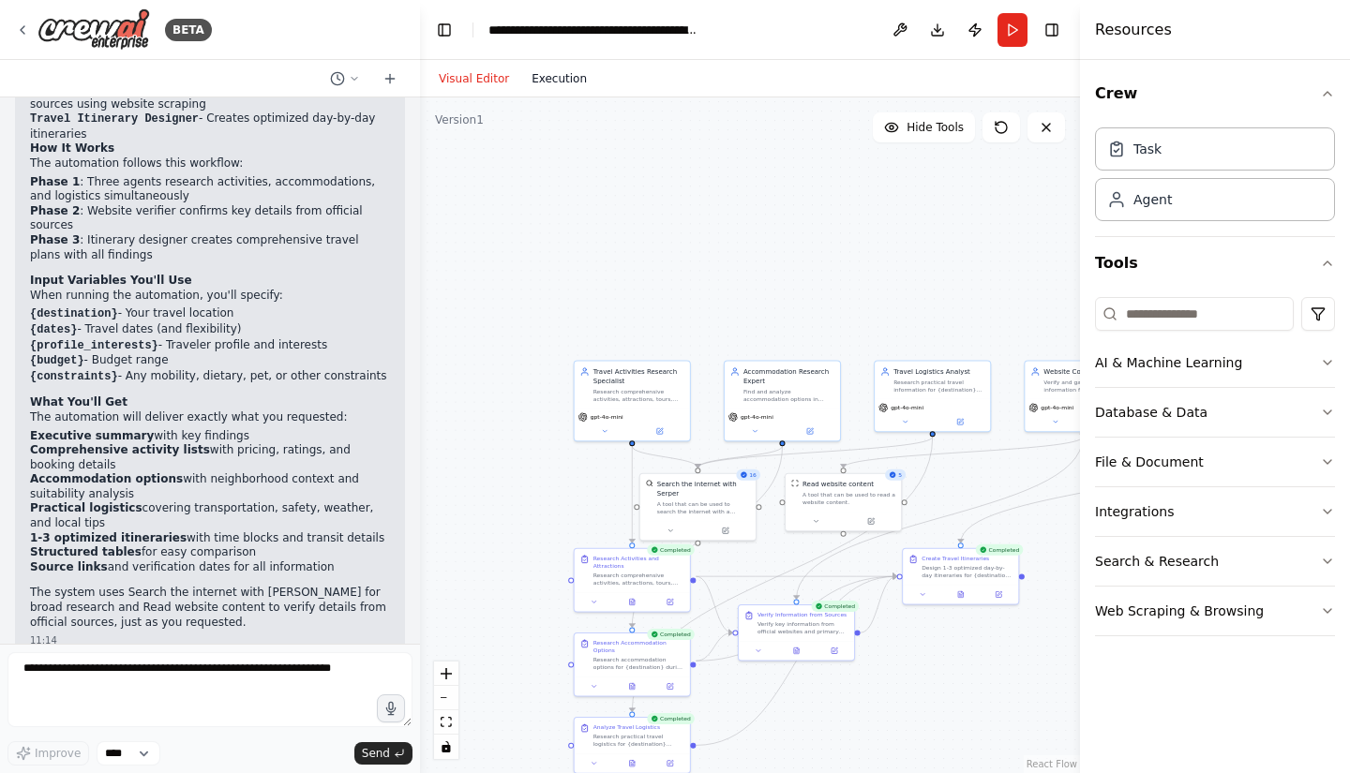
click at [558, 78] on button "Execution" at bounding box center [559, 78] width 78 height 22
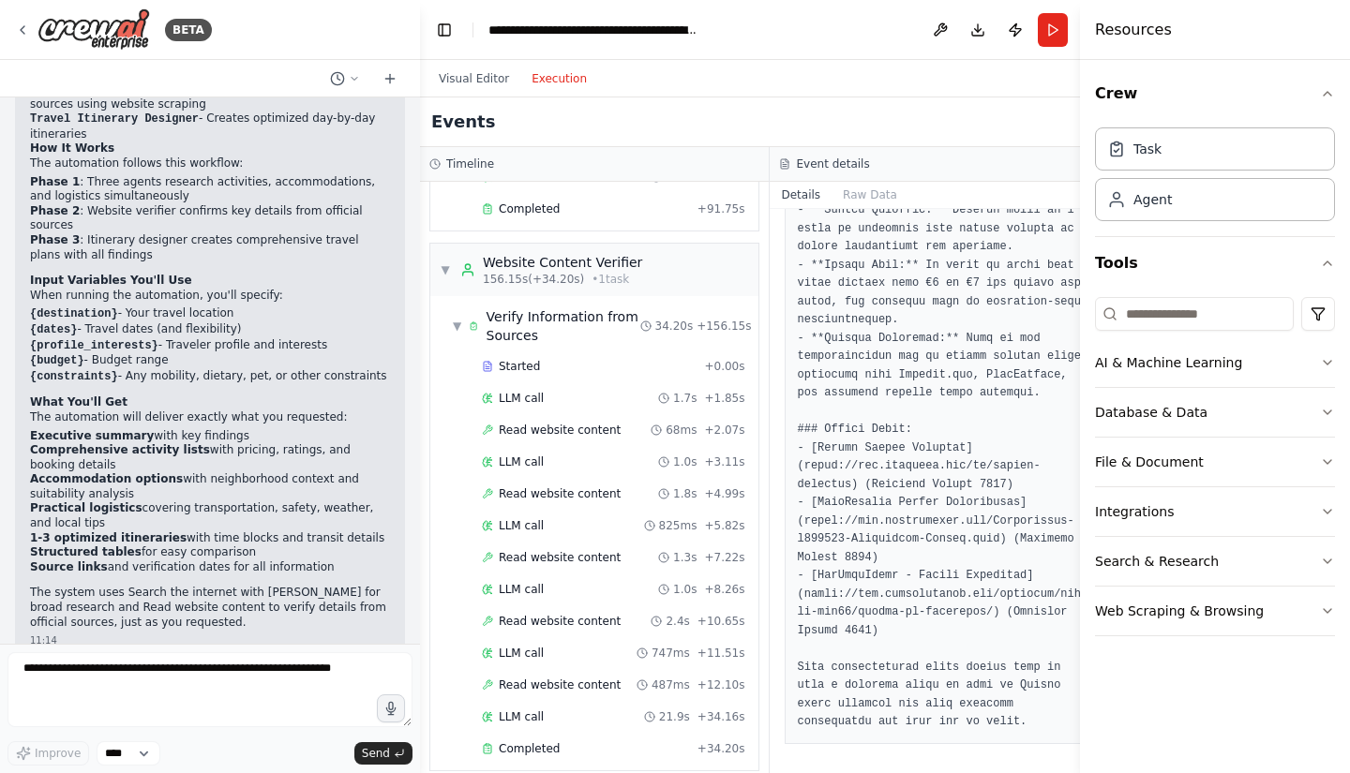
scroll to position [2183, 0]
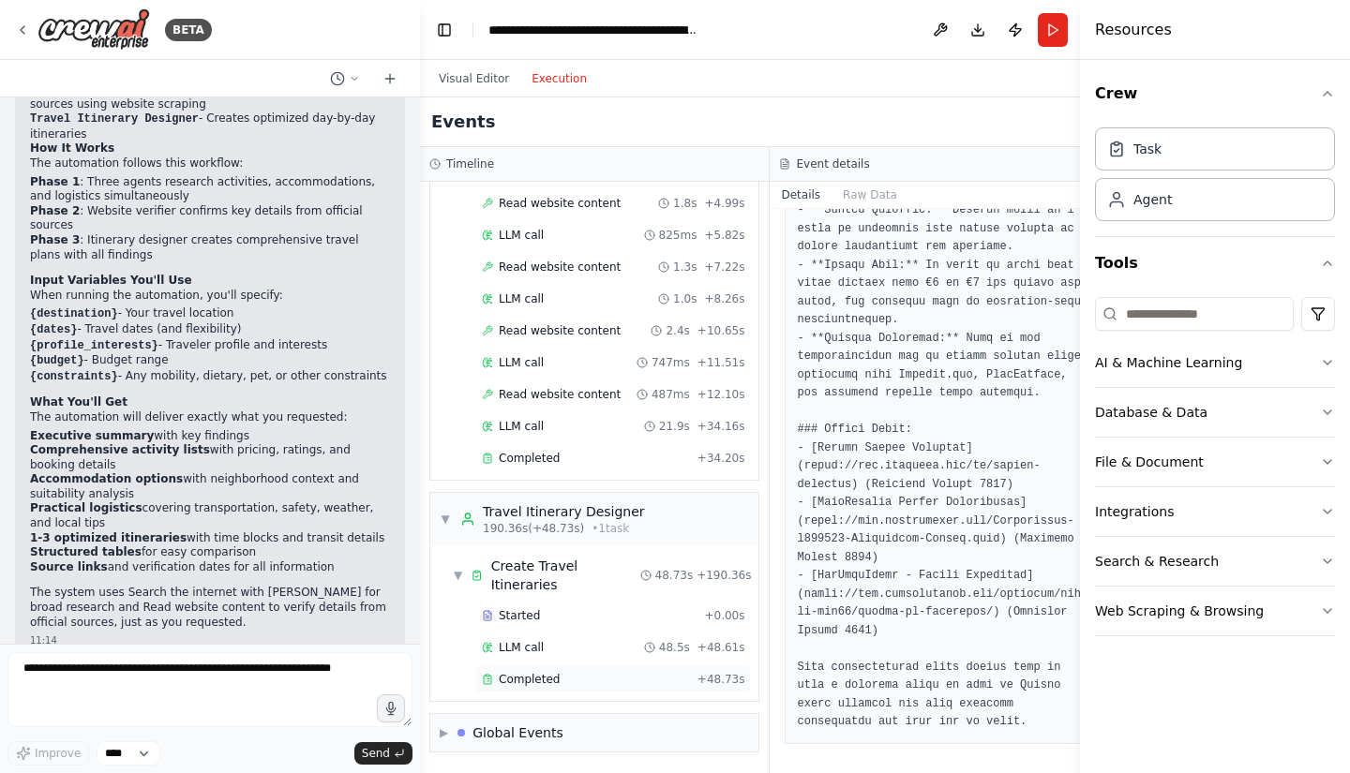
click at [535, 681] on span "Completed" at bounding box center [529, 679] width 61 height 15
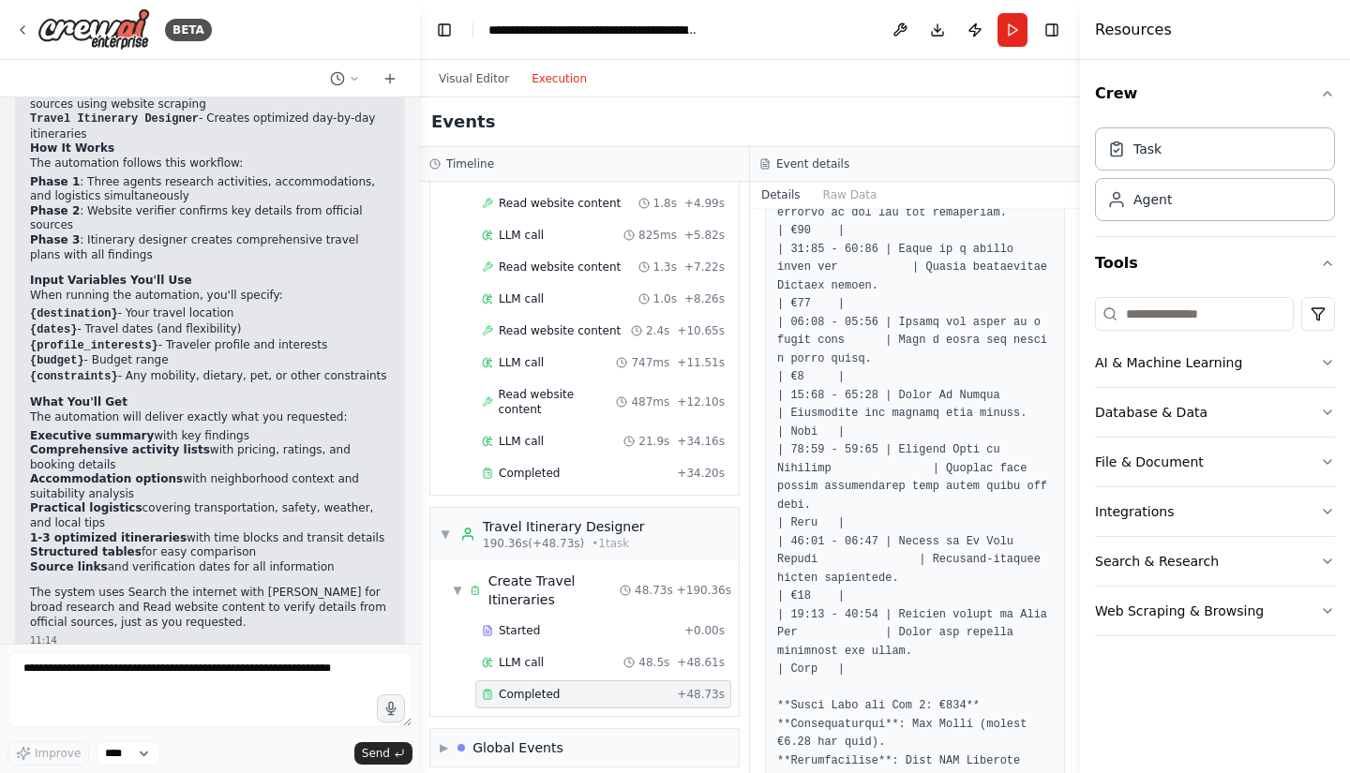
scroll to position [5914, 0]
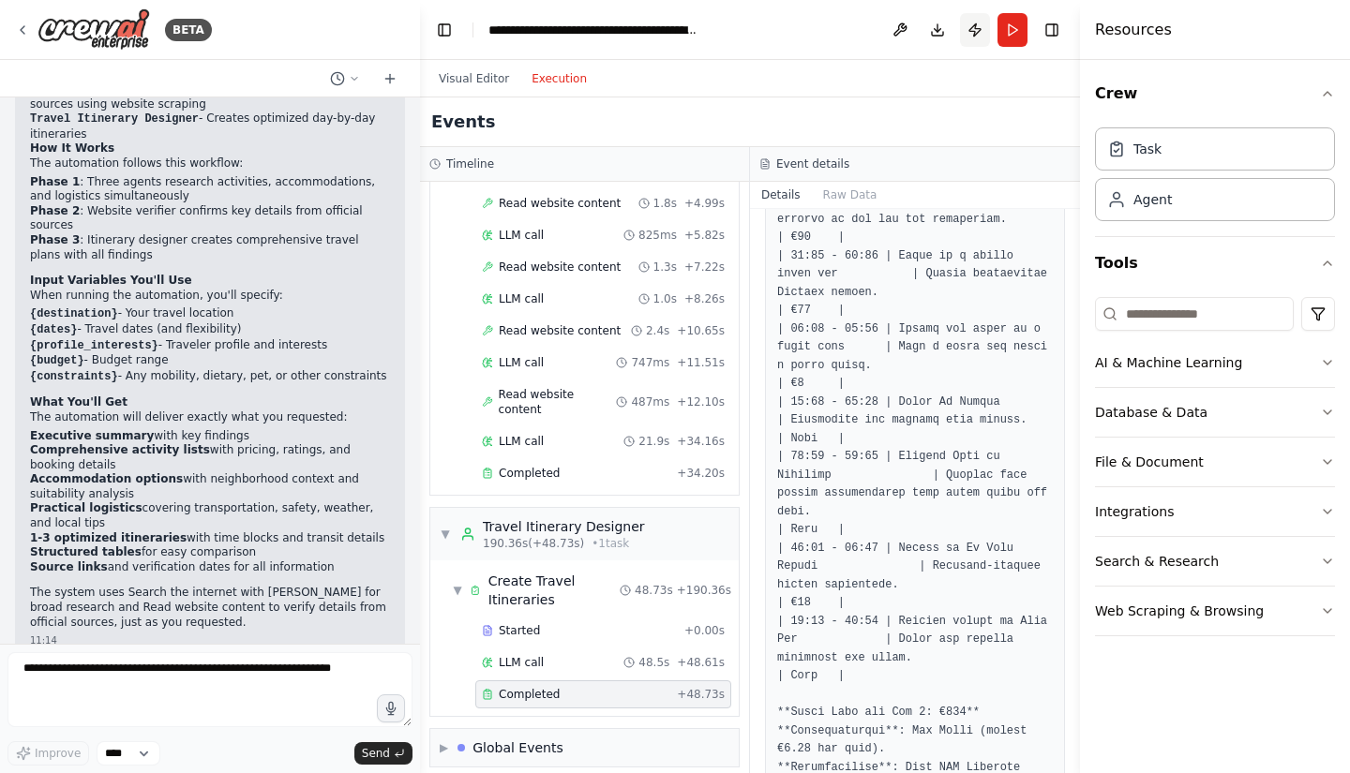
click at [972, 36] on button "Publish" at bounding box center [975, 30] width 30 height 34
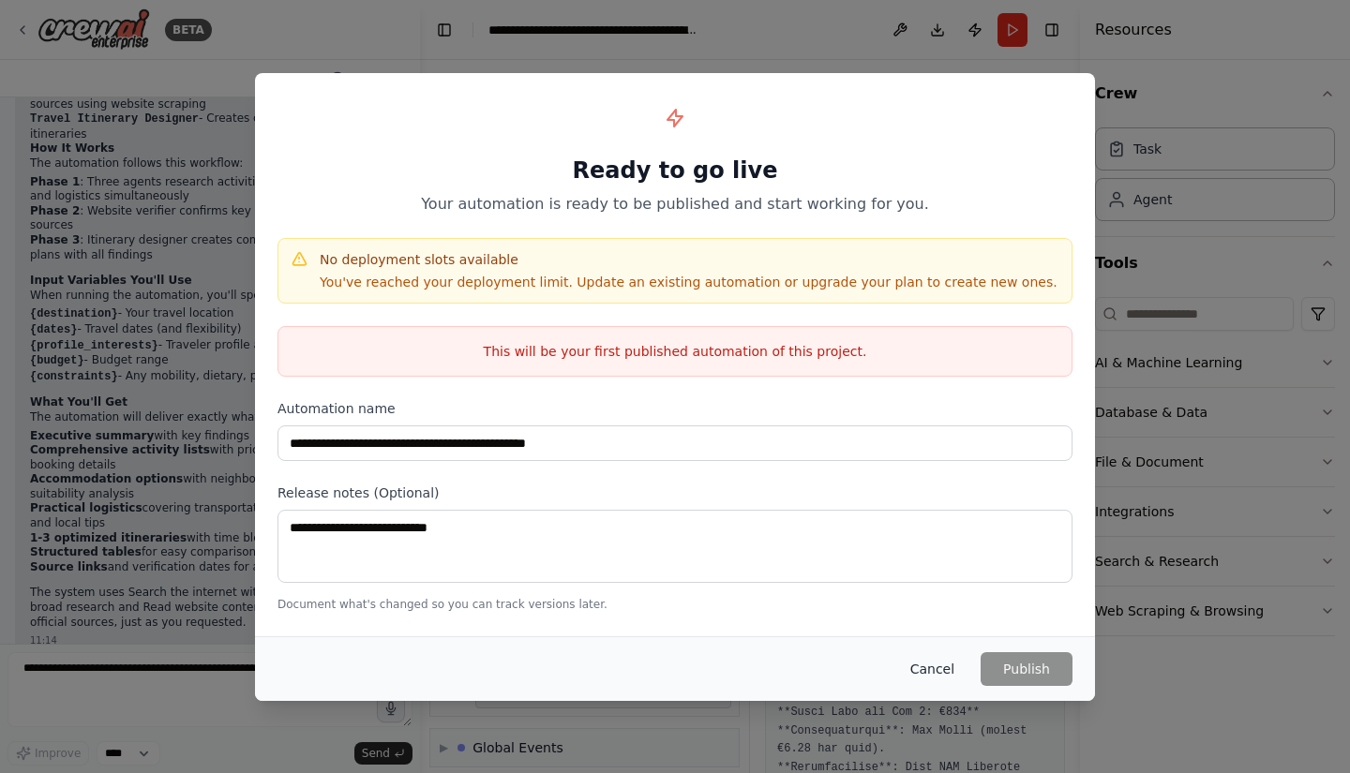
click at [931, 680] on button "Cancel" at bounding box center [932, 669] width 74 height 34
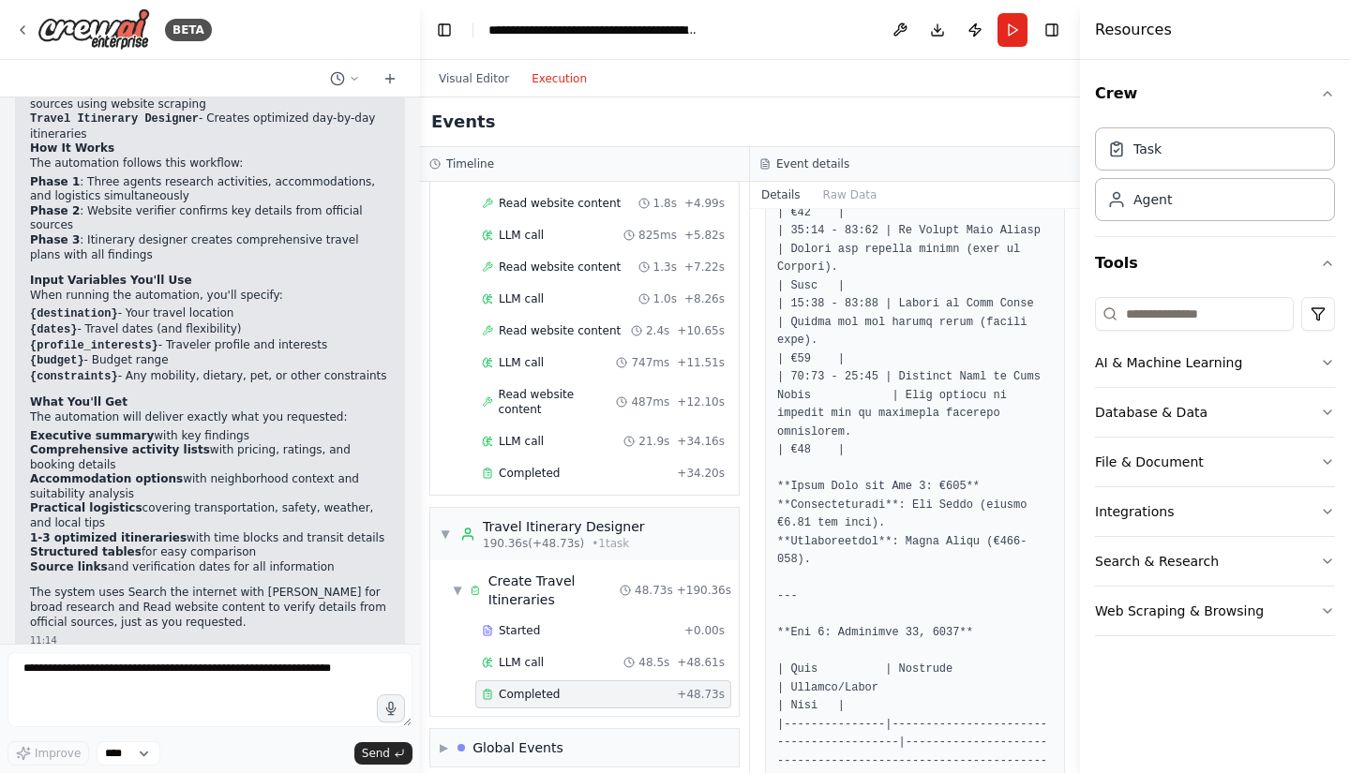
scroll to position [4898, 0]
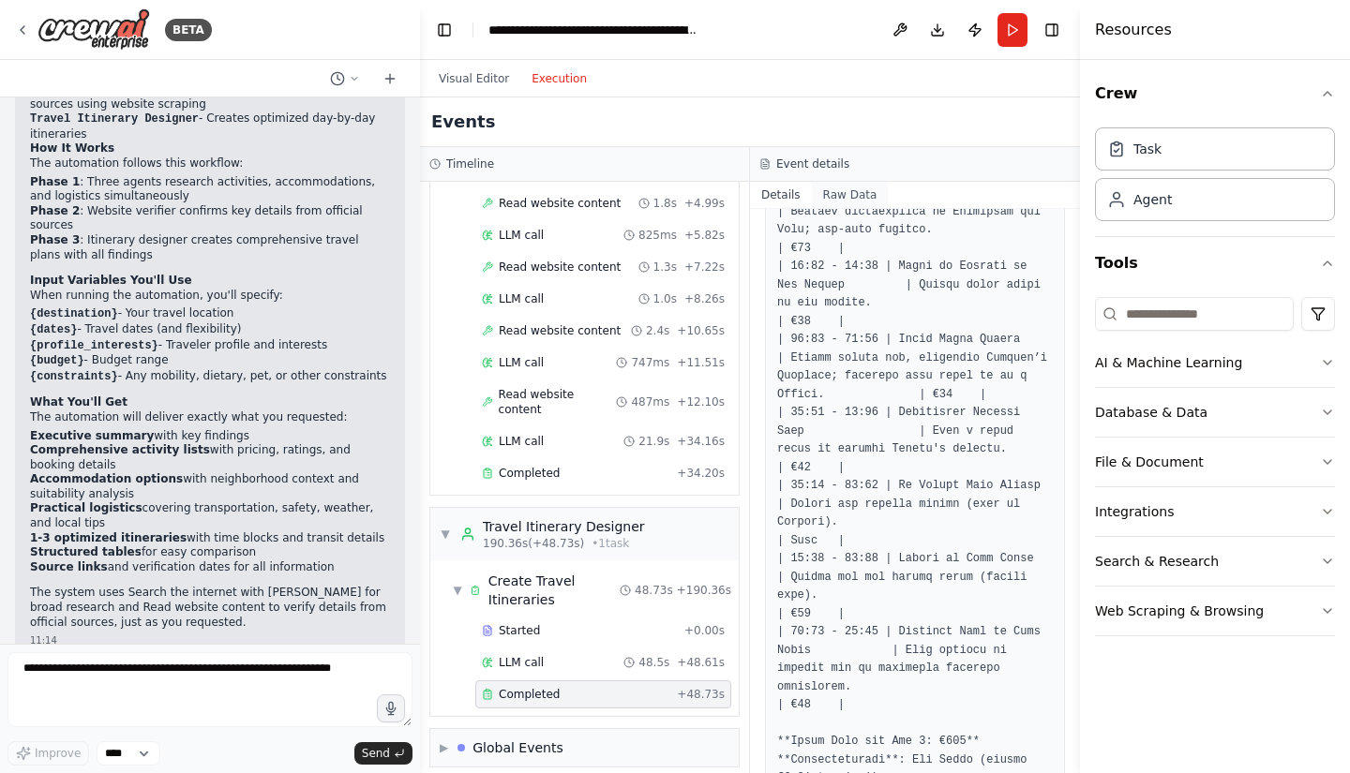
click at [843, 188] on button "Raw Data" at bounding box center [850, 195] width 77 height 26
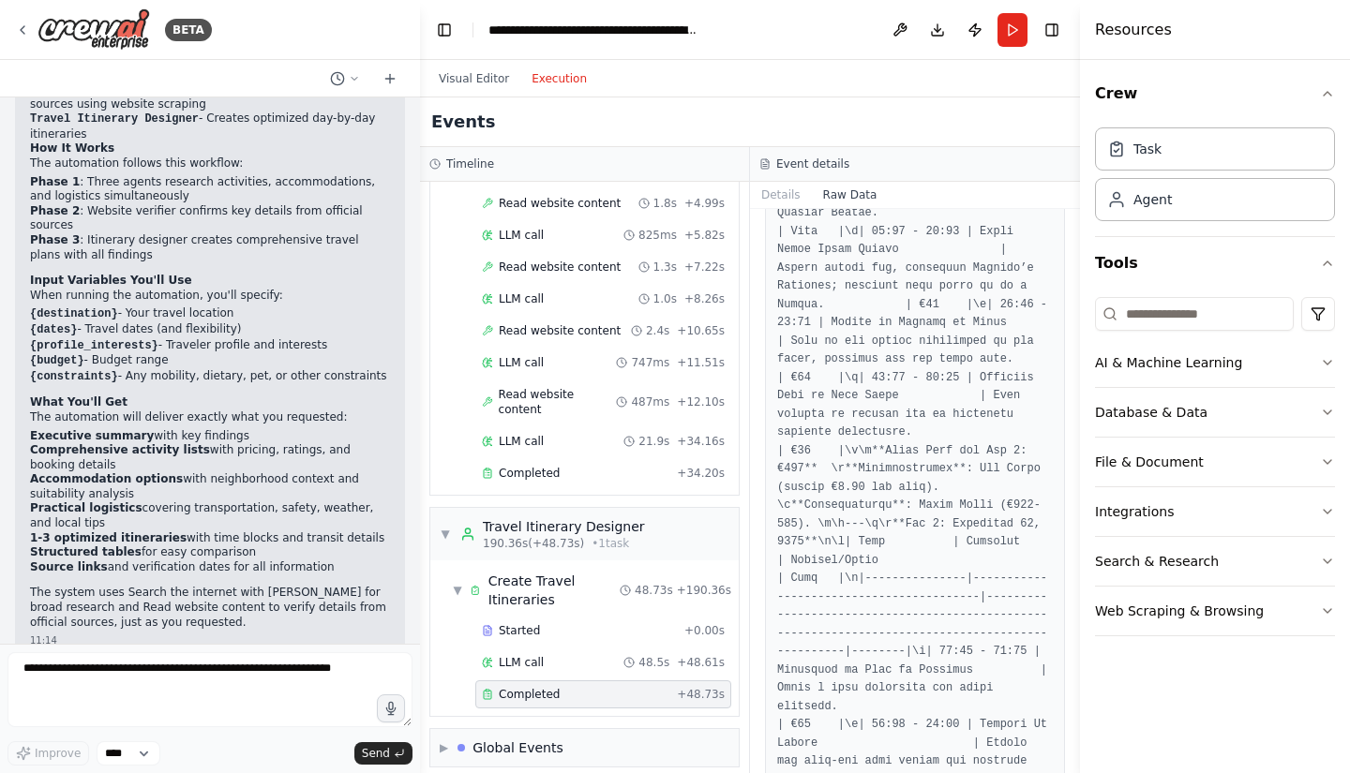
scroll to position [1606, 0]
drag, startPoint x: 1074, startPoint y: 299, endPoint x: 1074, endPoint y: 408, distance: 108.7
click at [1074, 408] on button "Toggle Sidebar" at bounding box center [1079, 386] width 15 height 773
drag, startPoint x: 1072, startPoint y: 300, endPoint x: 1072, endPoint y: 367, distance: 67.5
click at [1072, 367] on button "Toggle Sidebar" at bounding box center [1079, 386] width 15 height 773
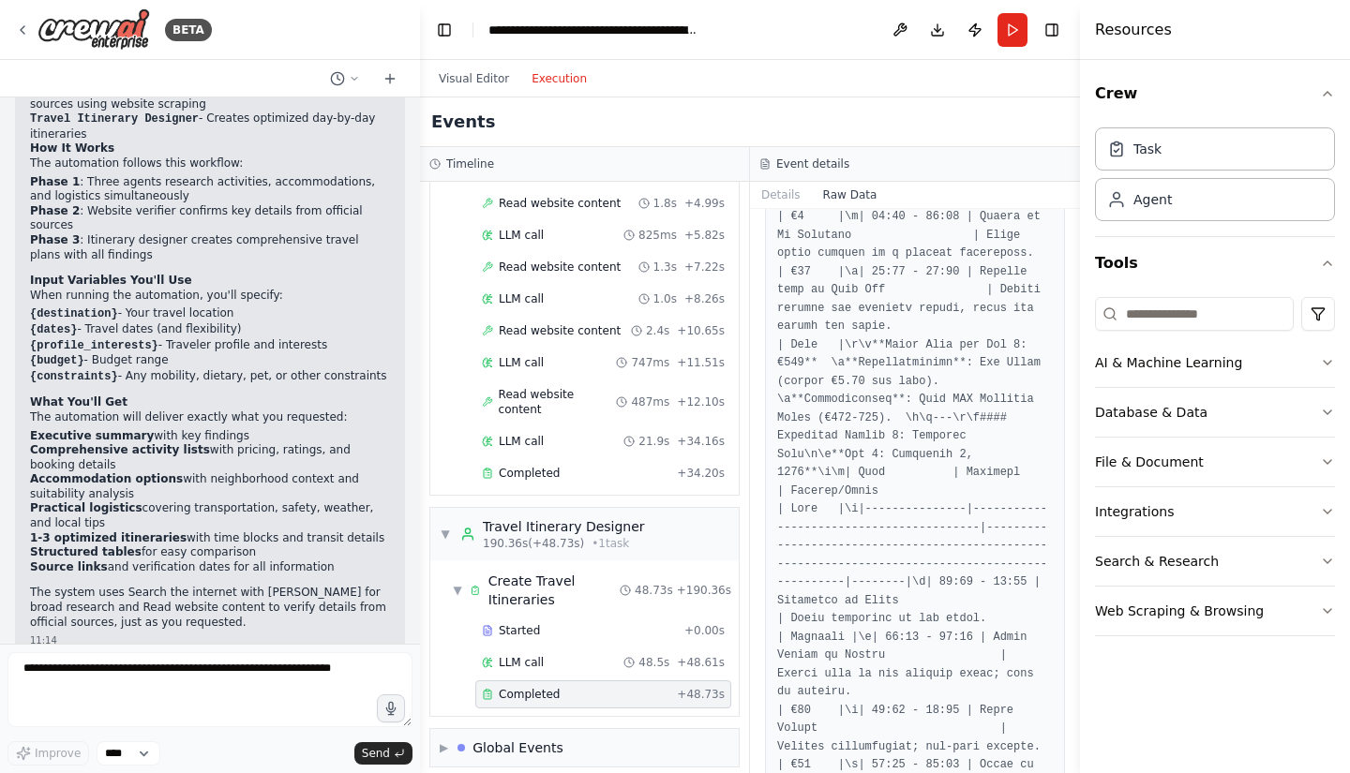
scroll to position [0, 0]
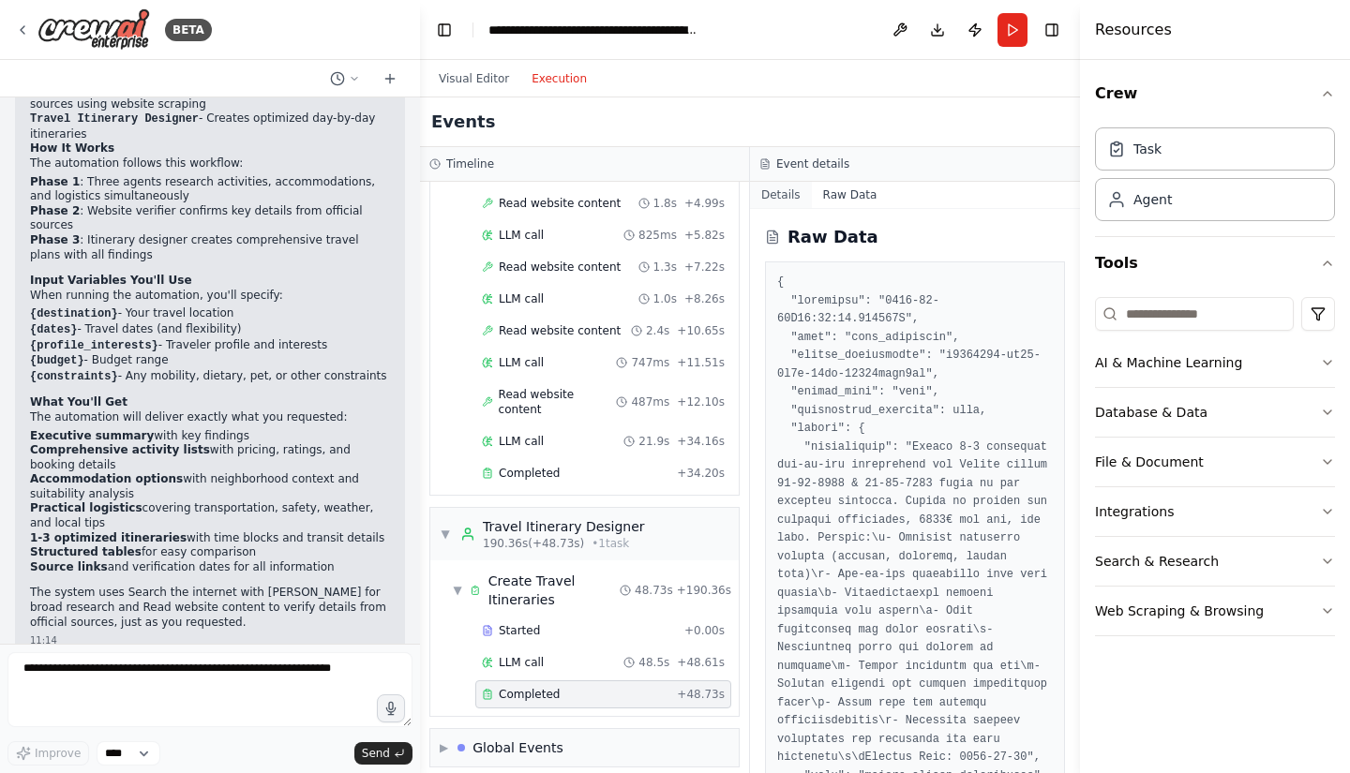
click at [782, 196] on button "Details" at bounding box center [781, 195] width 62 height 26
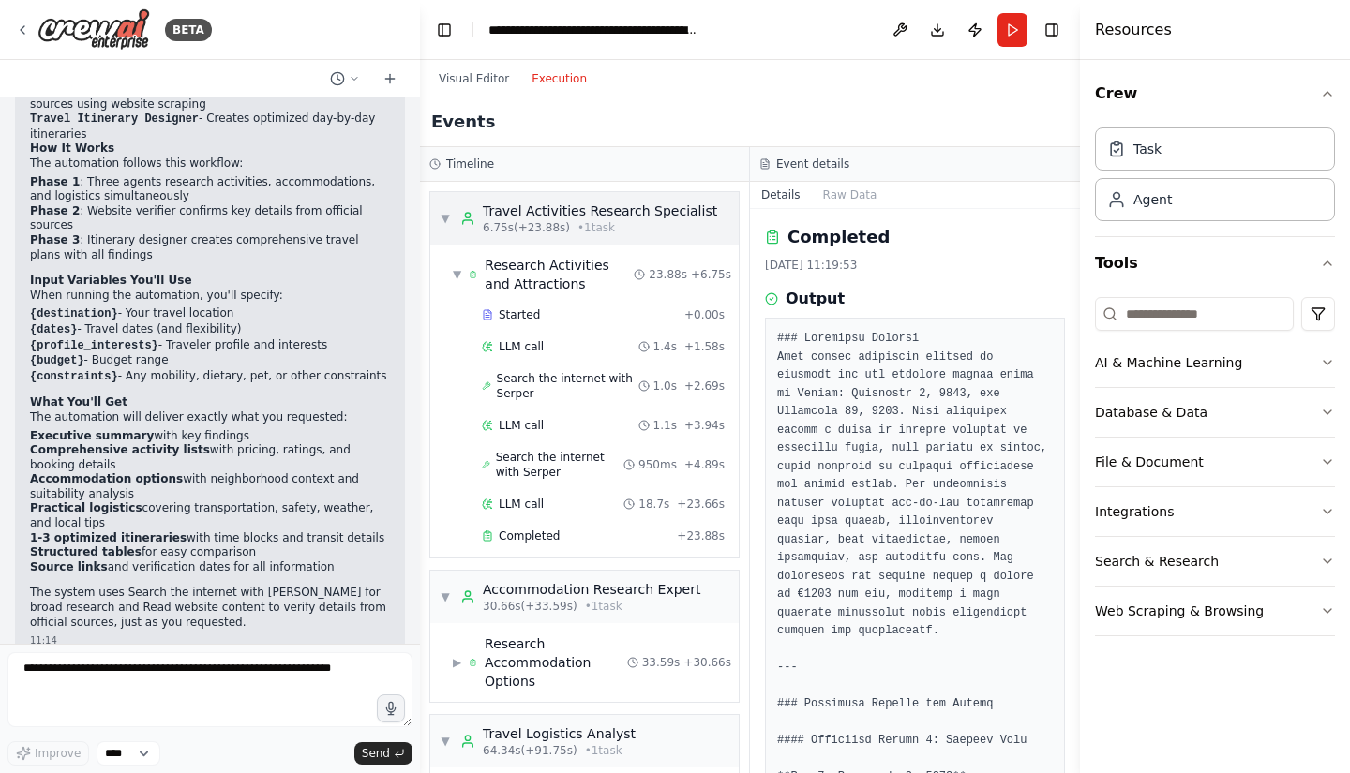
click at [443, 215] on span "▼" at bounding box center [445, 218] width 11 height 15
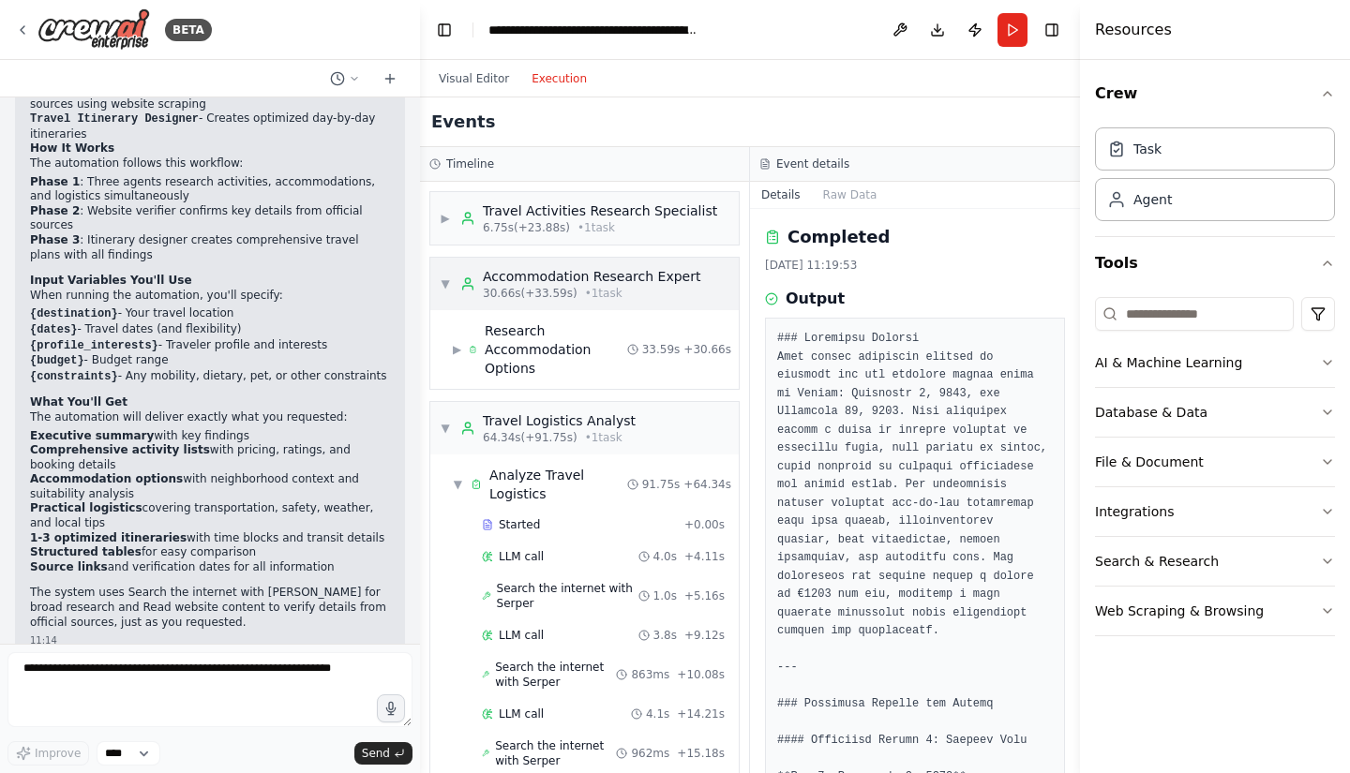
click at [442, 281] on span "▼" at bounding box center [445, 284] width 11 height 15
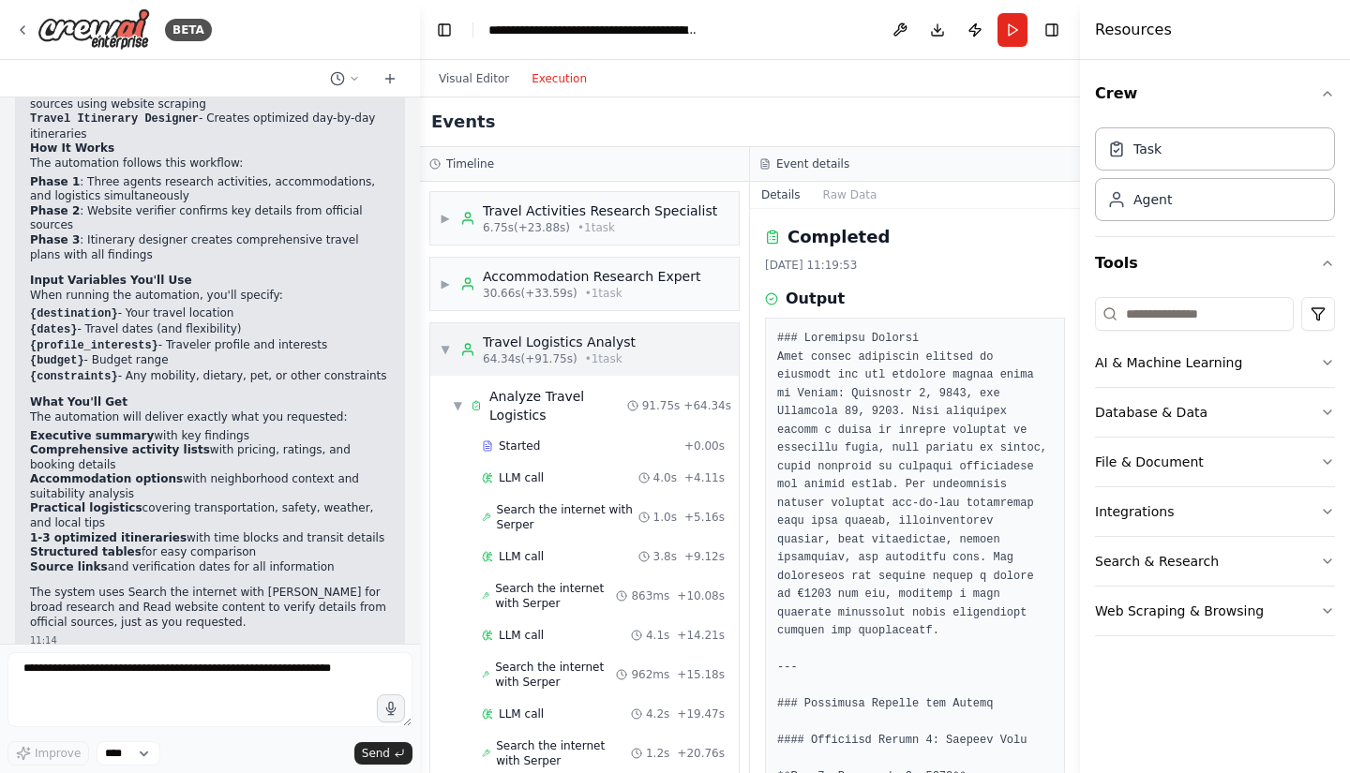
click at [441, 351] on span "▼" at bounding box center [445, 349] width 11 height 15
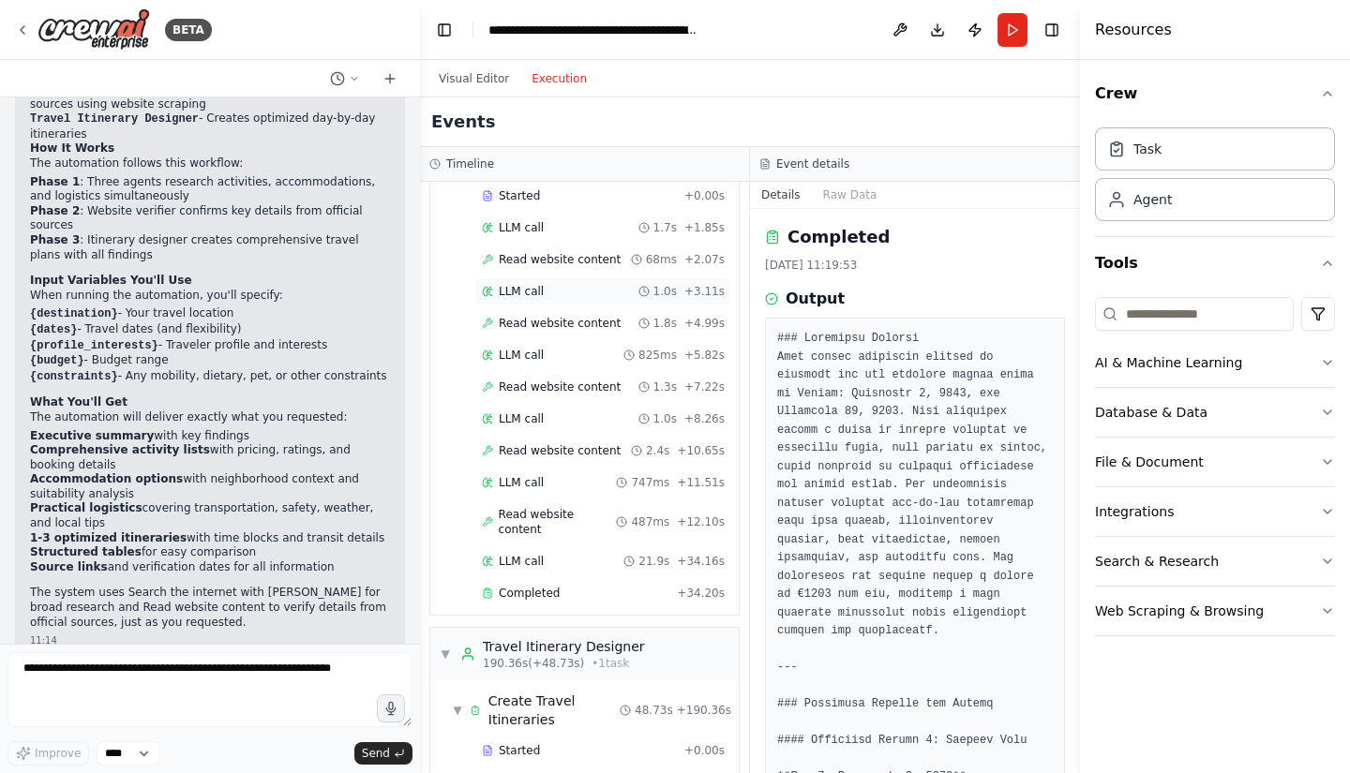
scroll to position [321, 0]
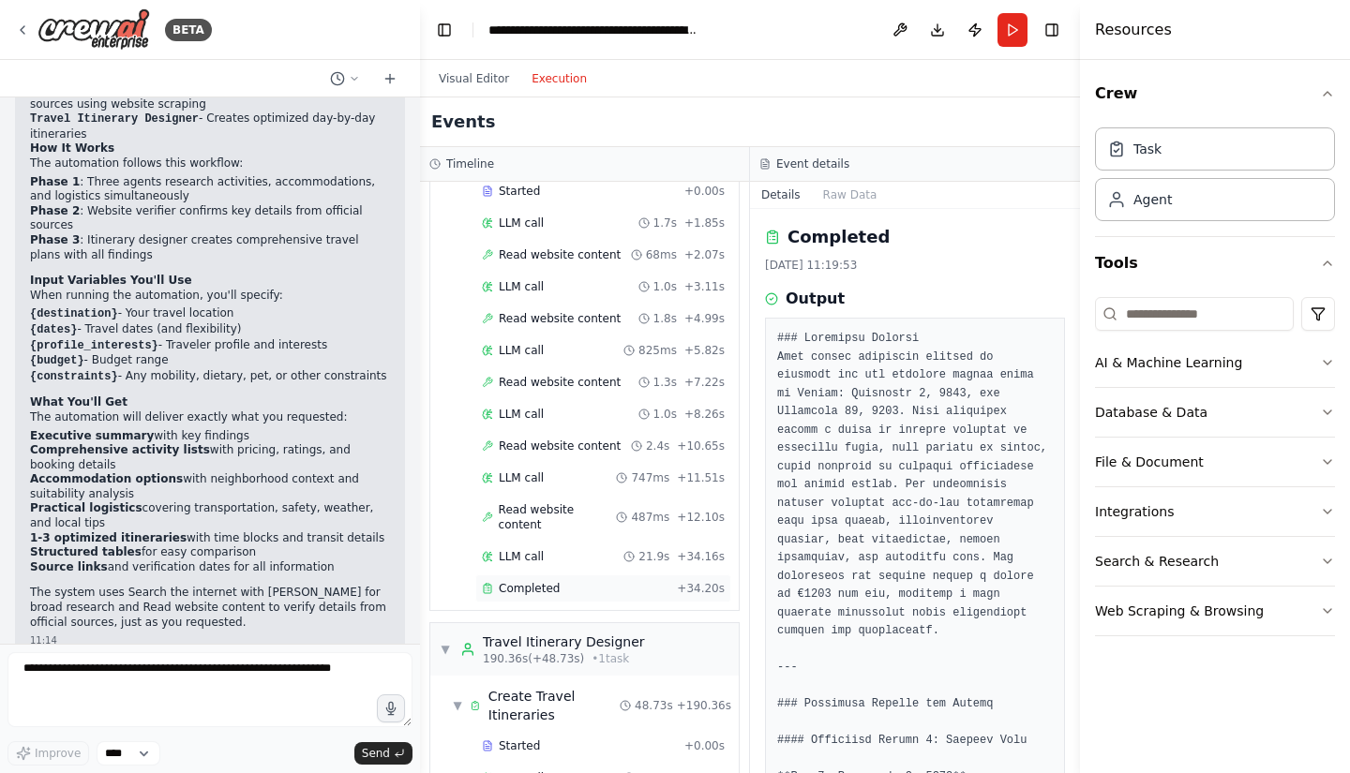
click at [536, 581] on span "Completed" at bounding box center [529, 588] width 61 height 15
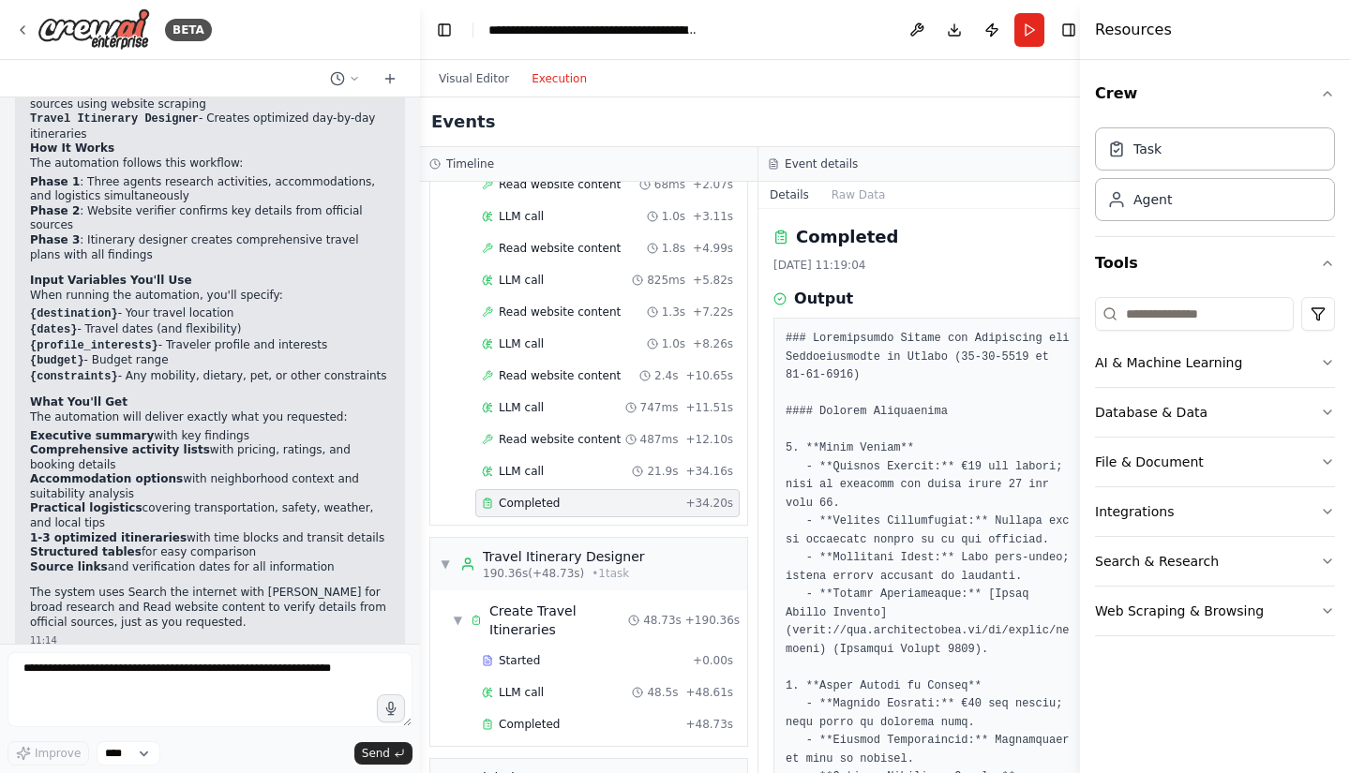
scroll to position [436, 0]
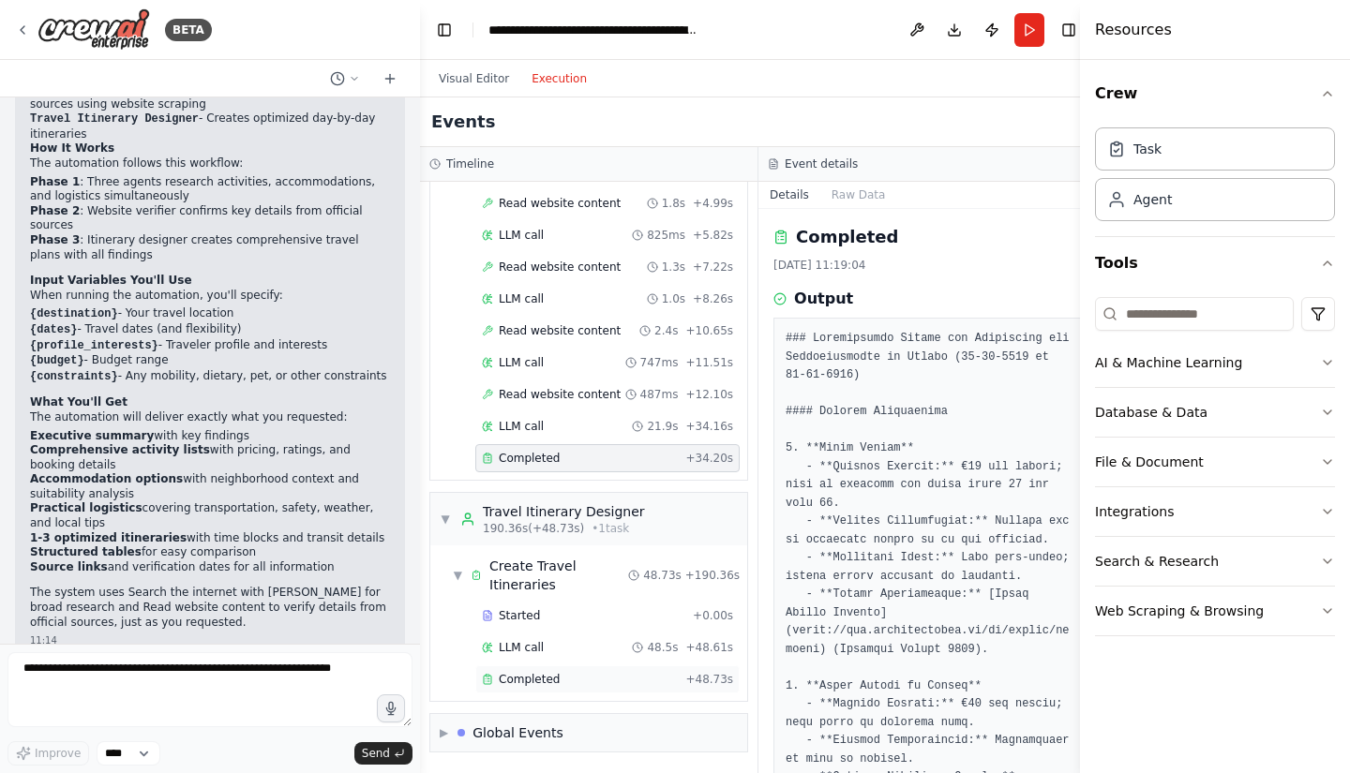
click at [545, 684] on span "Completed" at bounding box center [529, 679] width 61 height 15
